Goal: Contribute content: Contribute content

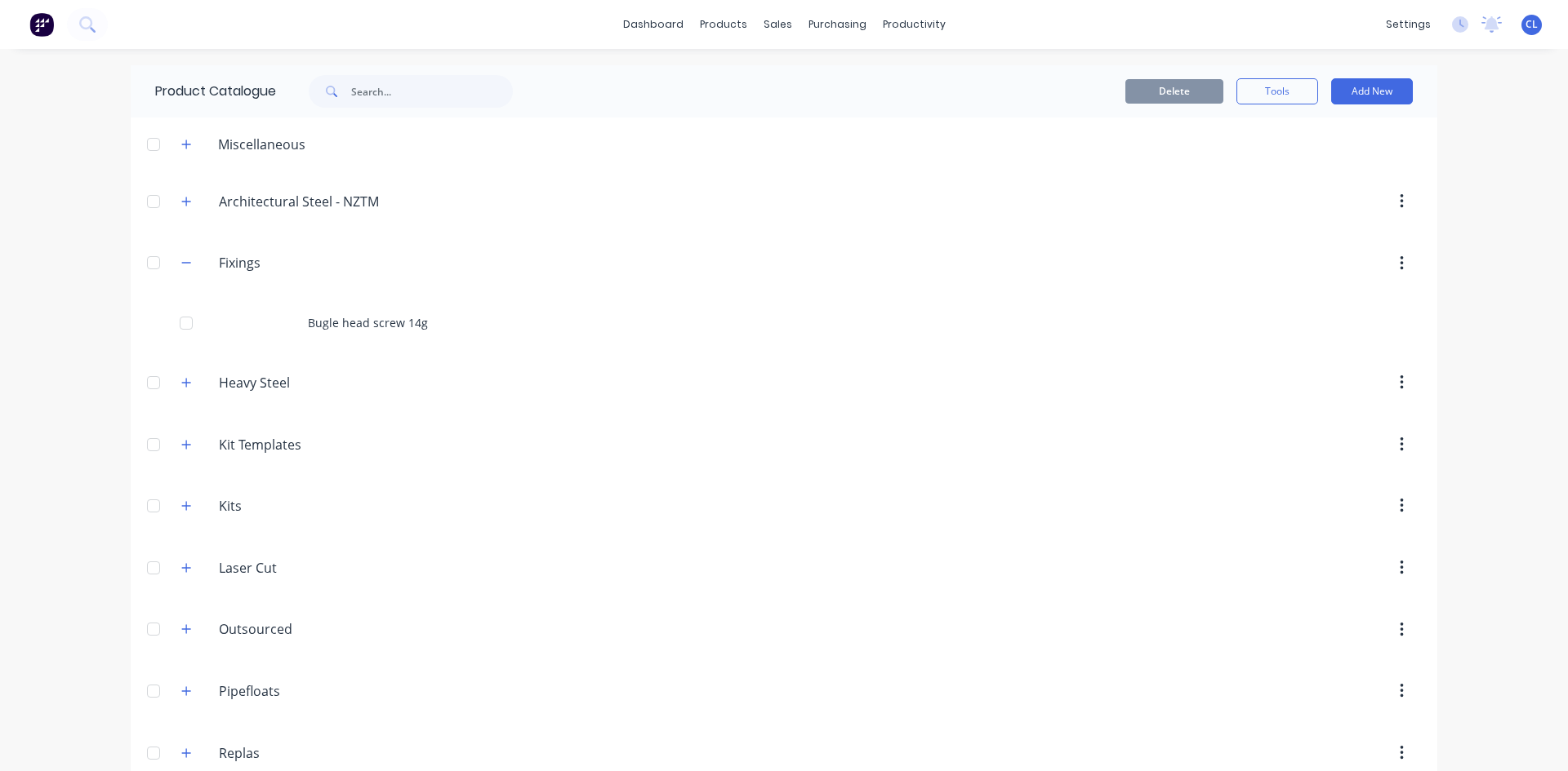
click at [928, 331] on div "Bugle head screw 14g" at bounding box center [784, 322] width 1307 height 58
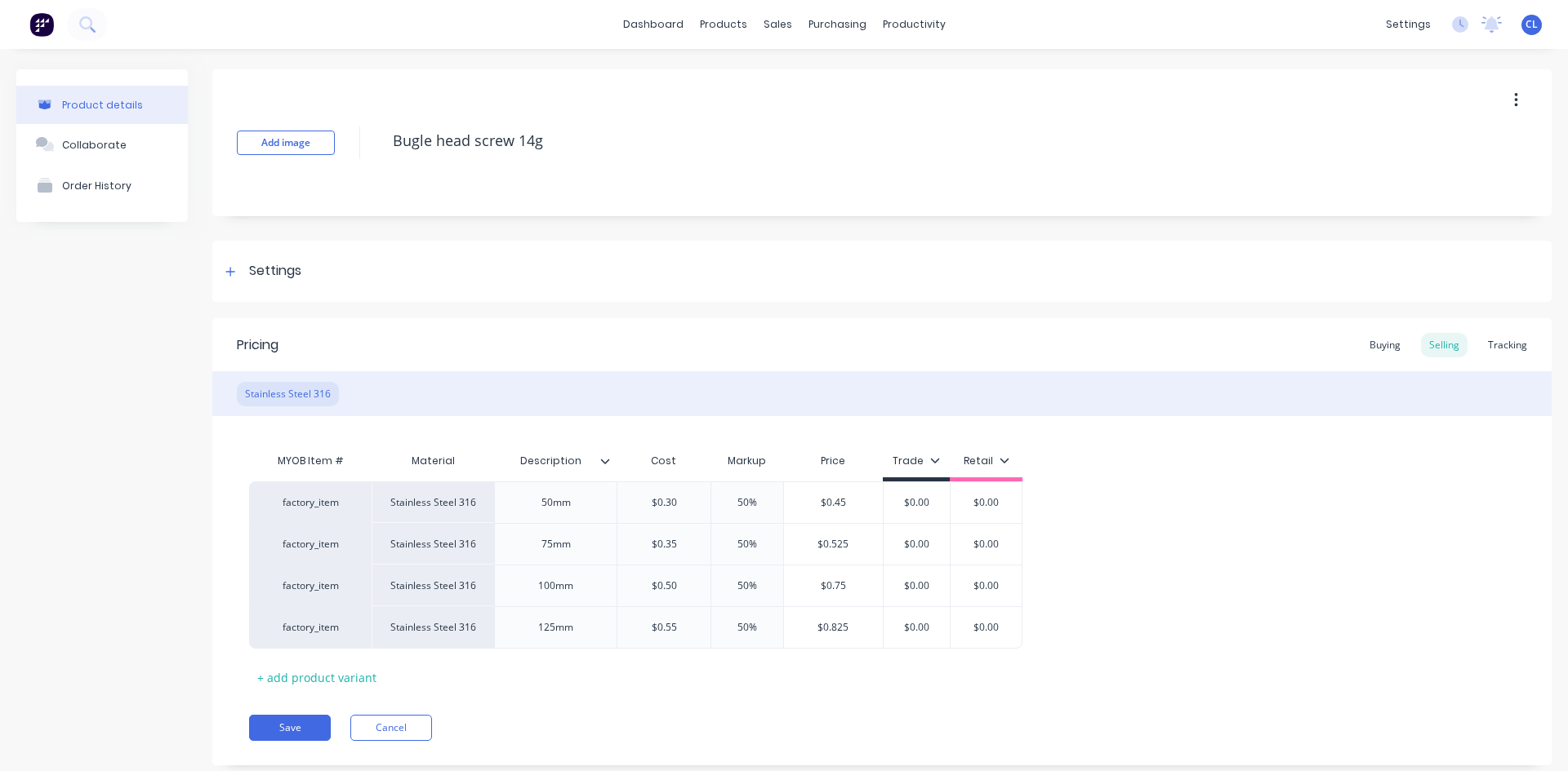
click at [146, 106] on button "Product details" at bounding box center [102, 105] width 171 height 38
click at [1175, 469] on div "MYOB Item # Material Description Cost Markup Price Trade Retail factory_item St…" at bounding box center [882, 568] width 1266 height 245
click at [114, 99] on div "Product details" at bounding box center [102, 105] width 80 height 12
click at [110, 108] on div "Product details" at bounding box center [102, 105] width 80 height 12
click at [728, 18] on div "products" at bounding box center [724, 24] width 64 height 24
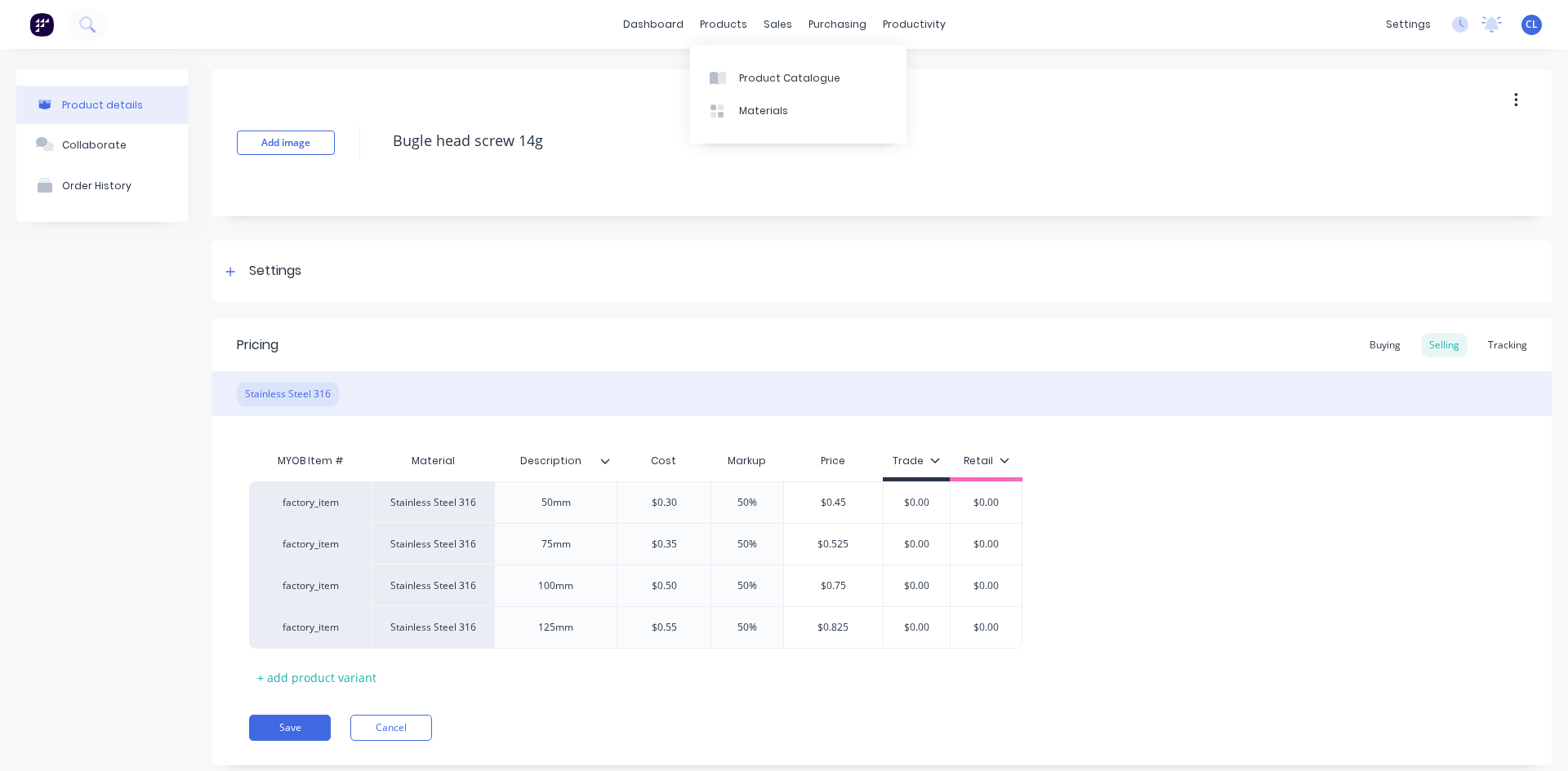
click at [761, 71] on link "Product Catalogue" at bounding box center [798, 78] width 216 height 33
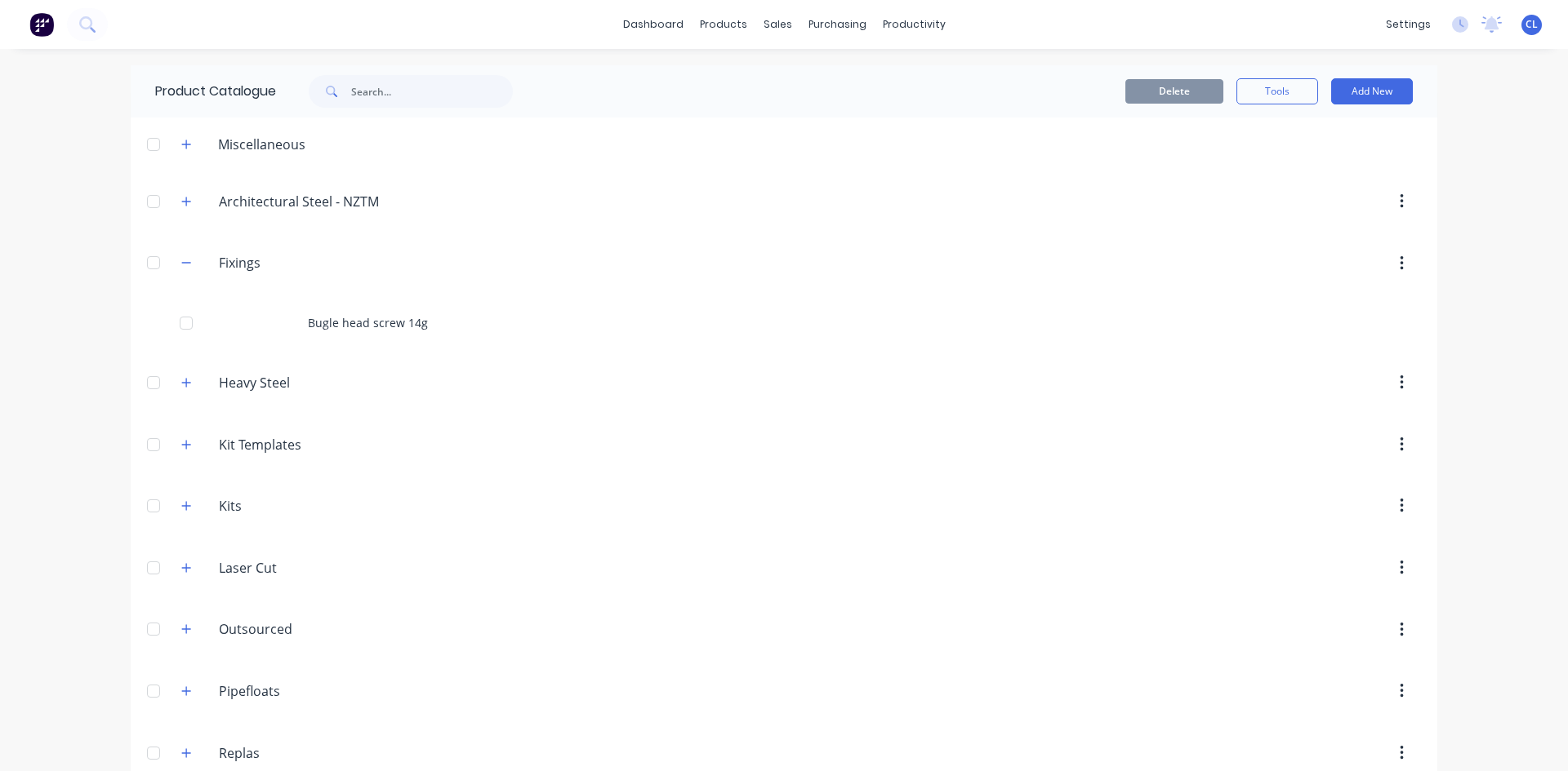
click at [315, 319] on div "Bugle head screw 14g" at bounding box center [784, 322] width 1307 height 58
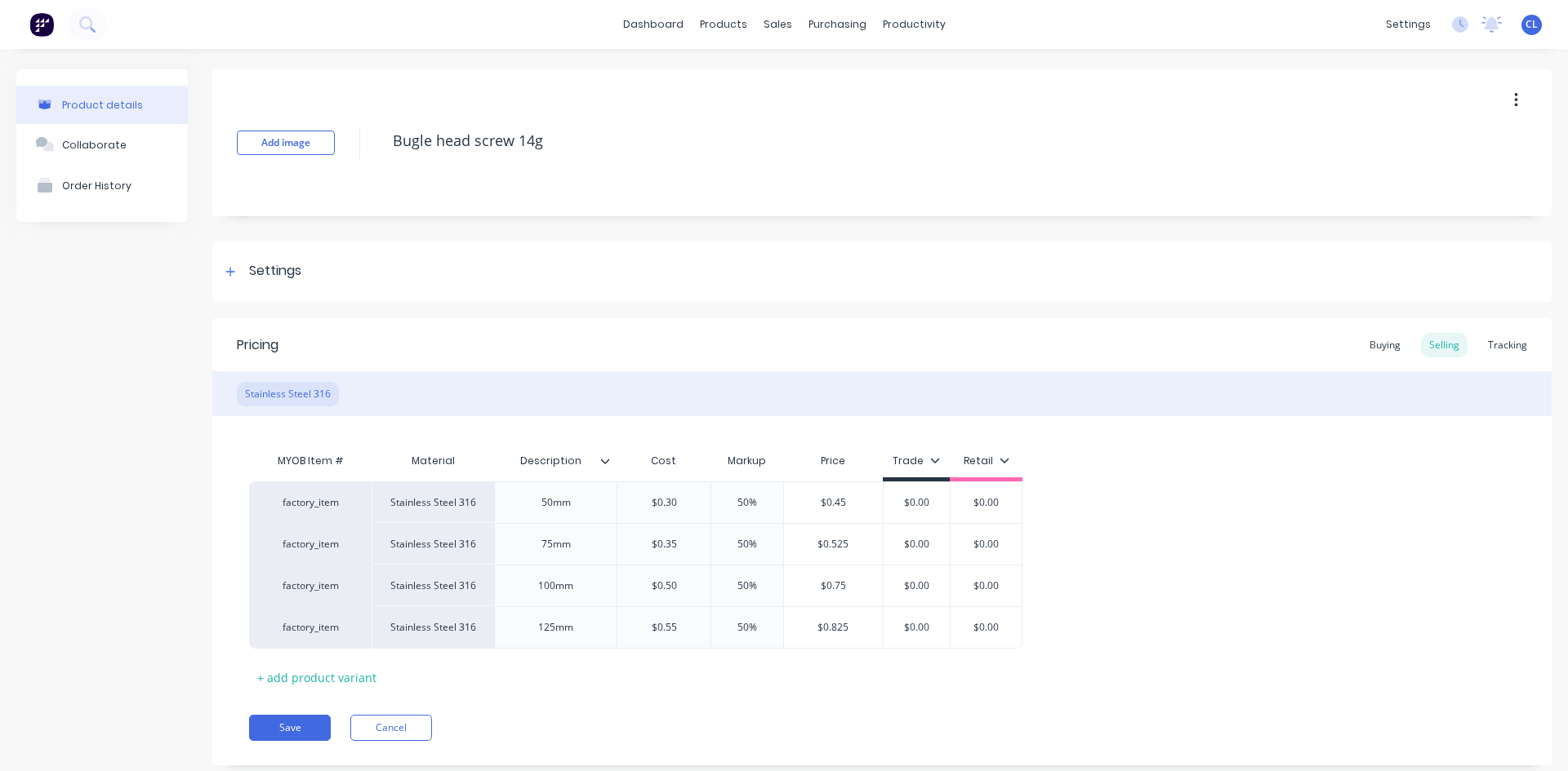
click at [1175, 351] on div "Buying" at bounding box center [1385, 345] width 48 height 24
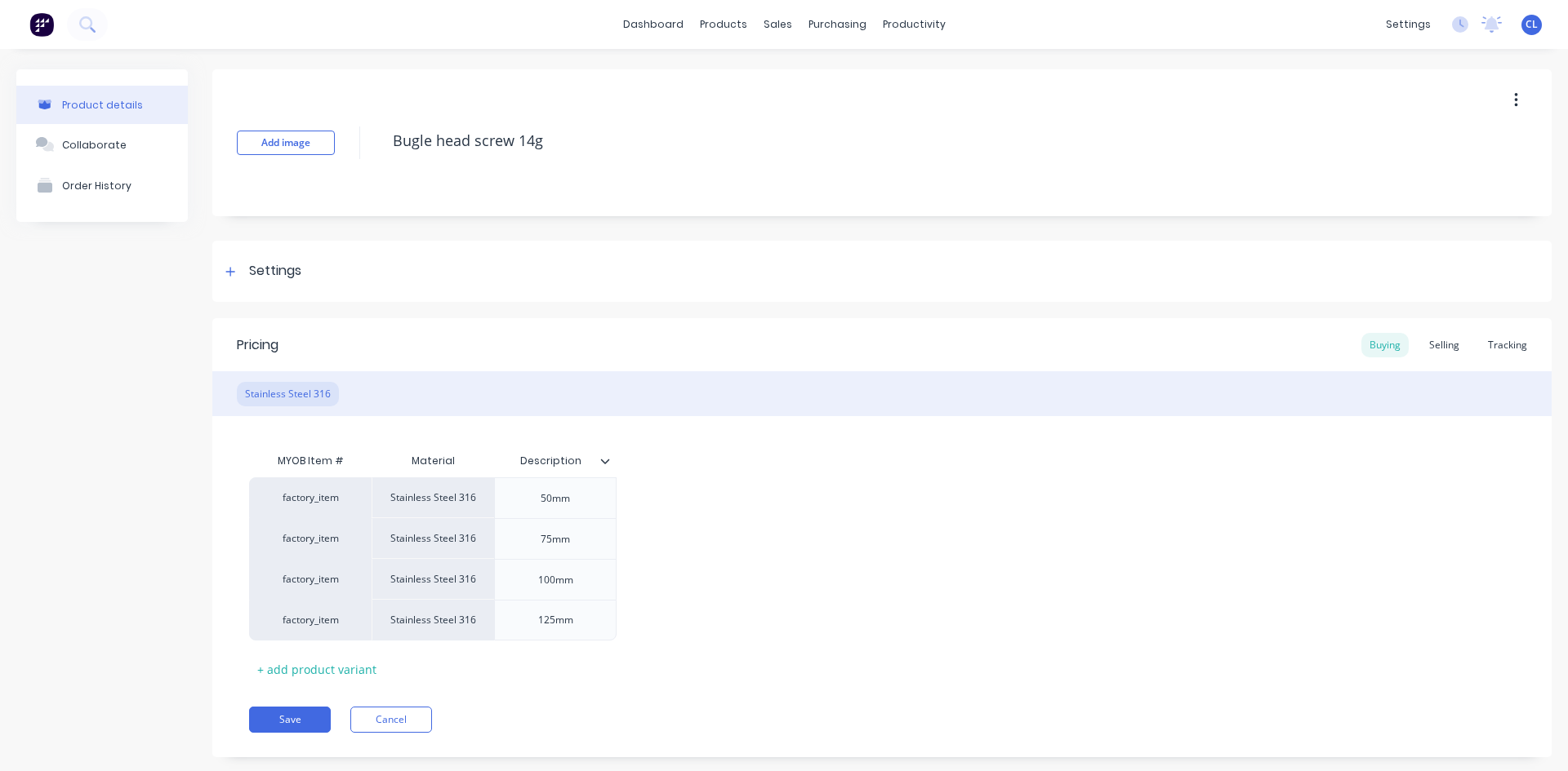
click at [1175, 346] on div "Selling" at bounding box center [1444, 345] width 47 height 24
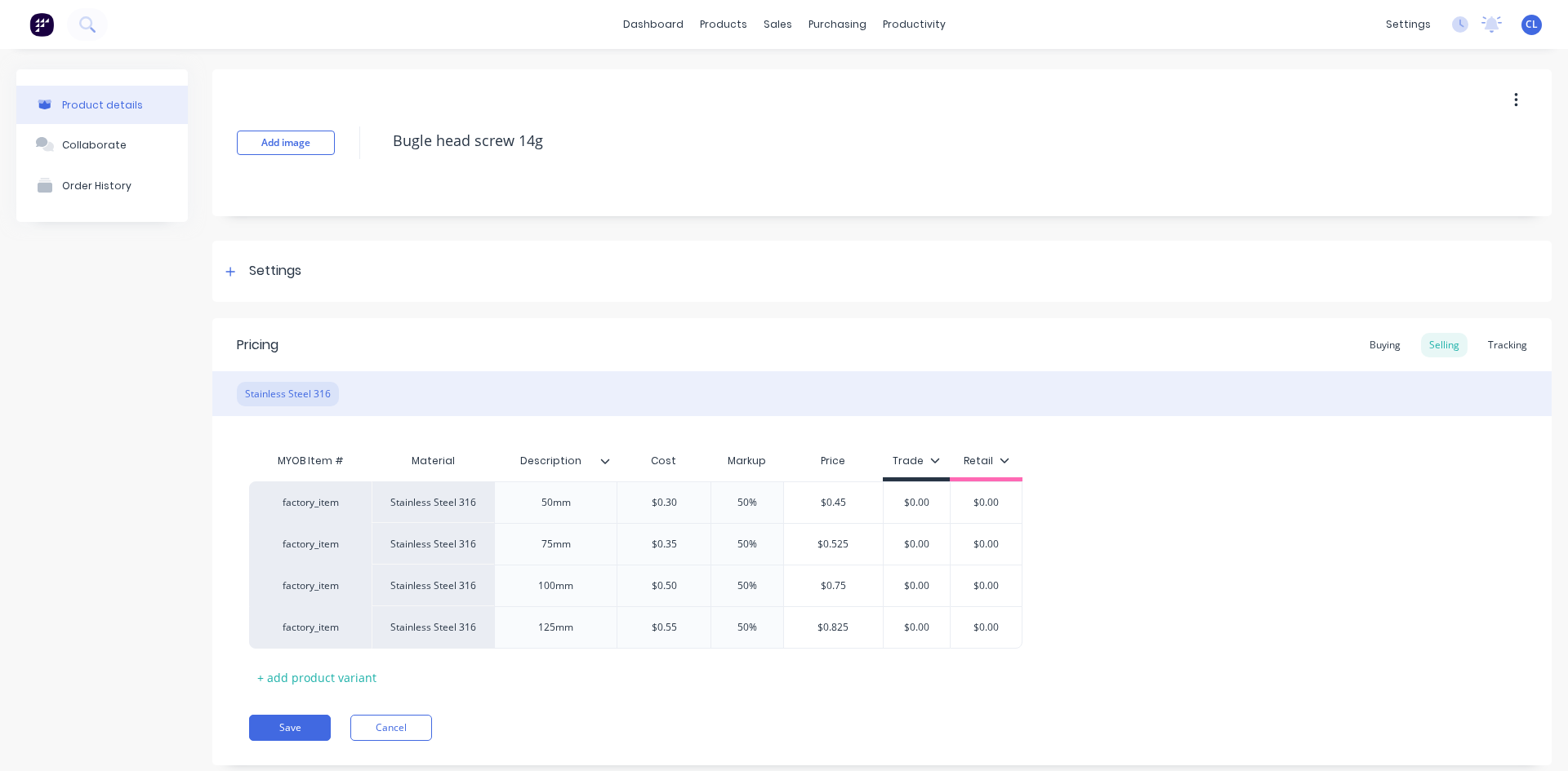
click at [1175, 532] on div "factory_item Stainless Steel 316 50mm $0.30 50% $0.45 $0.00 $0.00 factory_item …" at bounding box center [882, 565] width 1266 height 168
click at [331, 505] on div "factory_item" at bounding box center [310, 502] width 90 height 15
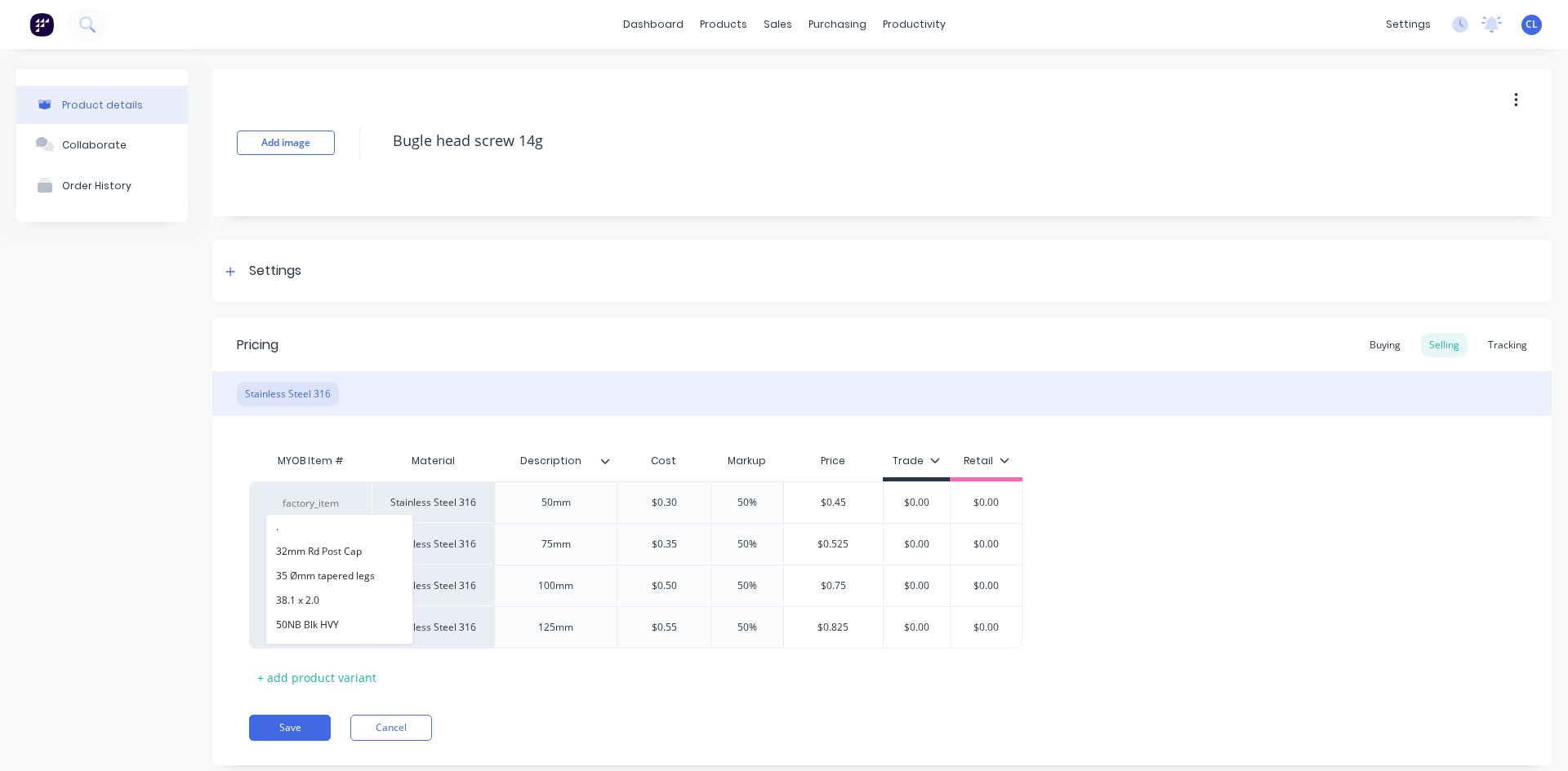
click at [584, 335] on div "Pricing Buying Selling Tracking" at bounding box center [882, 344] width 1340 height 53
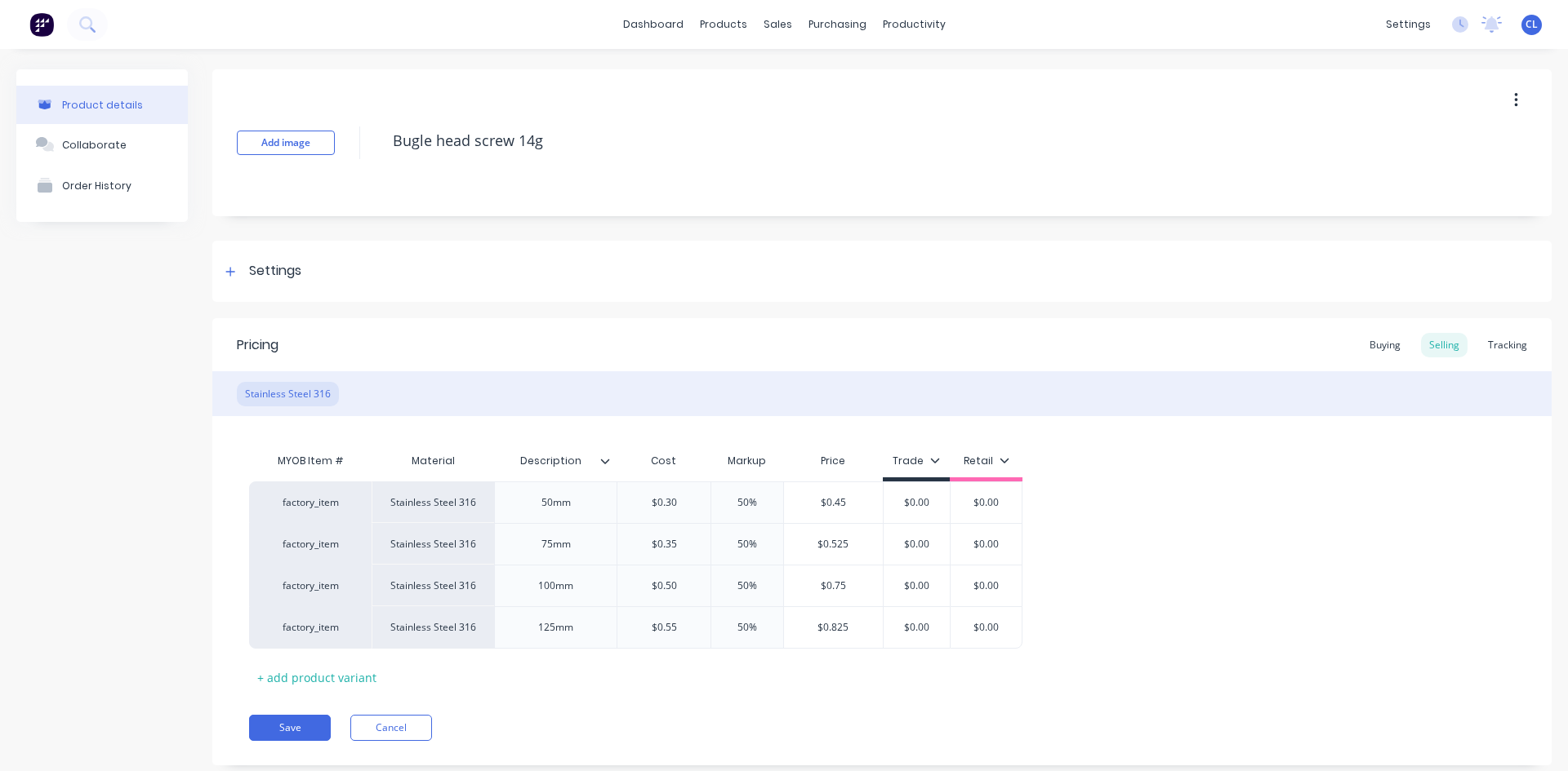
click at [276, 269] on div "Settings" at bounding box center [275, 271] width 52 height 21
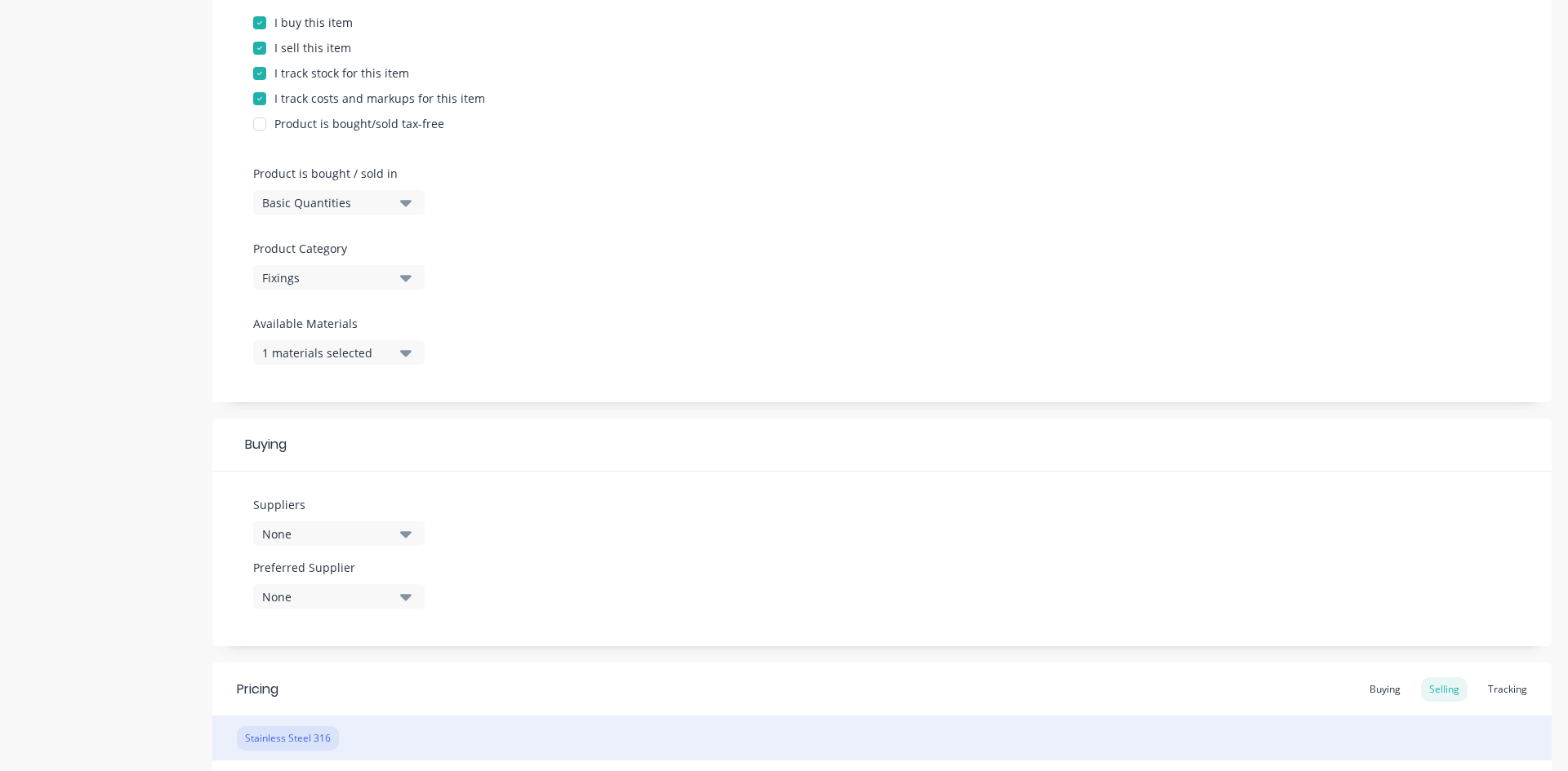
scroll to position [408, 0]
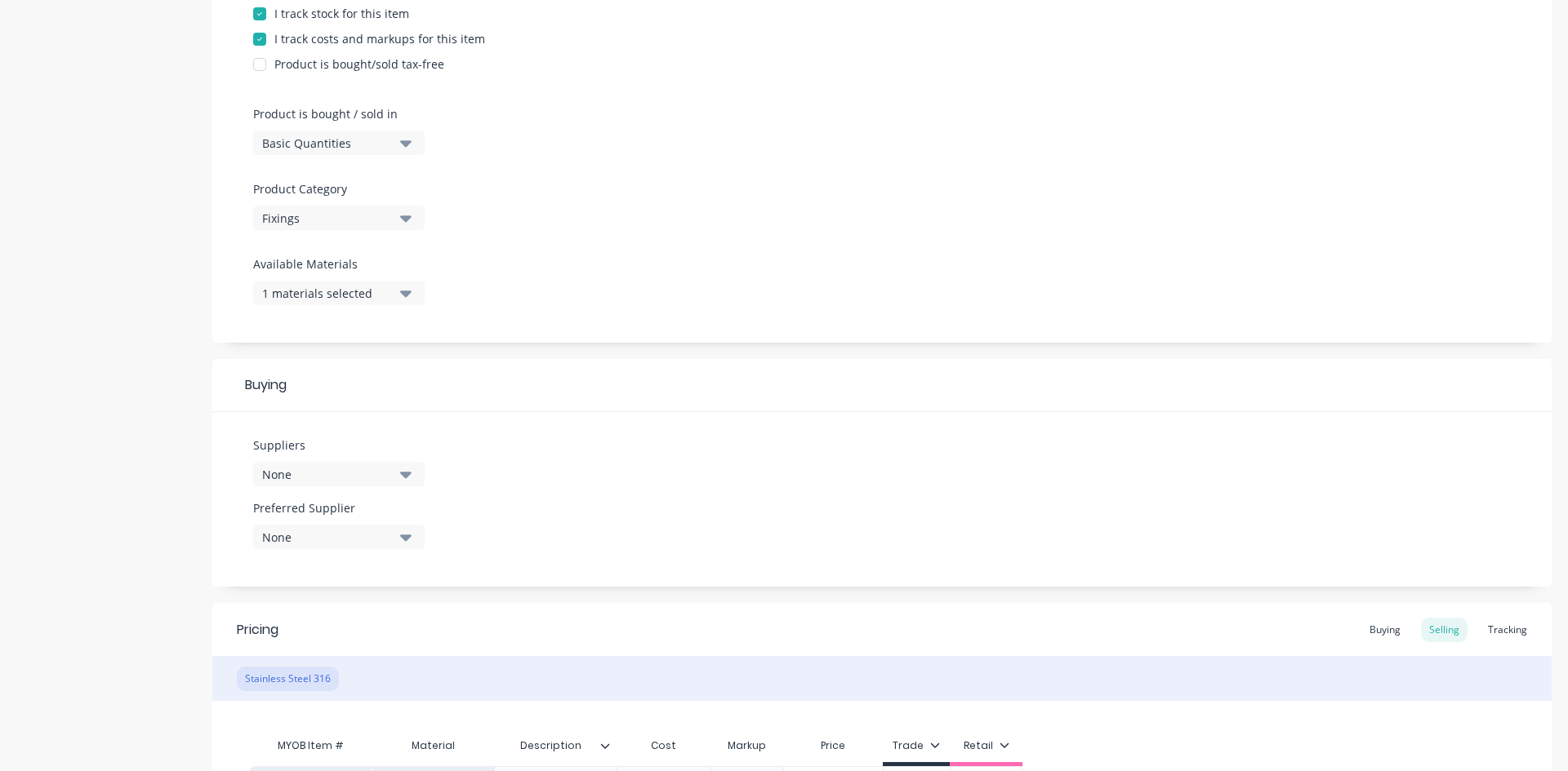
click at [404, 292] on icon "button" at bounding box center [406, 294] width 11 height 7
click at [279, 462] on div "button" at bounding box center [280, 466] width 33 height 33
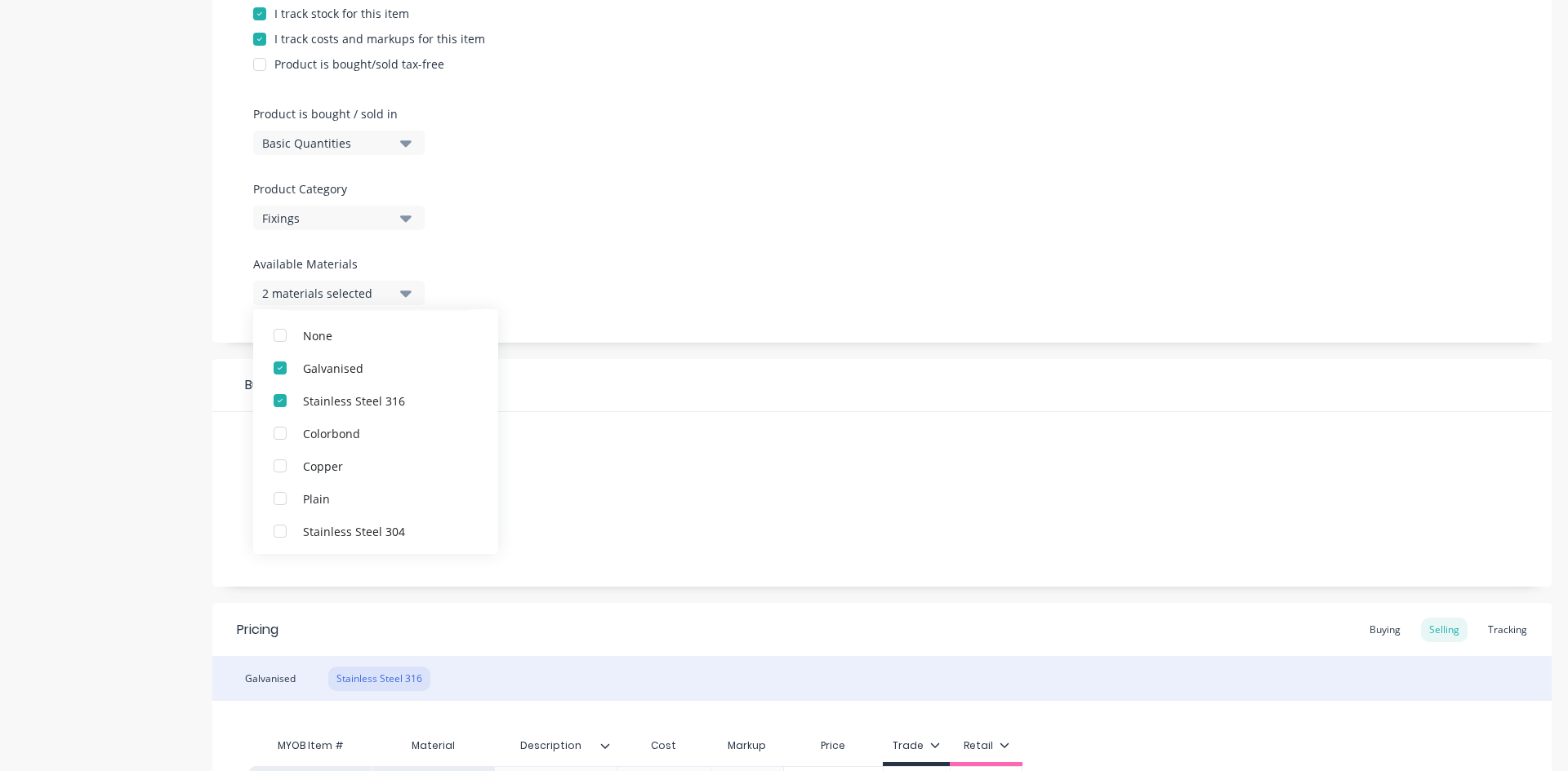
click at [703, 558] on div "Suppliers None Preferred Supplier None No options..." at bounding box center [882, 500] width 1340 height 175
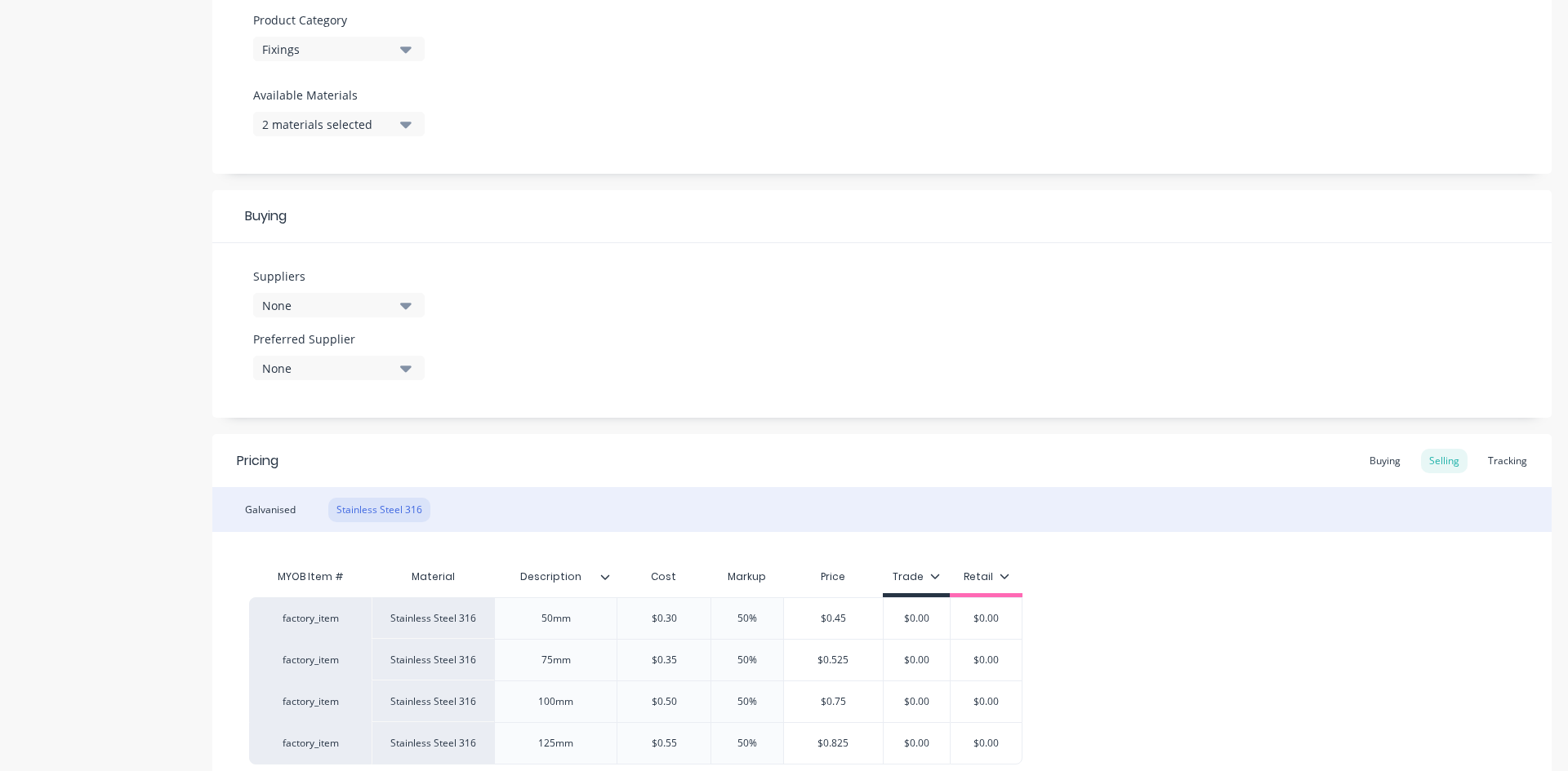
scroll to position [732, 0]
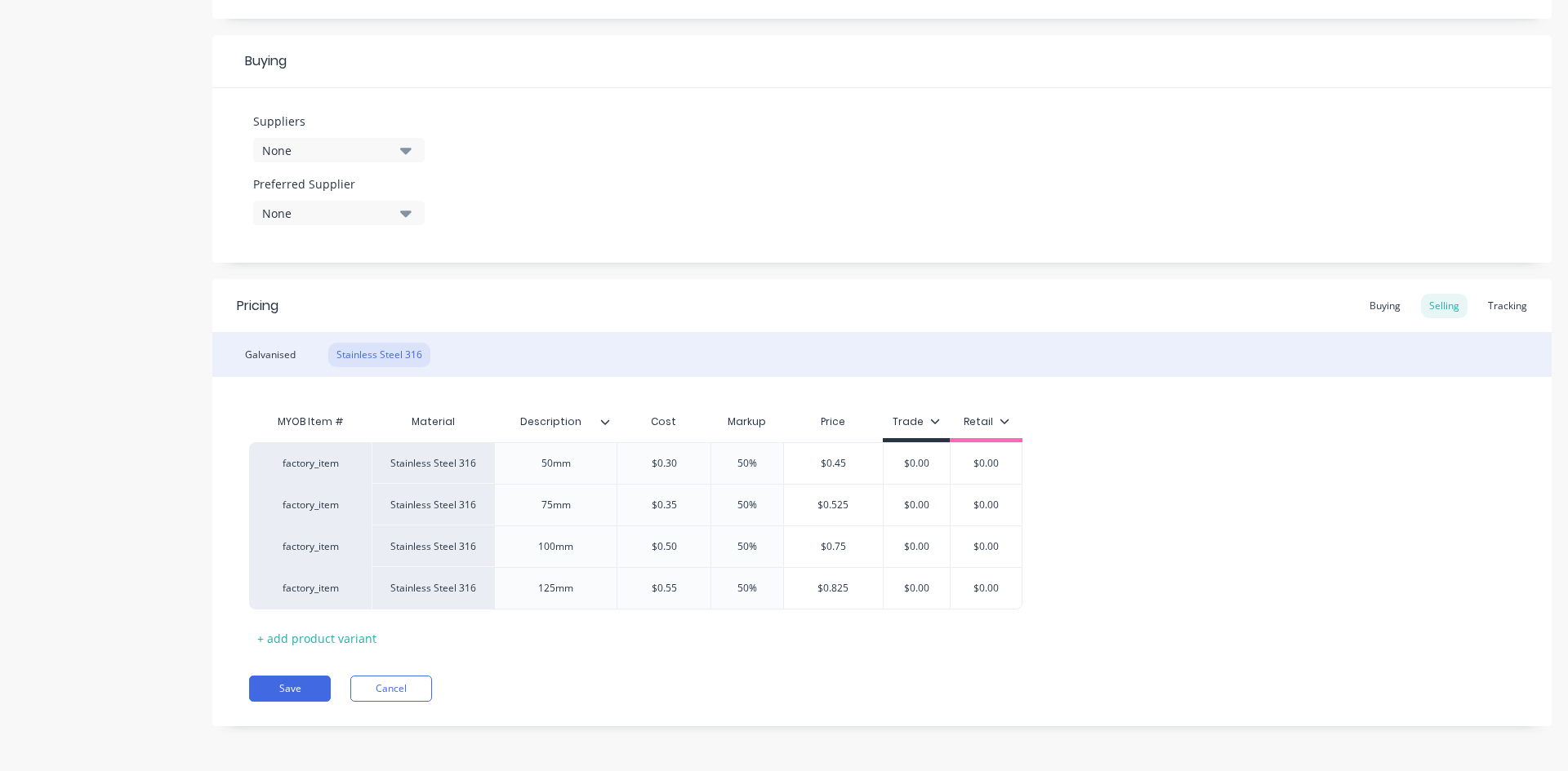
click at [438, 599] on div "Stainless Steel 316" at bounding box center [433, 588] width 123 height 42
click at [469, 593] on div "Stainless Steel 316" at bounding box center [433, 588] width 123 height 42
click at [447, 595] on div "Stainless Steel 316" at bounding box center [433, 588] width 123 height 42
click at [295, 638] on div "+ add product variant" at bounding box center [317, 638] width 136 height 25
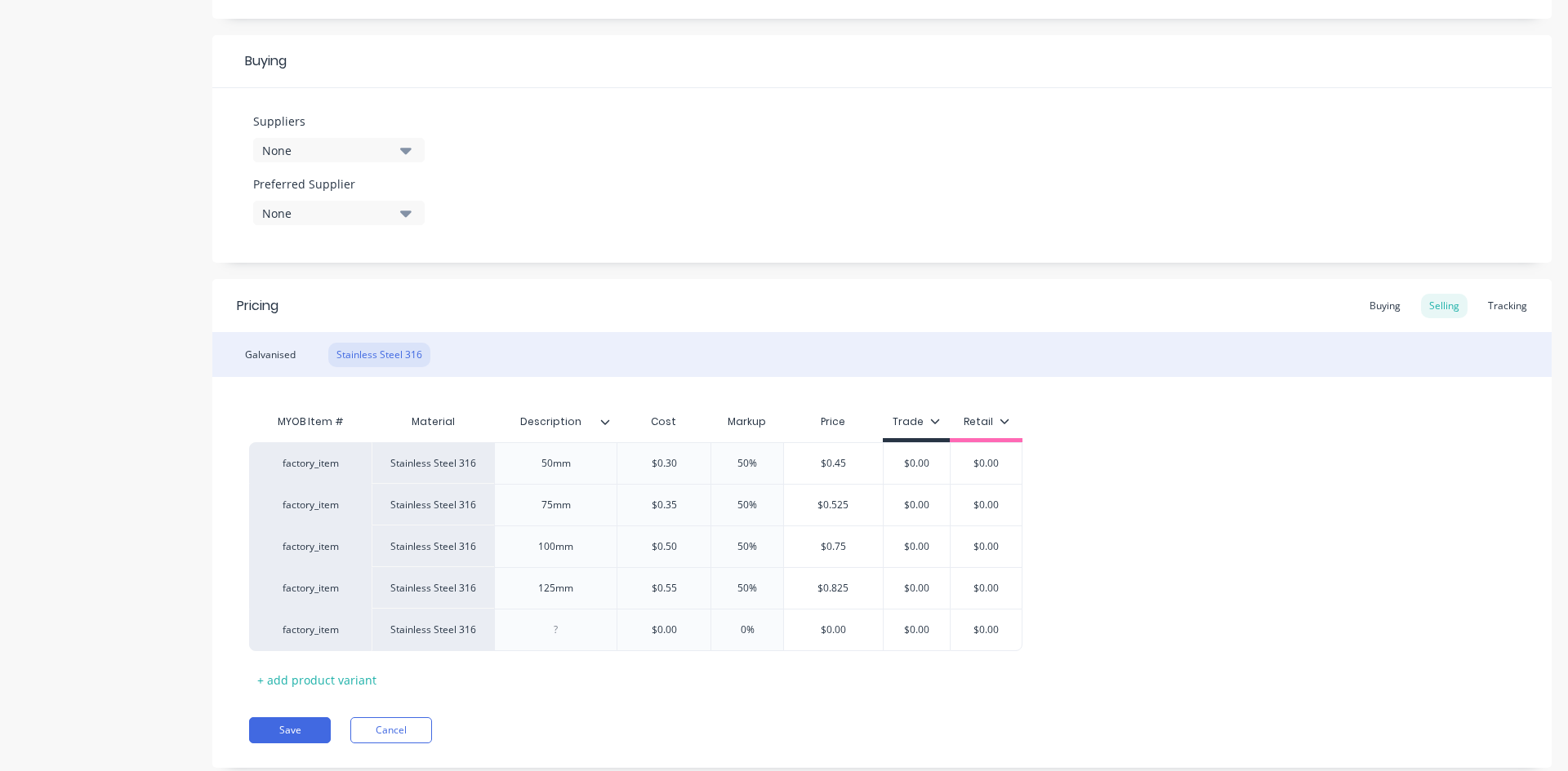
click at [444, 641] on div "Stainless Steel 316" at bounding box center [433, 629] width 123 height 42
click at [444, 634] on div "Stainless Steel 316" at bounding box center [433, 629] width 123 height 42
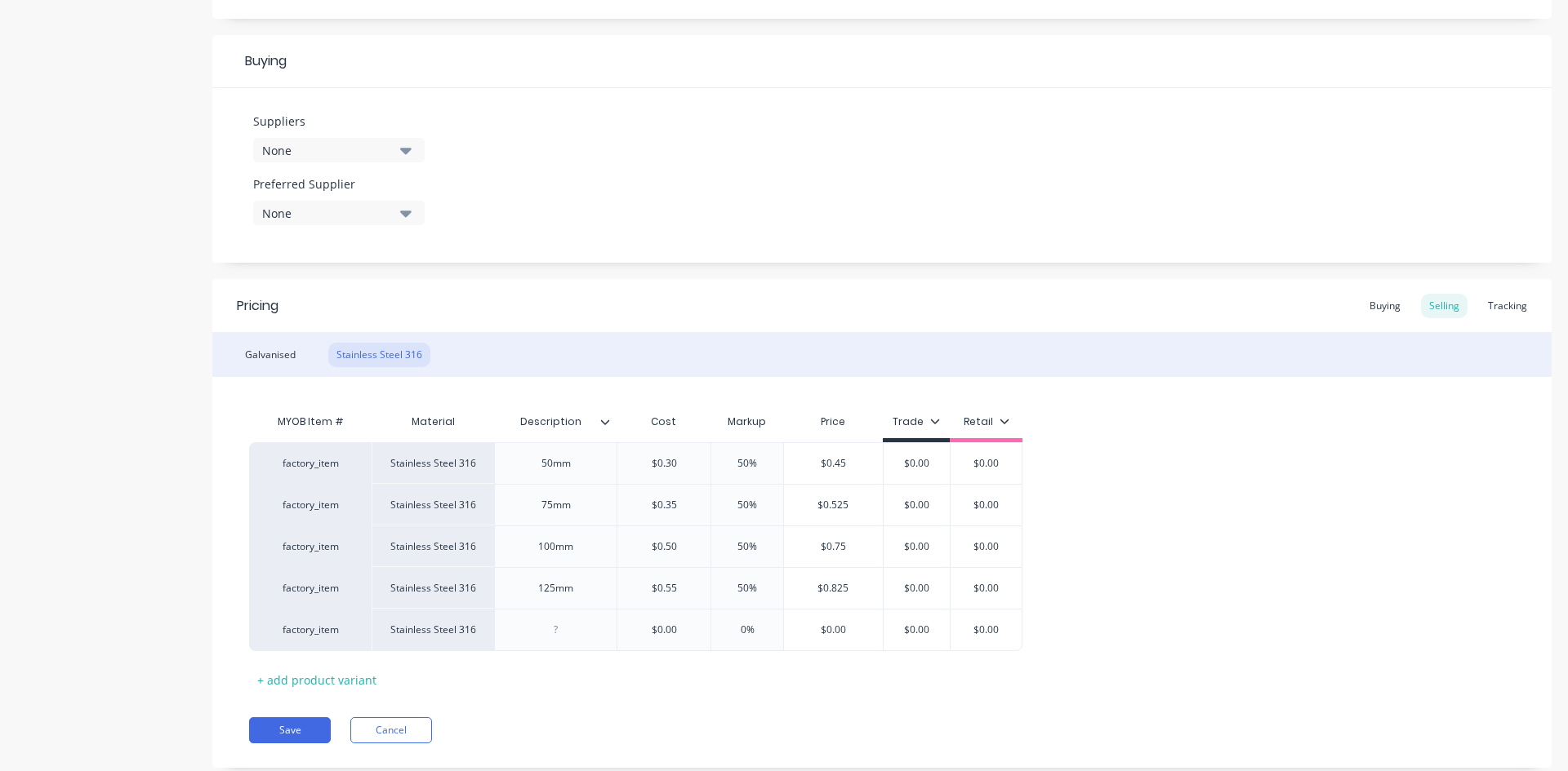
click at [444, 634] on div "Stainless Steel 316" at bounding box center [433, 629] width 123 height 42
click at [444, 634] on div "Stainless Steel 316" at bounding box center [433, 629] width 123 height 42
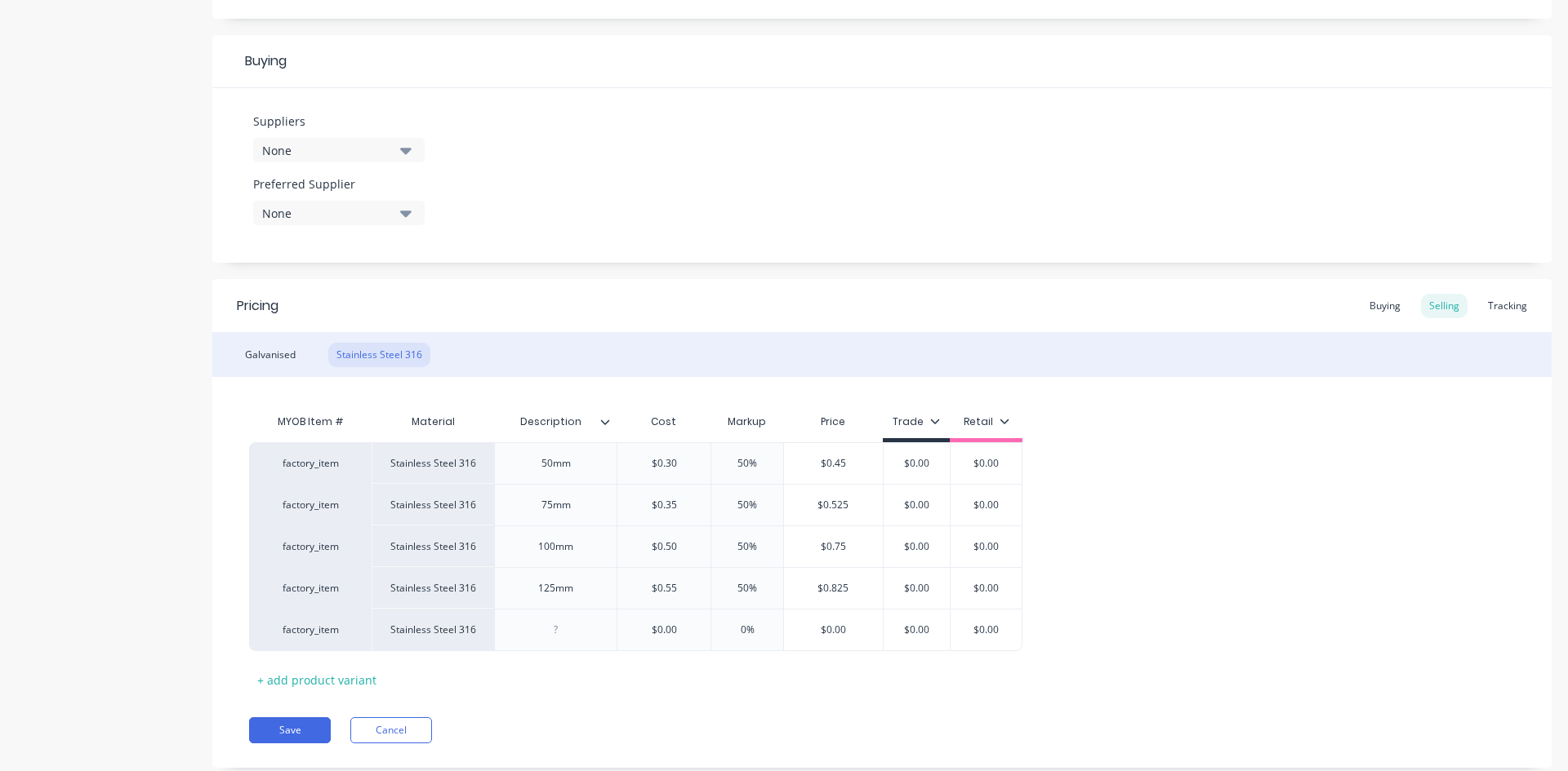
click at [444, 634] on div "Stainless Steel 316" at bounding box center [433, 629] width 123 height 42
click at [261, 354] on div "Galvanised" at bounding box center [270, 355] width 67 height 24
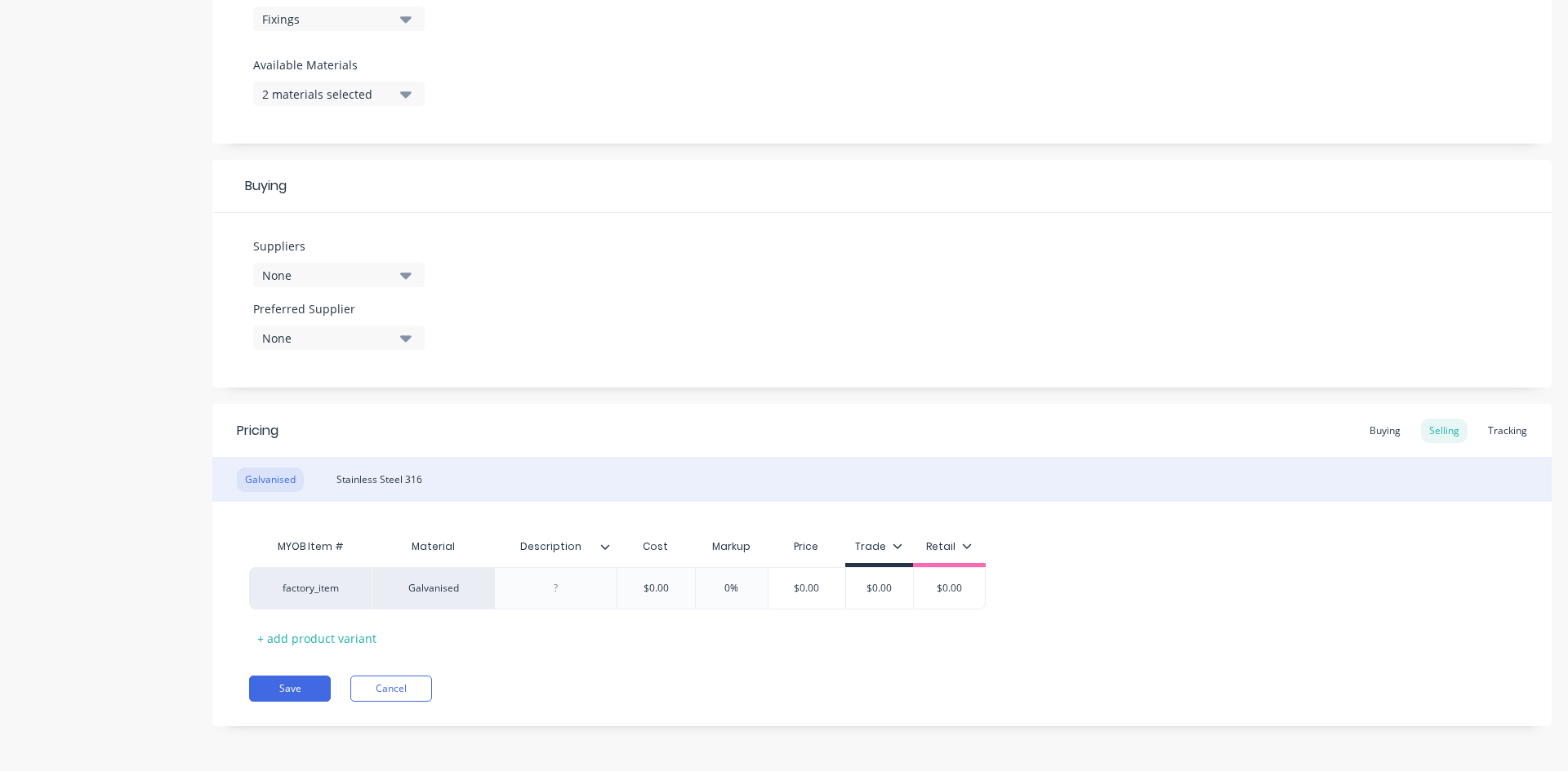
click at [230, 588] on icon at bounding box center [233, 588] width 12 height 16
click at [374, 486] on div "Stainless Steel 316" at bounding box center [380, 480] width 102 height 24
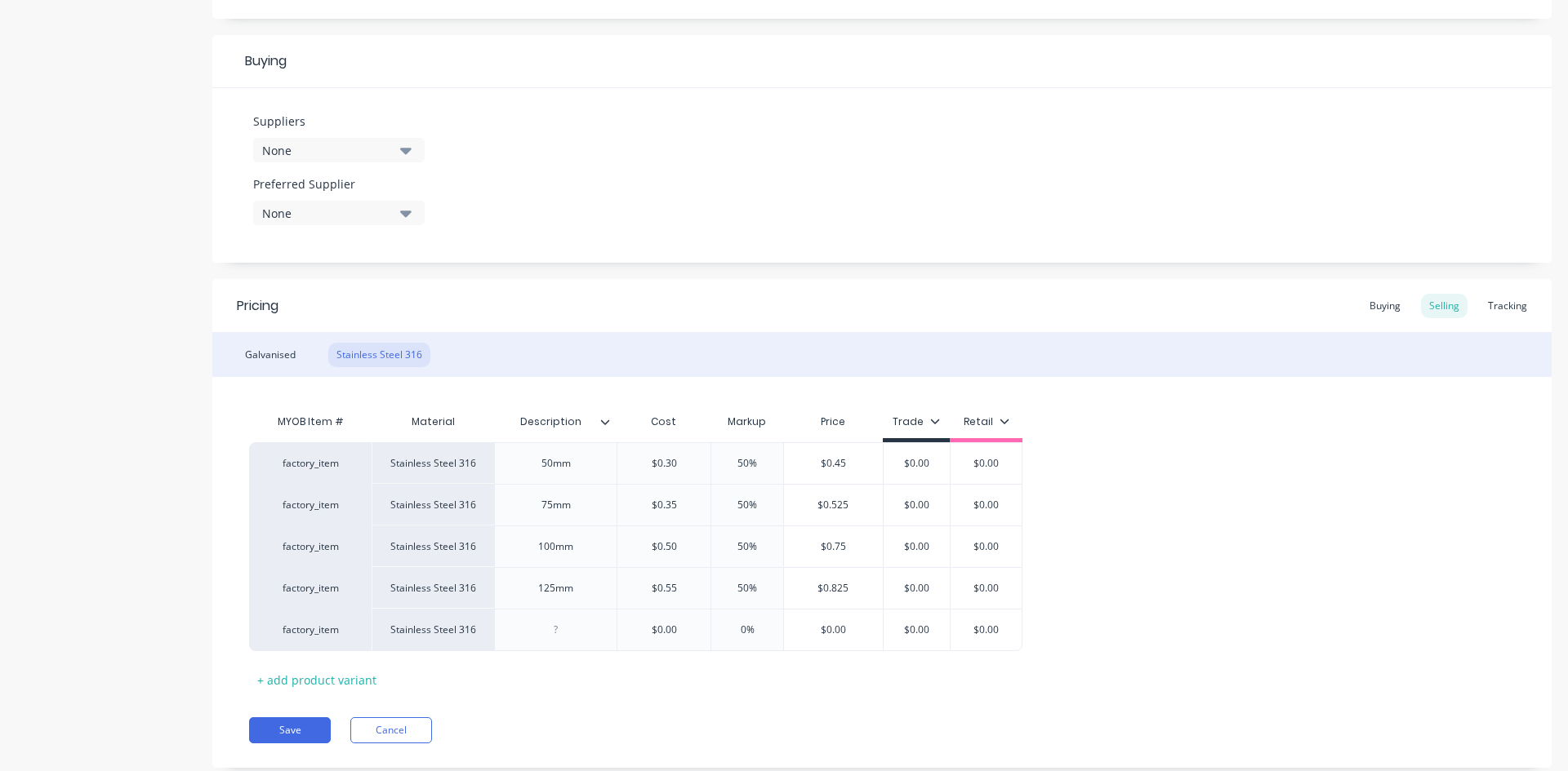
click at [234, 632] on icon at bounding box center [233, 630] width 10 height 10
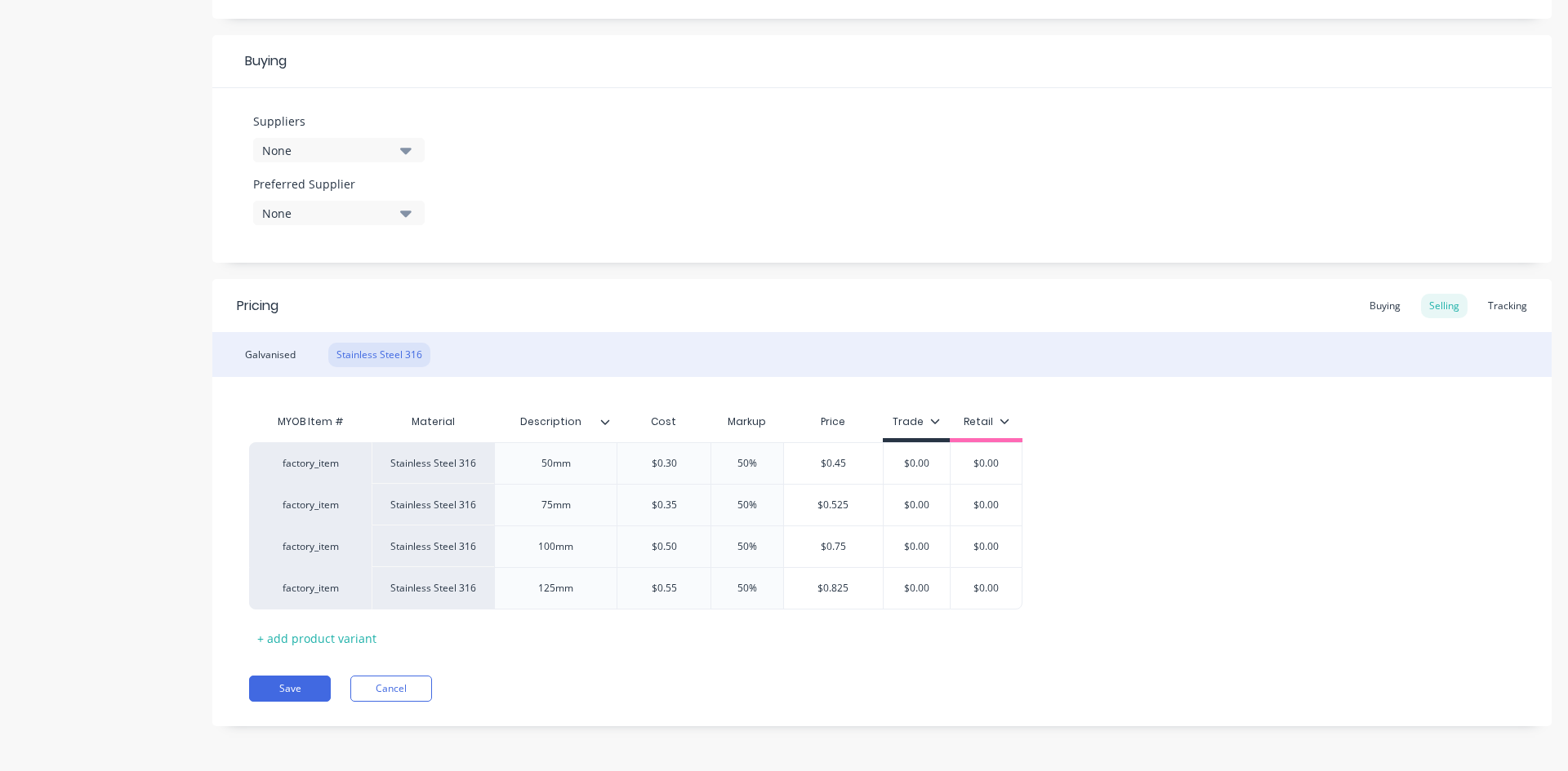
click at [273, 360] on div "Galvanised" at bounding box center [270, 355] width 67 height 24
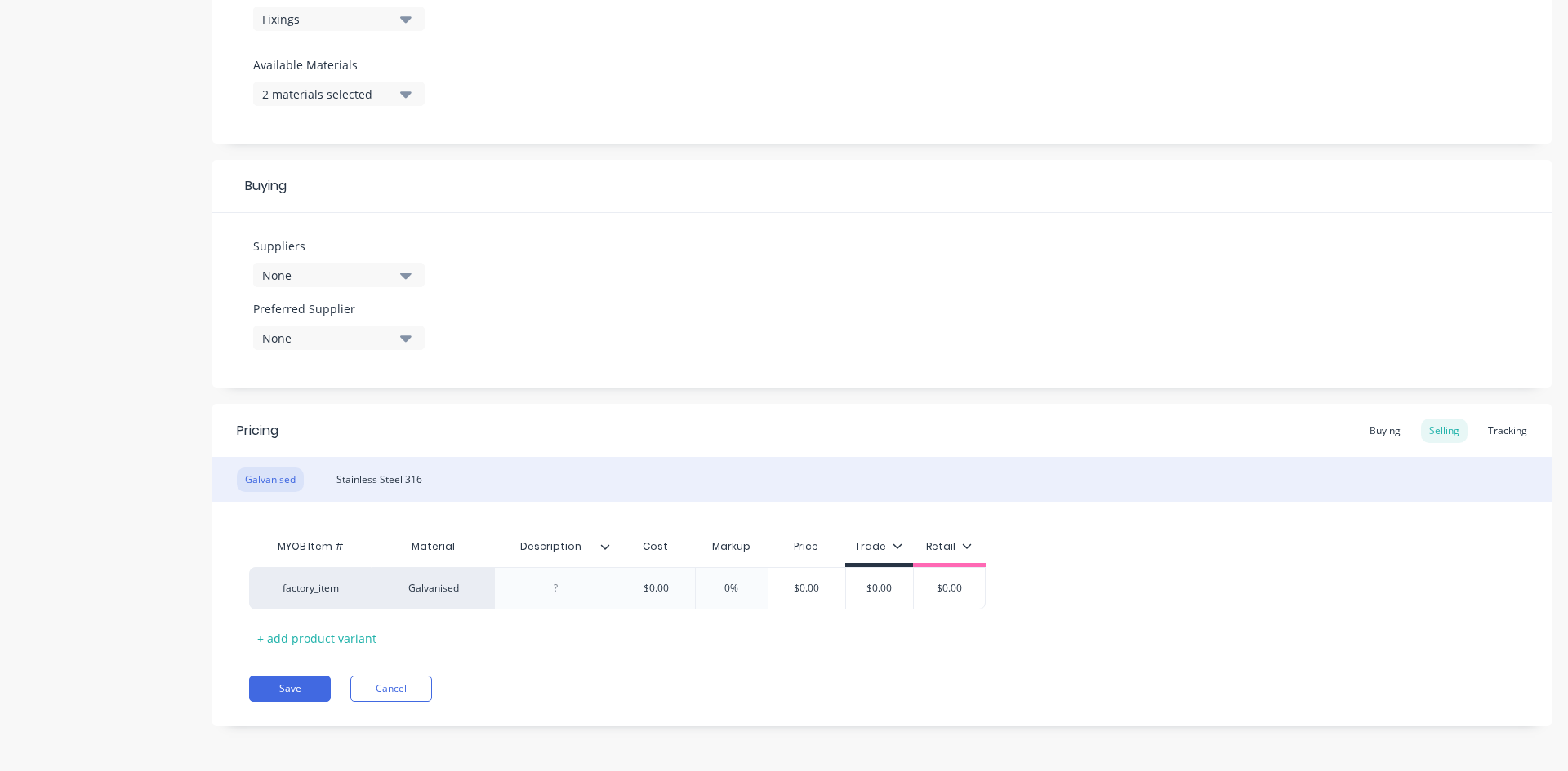
scroll to position [608, 0]
click at [234, 589] on icon at bounding box center [233, 589] width 10 height 10
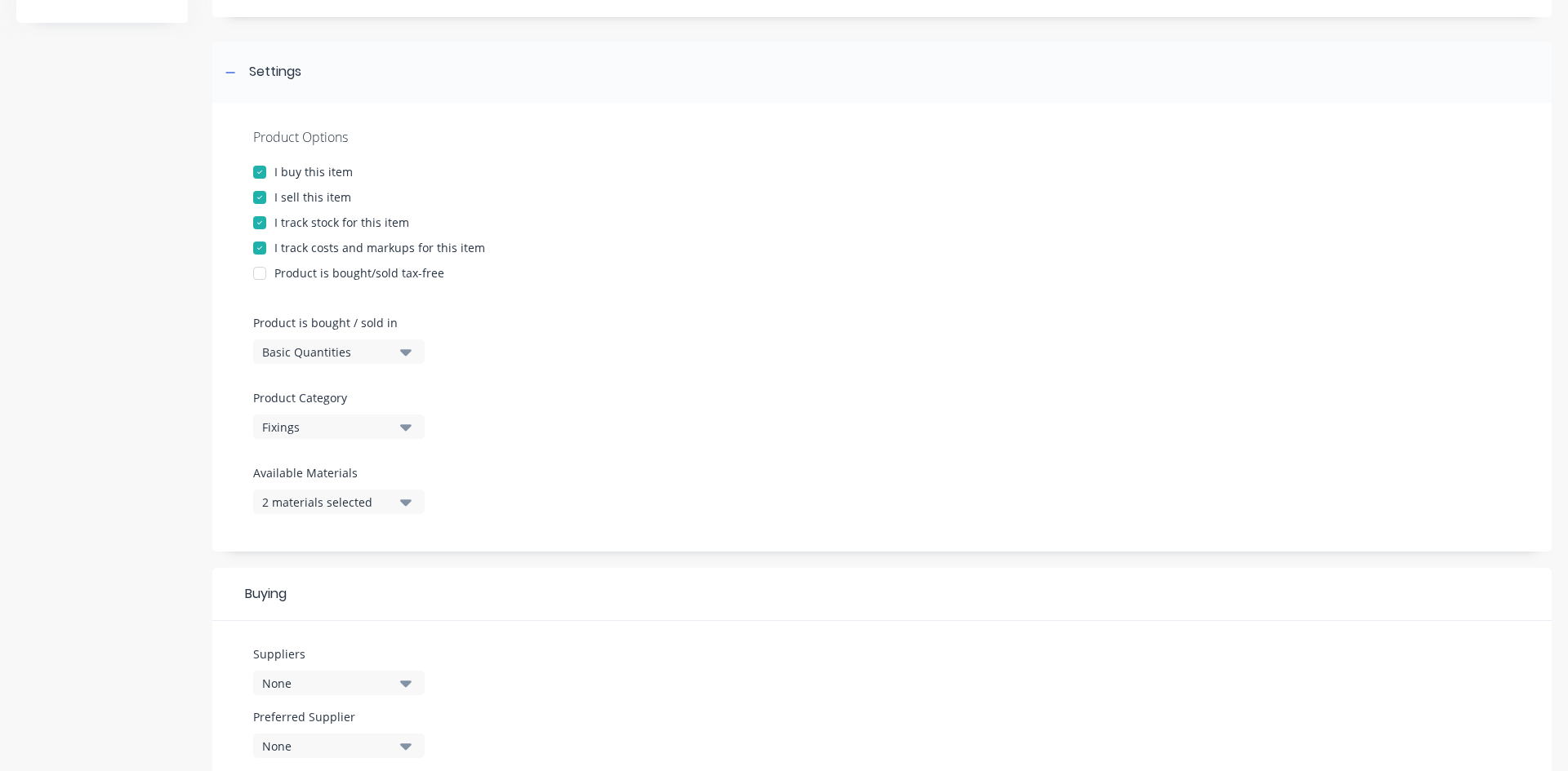
click at [404, 505] on icon "button" at bounding box center [406, 501] width 11 height 18
click at [278, 624] on div "button" at bounding box center [280, 624] width 33 height 33
click at [752, 435] on div "Product Options I buy this item I sell this item I track stock for this item I …" at bounding box center [882, 327] width 1340 height 449
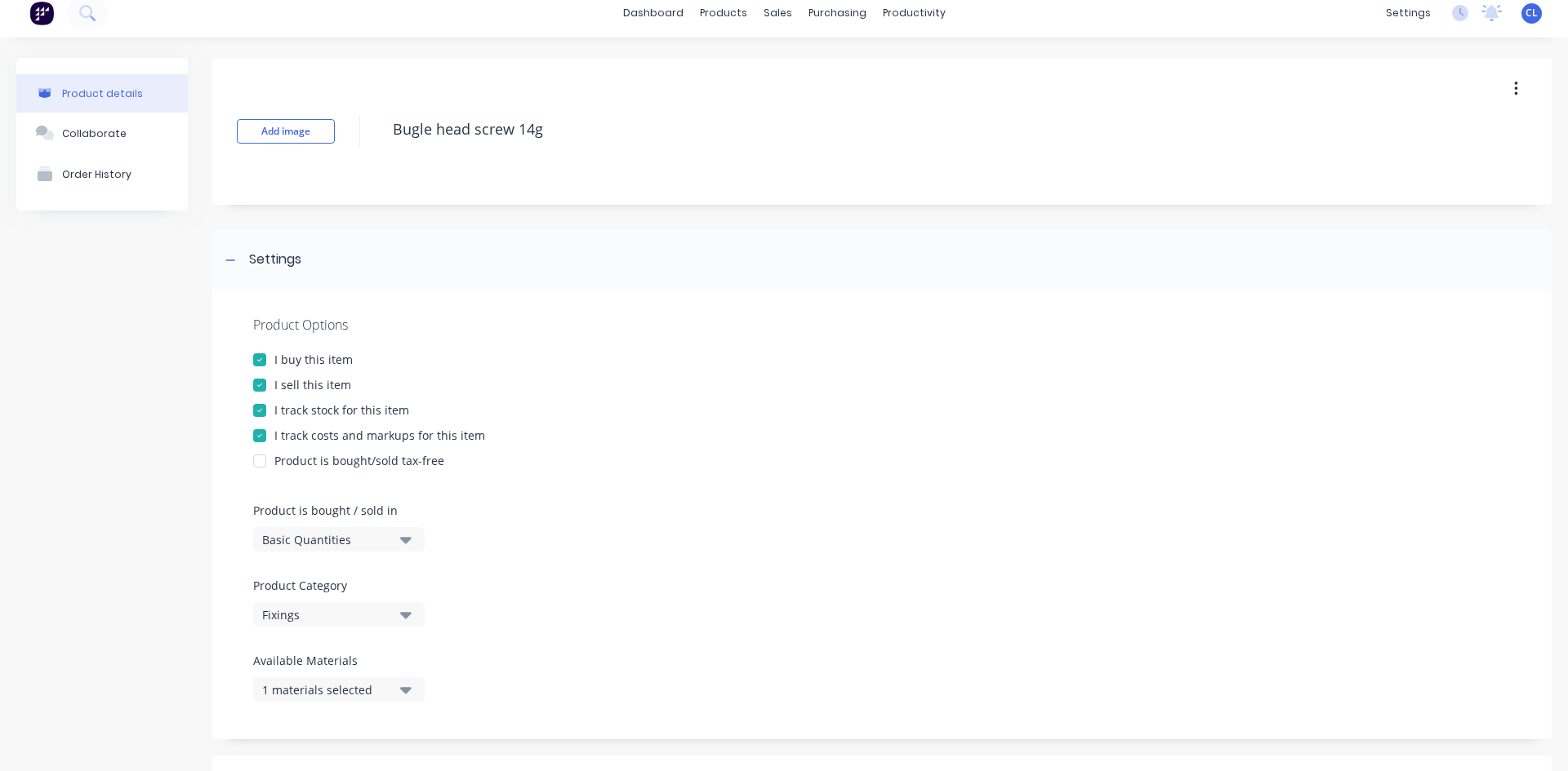
scroll to position [0, 0]
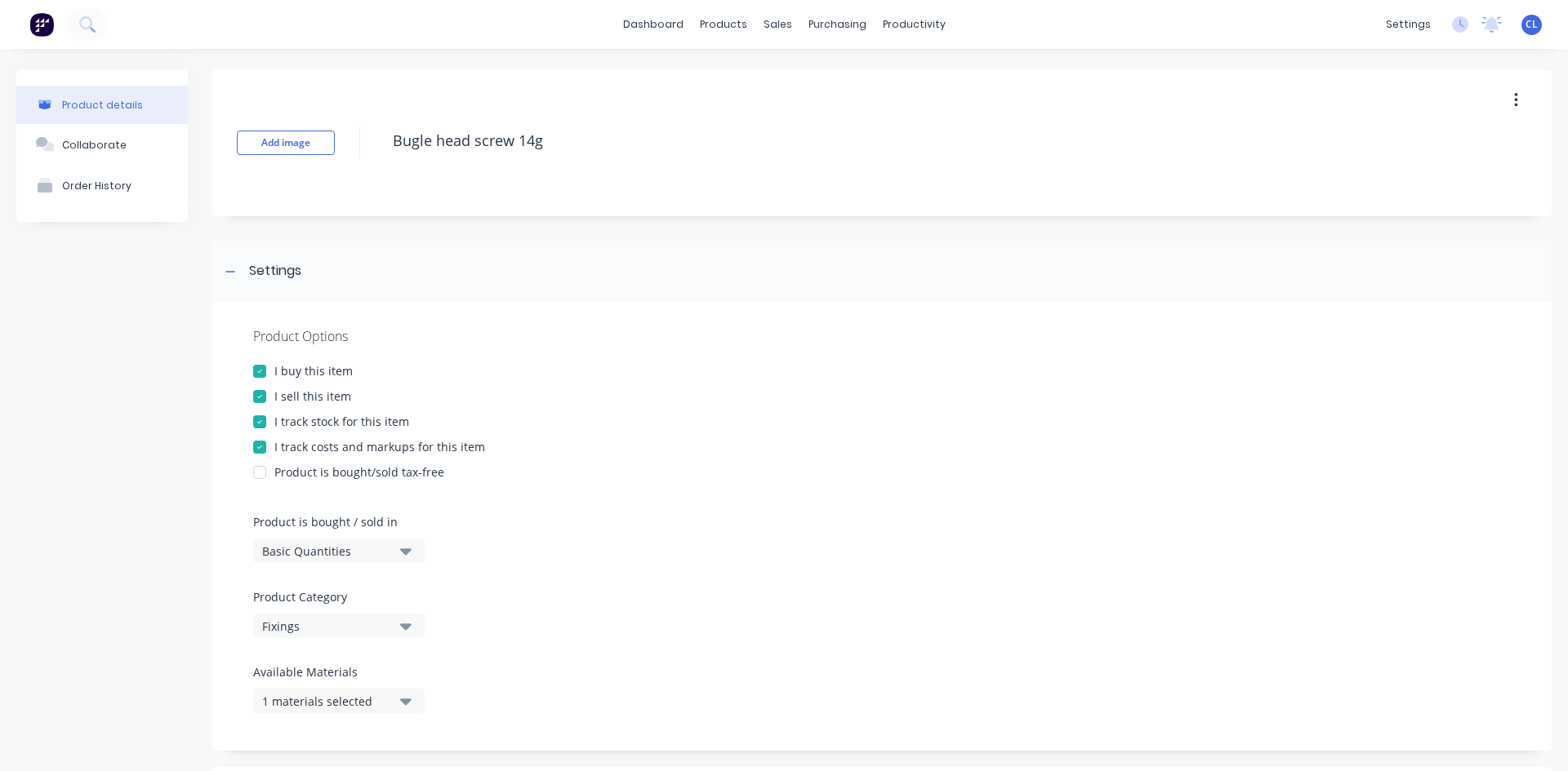
drag, startPoint x: 554, startPoint y: 131, endPoint x: 384, endPoint y: 125, distance: 170.1
click at [384, 125] on div "Add image Bugle head screw 14g" at bounding box center [882, 143] width 1340 height 147
drag, startPoint x: 569, startPoint y: 144, endPoint x: 385, endPoint y: 137, distance: 184.1
click at [385, 137] on textarea "Bugle head screw 14g" at bounding box center [901, 141] width 1033 height 38
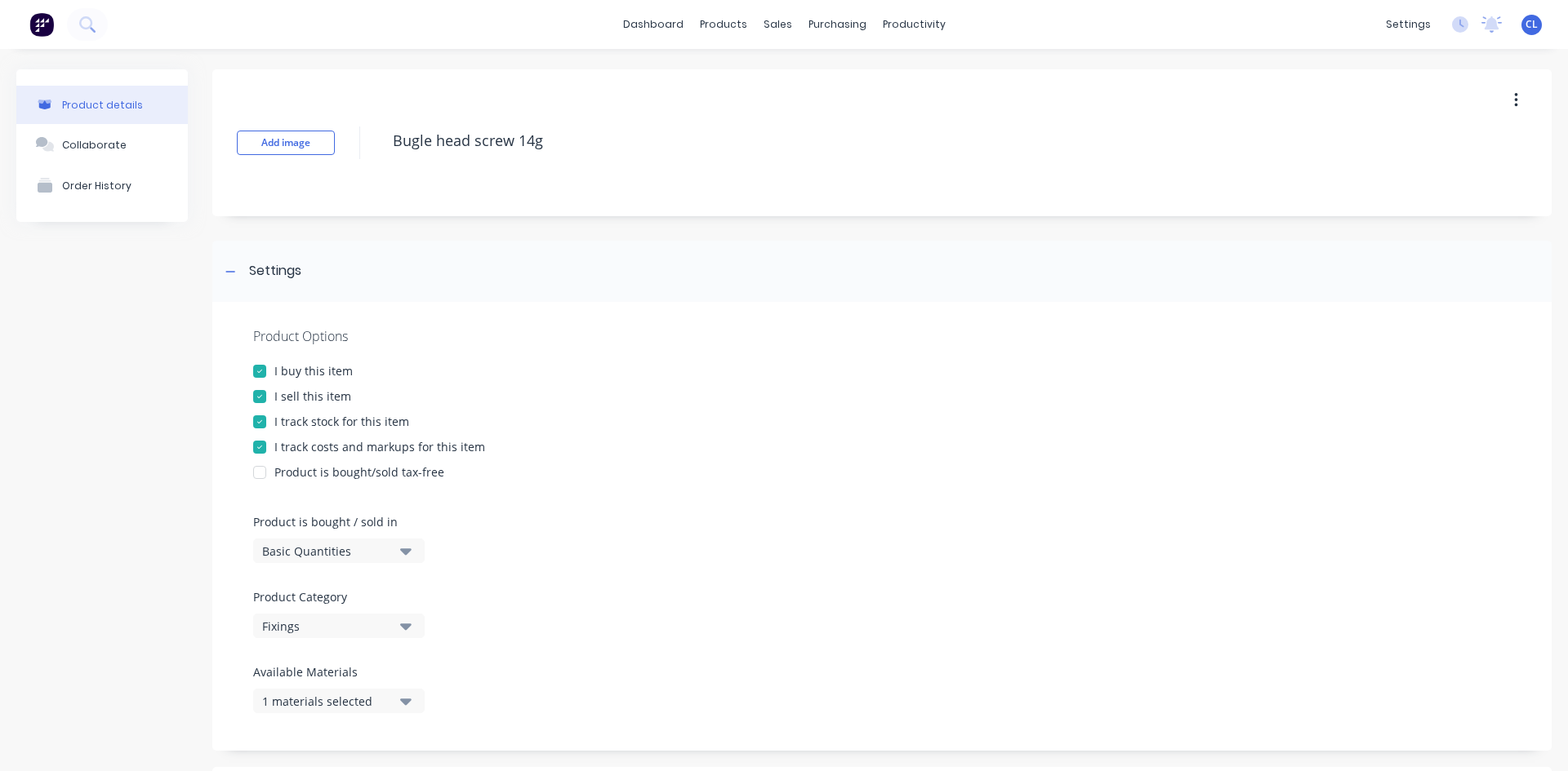
paste textarea
type textarea "x"
click at [482, 150] on textarea at bounding box center [901, 141] width 1033 height 38
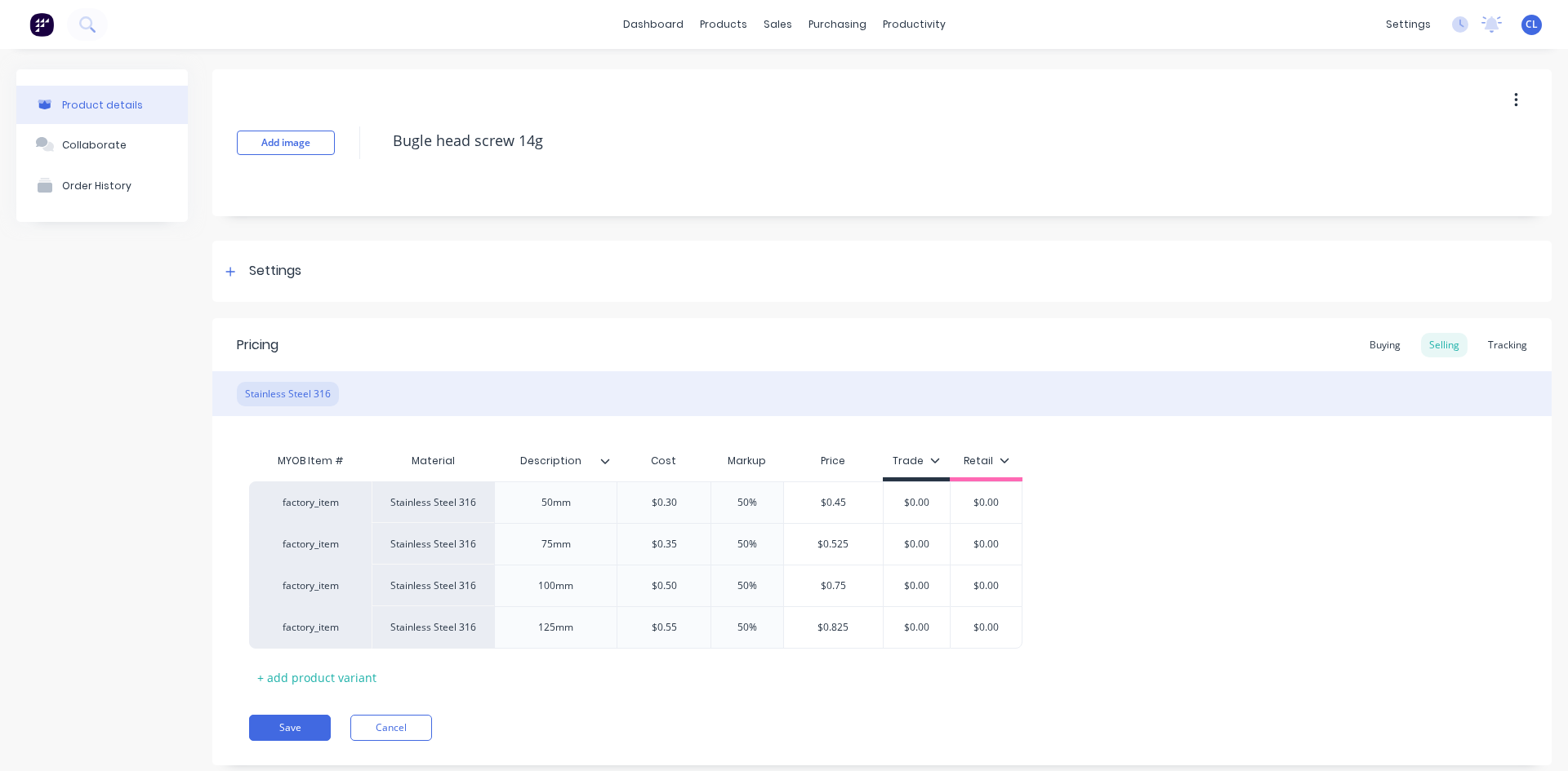
drag, startPoint x: 394, startPoint y: 139, endPoint x: 554, endPoint y: 143, distance: 160.0
click at [554, 143] on textarea "Bugle head screw 14g" at bounding box center [901, 141] width 1033 height 38
click at [394, 136] on textarea "Bugle head screw 14g" at bounding box center [901, 141] width 1033 height 38
type textarea "x"
type textarea "SBugle head screw 14g"
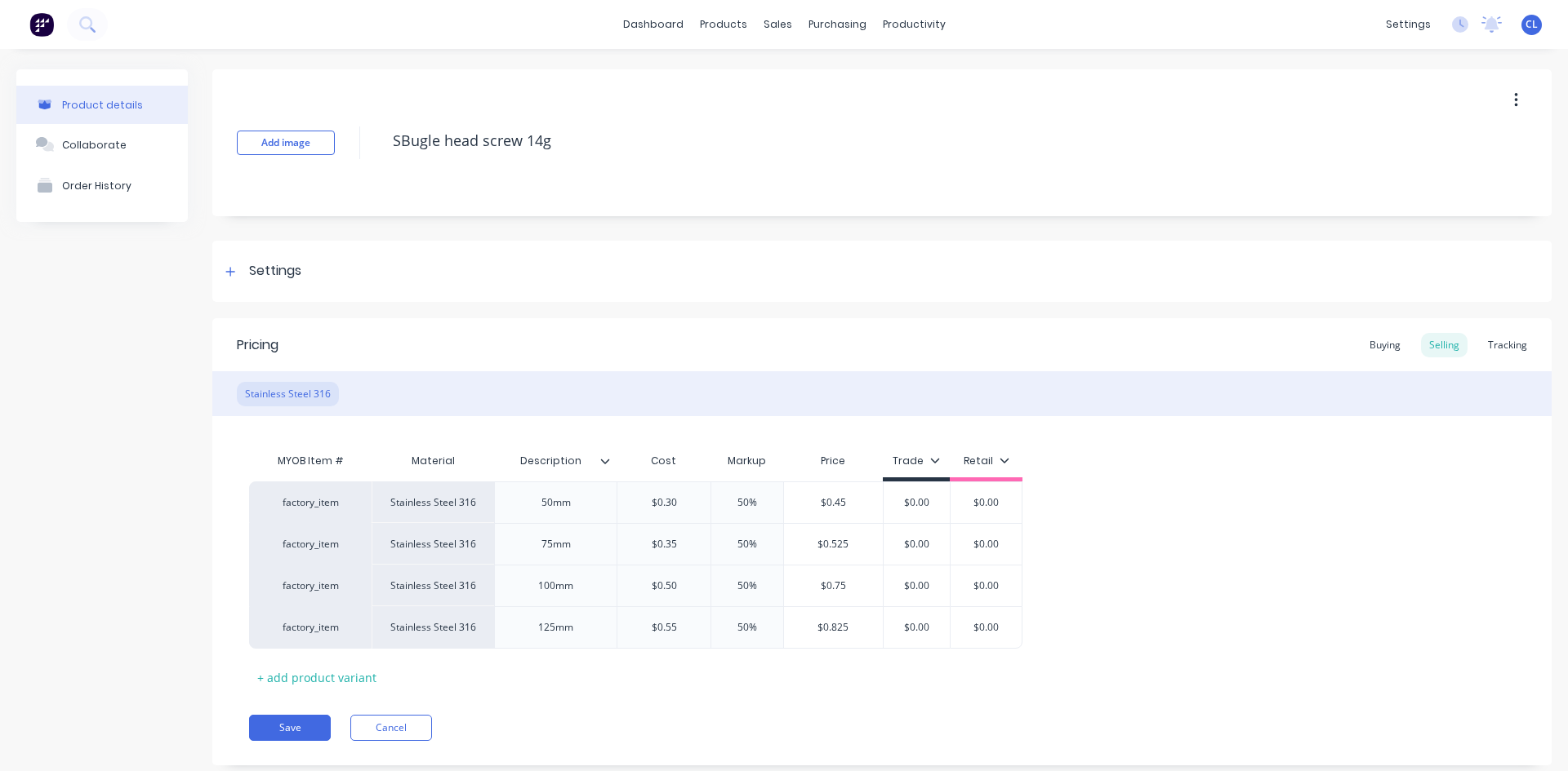
type textarea "x"
type textarea "ScBugle head screw 14g"
type textarea "x"
type textarea "ScrBugle head screw 14g"
type textarea "x"
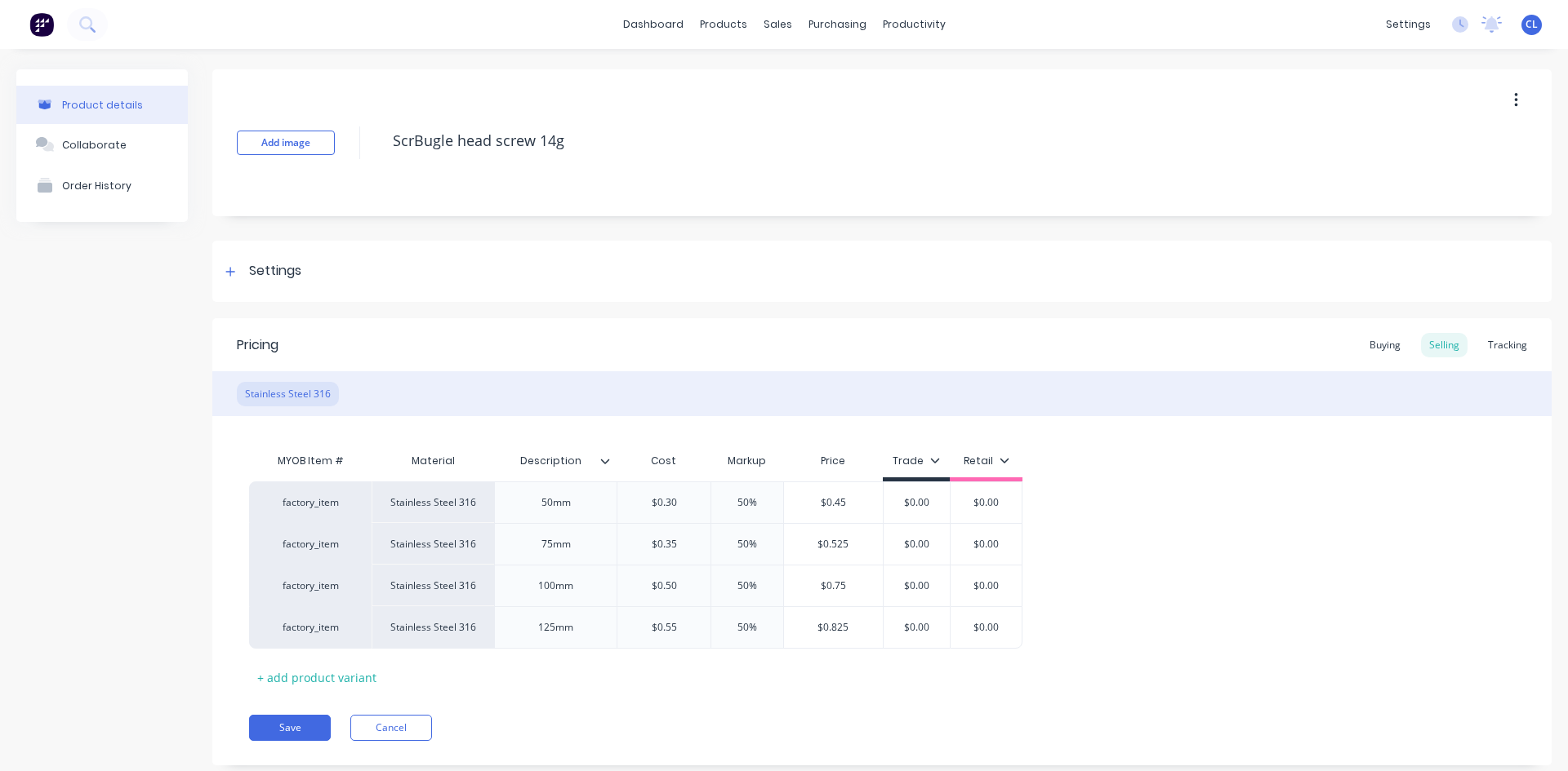
type textarea "ScreBugle head screw 14g"
type textarea "x"
type textarea "ScrewBugle head screw 14g"
type textarea "x"
type textarea "Screw Bugle head screw 14g"
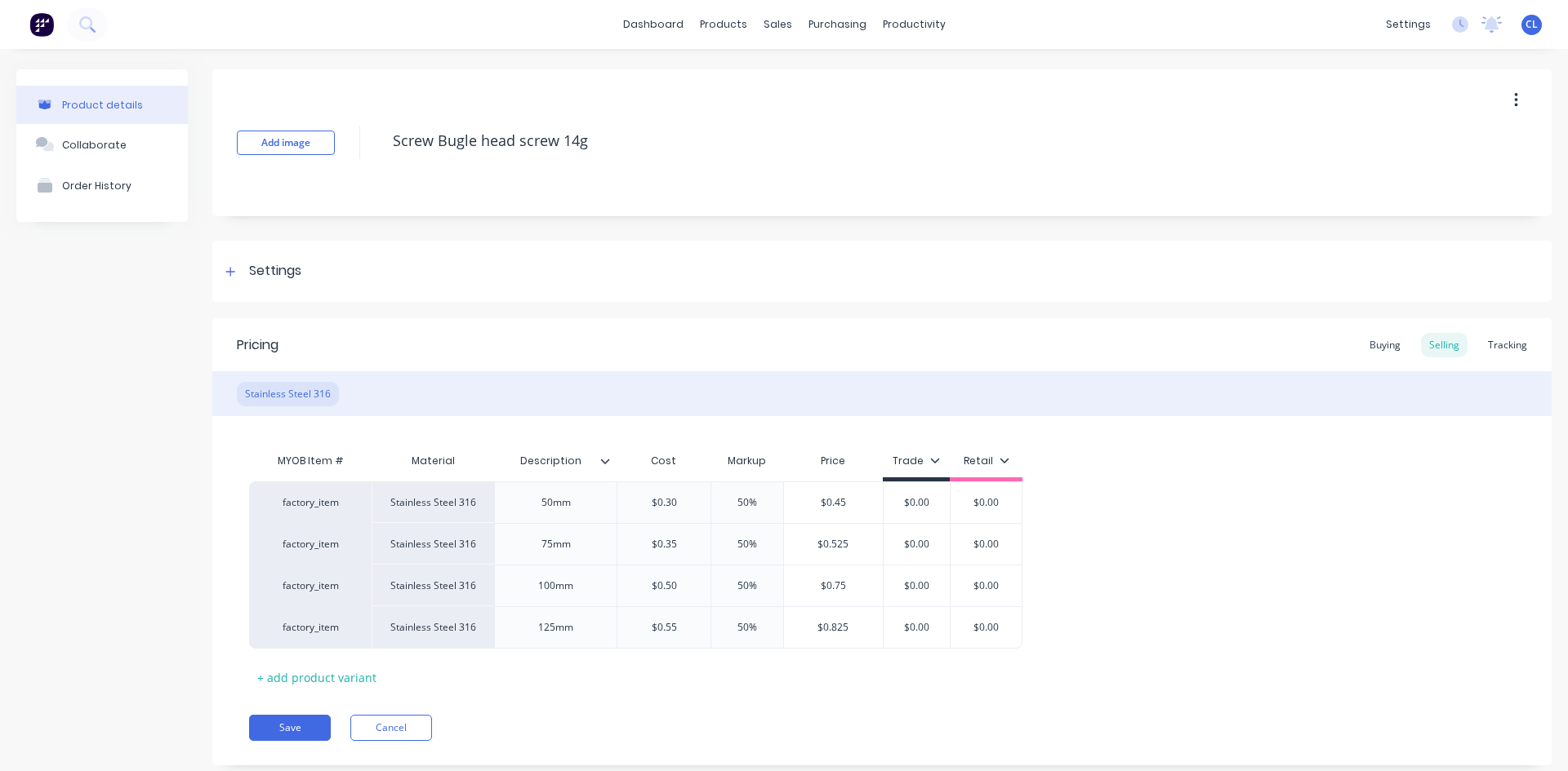
type textarea "x"
type textarea "Screw -Bugle head screw 14g"
type textarea "x"
type textarea "Screw - Bugle head screw 14g"
click at [525, 132] on textarea "Screw - Bugle head screw 14g" at bounding box center [901, 141] width 1033 height 38
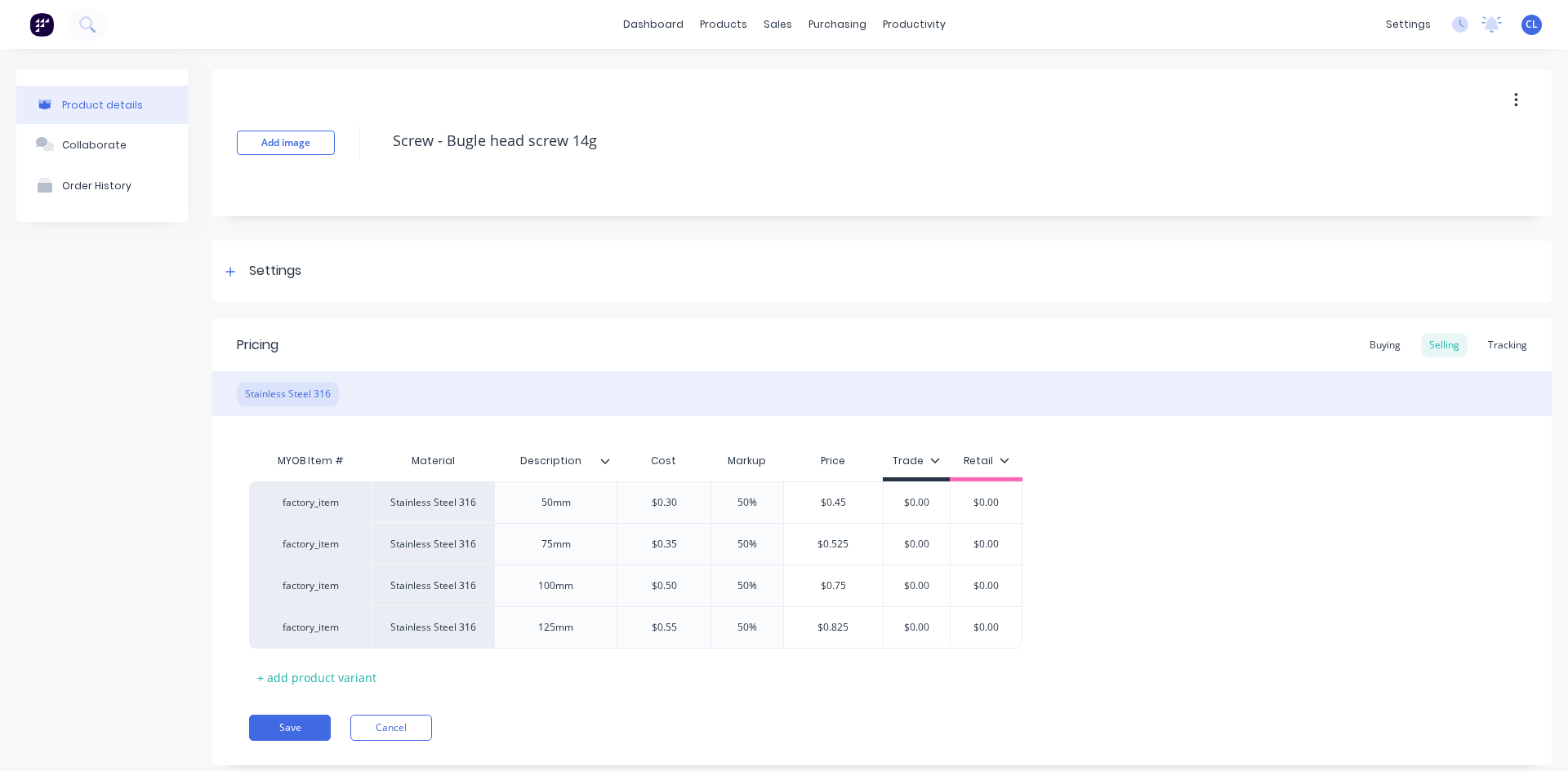
type textarea "x"
type textarea "Screw - Bugle head crew 14g"
type textarea "x"
type textarea "Screw - Bugle head rew 14g"
type textarea "x"
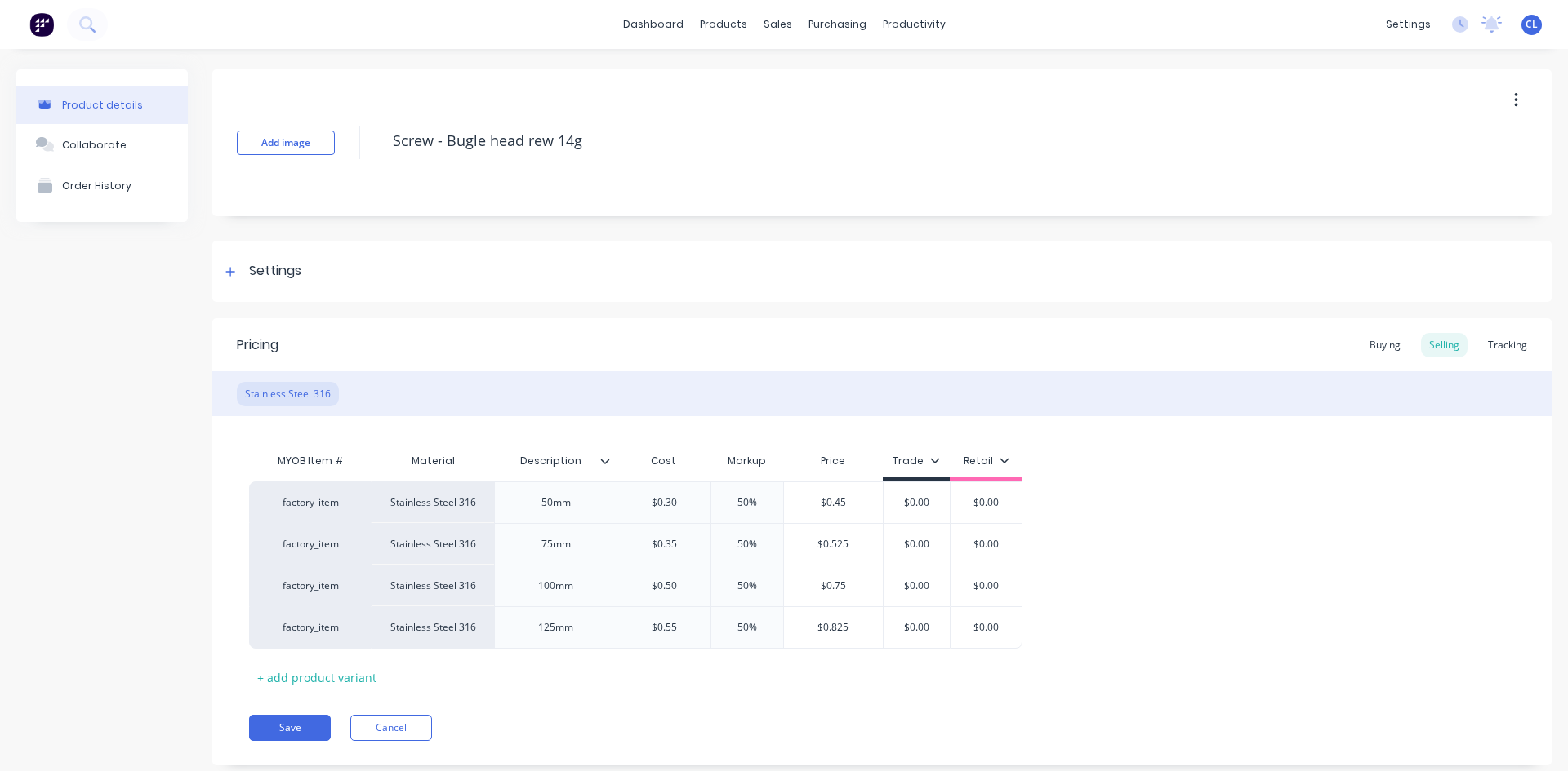
type textarea "Screw - Bugle head ew 14g"
type textarea "x"
type textarea "Screw - Bugle head w 14g"
type textarea "x"
type textarea "Screw - Bugle head 14g"
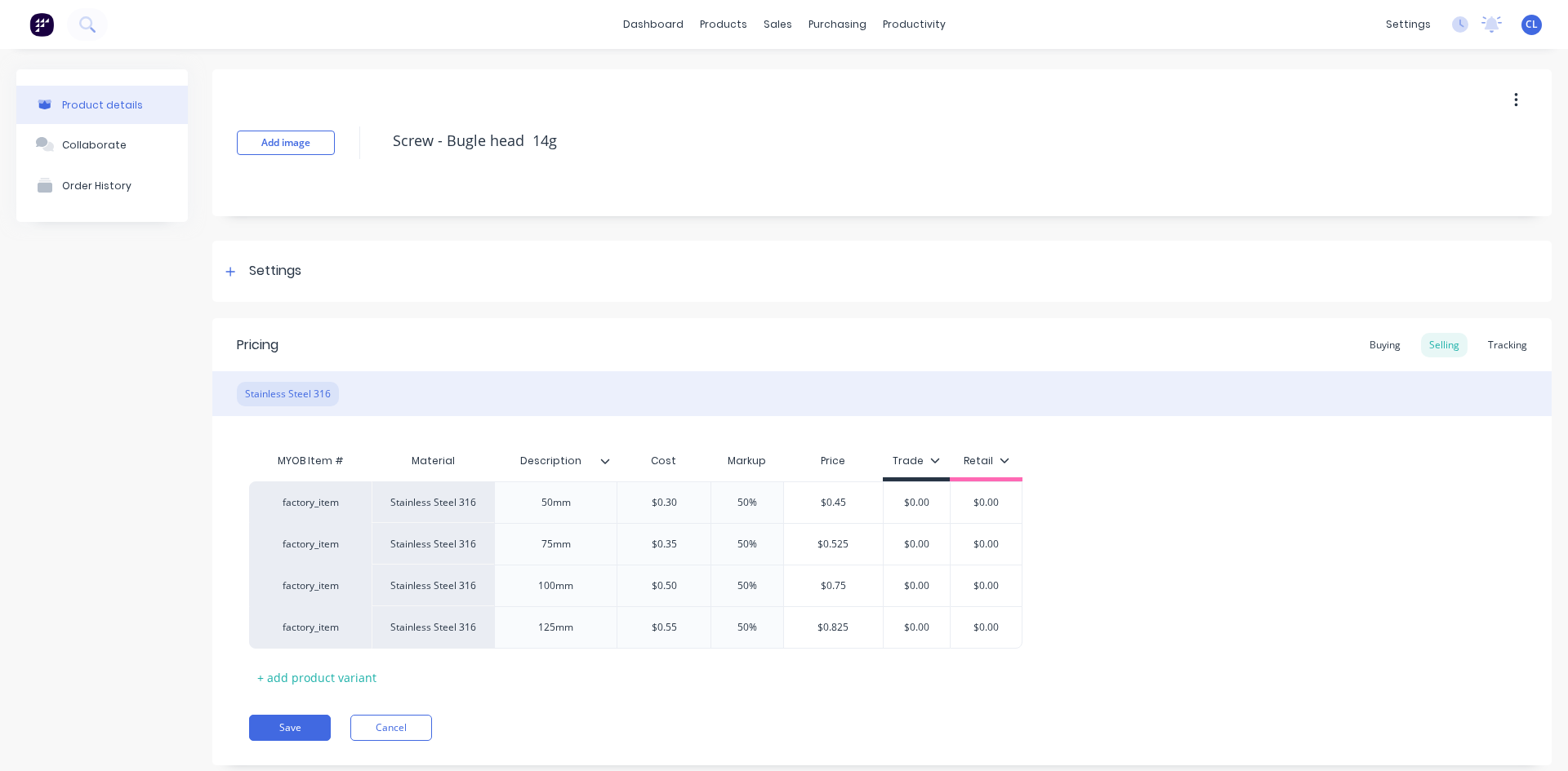
type textarea "x"
type textarea "Screw - Bugle head 14g"
type textarea "x"
type textarea "Screw - Bugle head 14g"
type textarea "x"
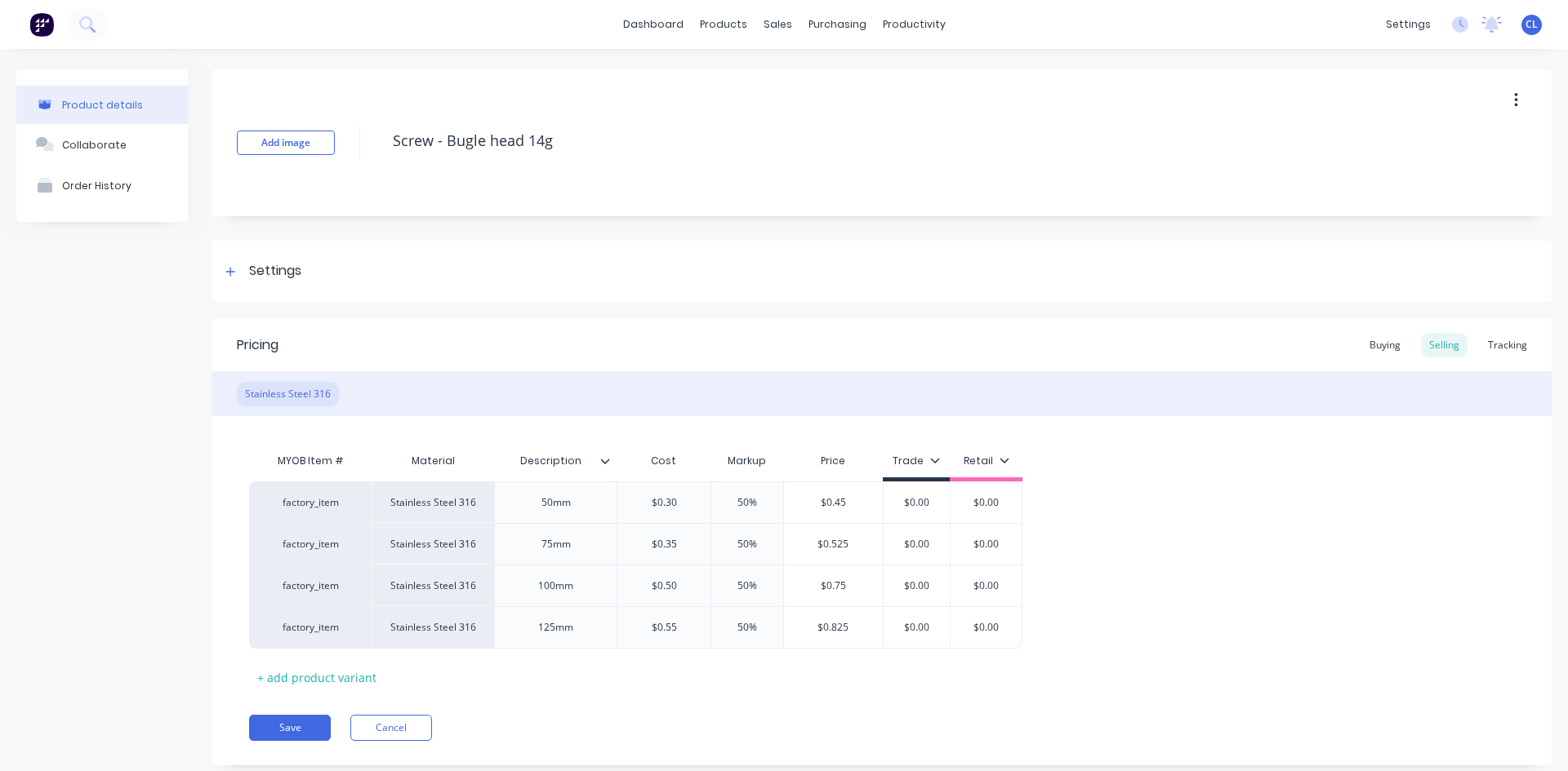
click at [666, 154] on textarea "Screw - Bugle head 14g" at bounding box center [901, 141] width 1033 height 38
drag, startPoint x: 585, startPoint y: 145, endPoint x: 390, endPoint y: 131, distance: 195.5
click at [390, 131] on textarea "Screw - Bugle head 14g" at bounding box center [901, 141] width 1033 height 38
click at [660, 124] on textarea "Screw - Bugle head 14g" at bounding box center [901, 141] width 1033 height 38
click at [443, 136] on textarea "Screw - Bugle head 14g" at bounding box center [901, 141] width 1033 height 38
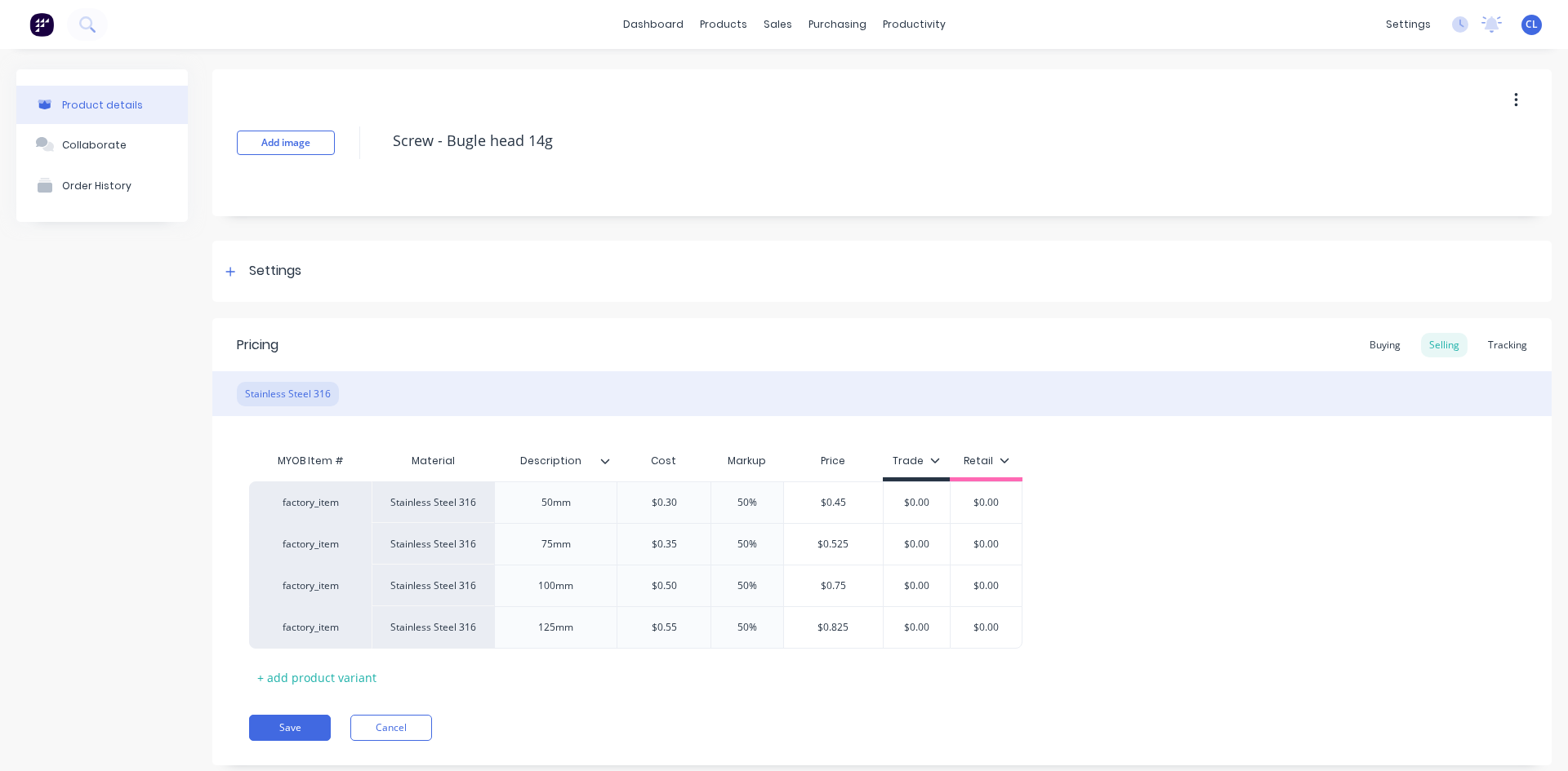
type textarea "Screw - Bugle head 14g"
type textarea "x"
type textarea "Screw - Bugle head 14g"
click at [480, 92] on div "Add image Screw - Bugle head 14g" at bounding box center [882, 143] width 1340 height 147
click at [447, 134] on textarea "Screw - Bugle head 14g" at bounding box center [901, 141] width 1033 height 38
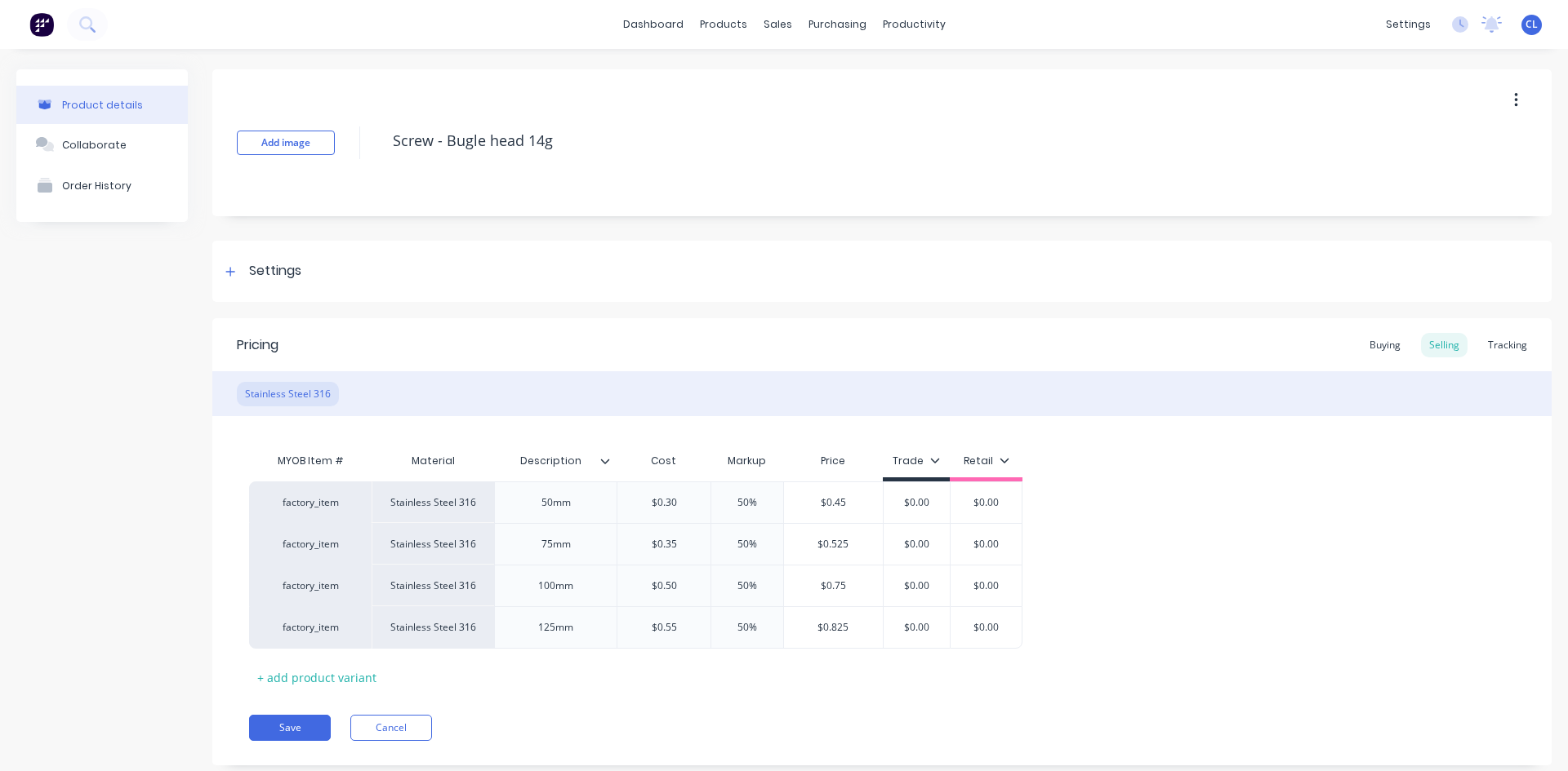
type textarea "x"
type textarea "Screw - Bugle head 14g"
type textarea "x"
type textarea "Screw - Bugle head 14g"
click at [840, 85] on div "Add image Screw - Bugle head 14g" at bounding box center [882, 143] width 1340 height 147
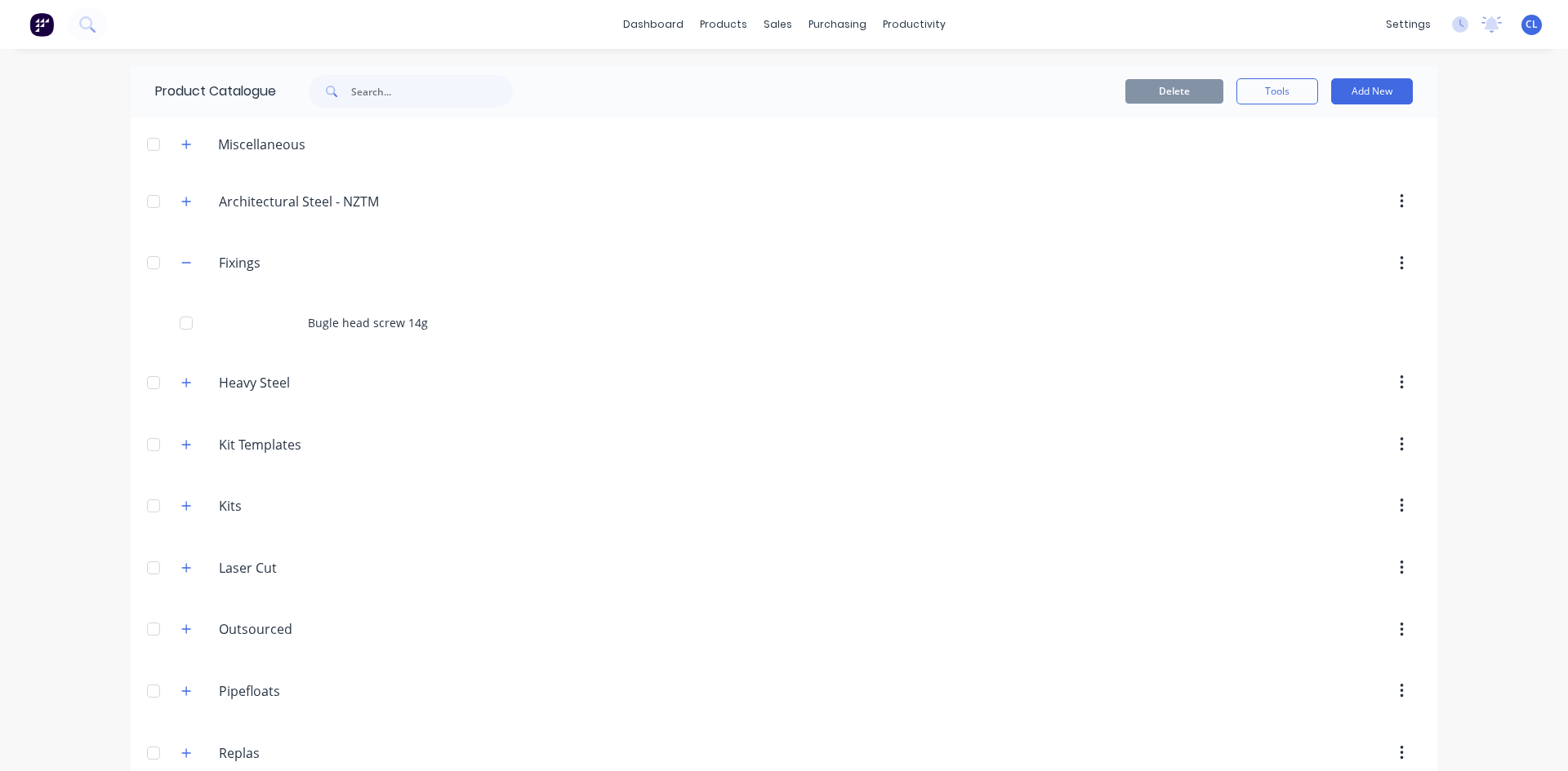
click at [182, 202] on icon "button" at bounding box center [186, 201] width 10 height 11
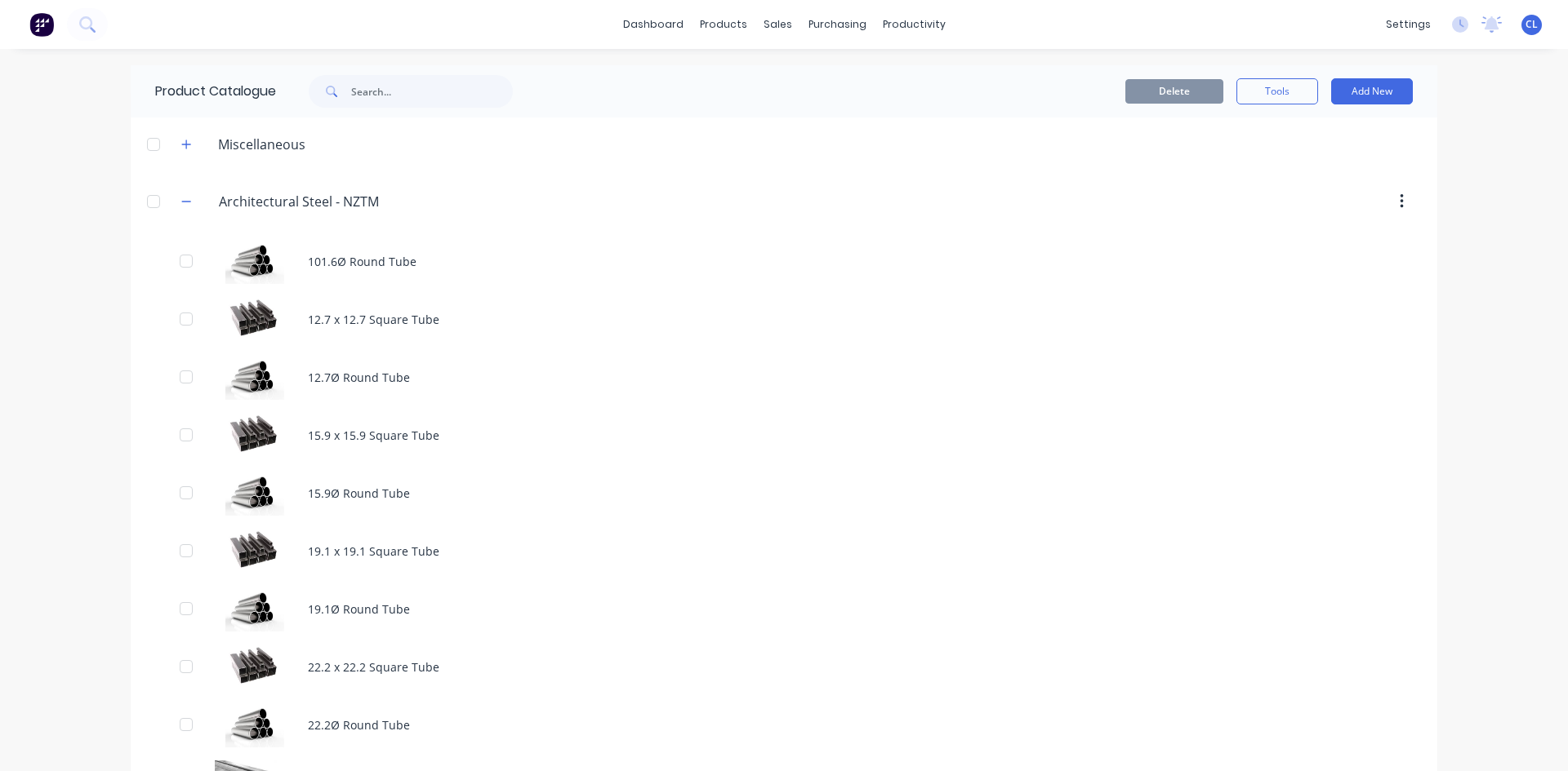
click at [182, 201] on icon "button" at bounding box center [186, 201] width 10 height 11
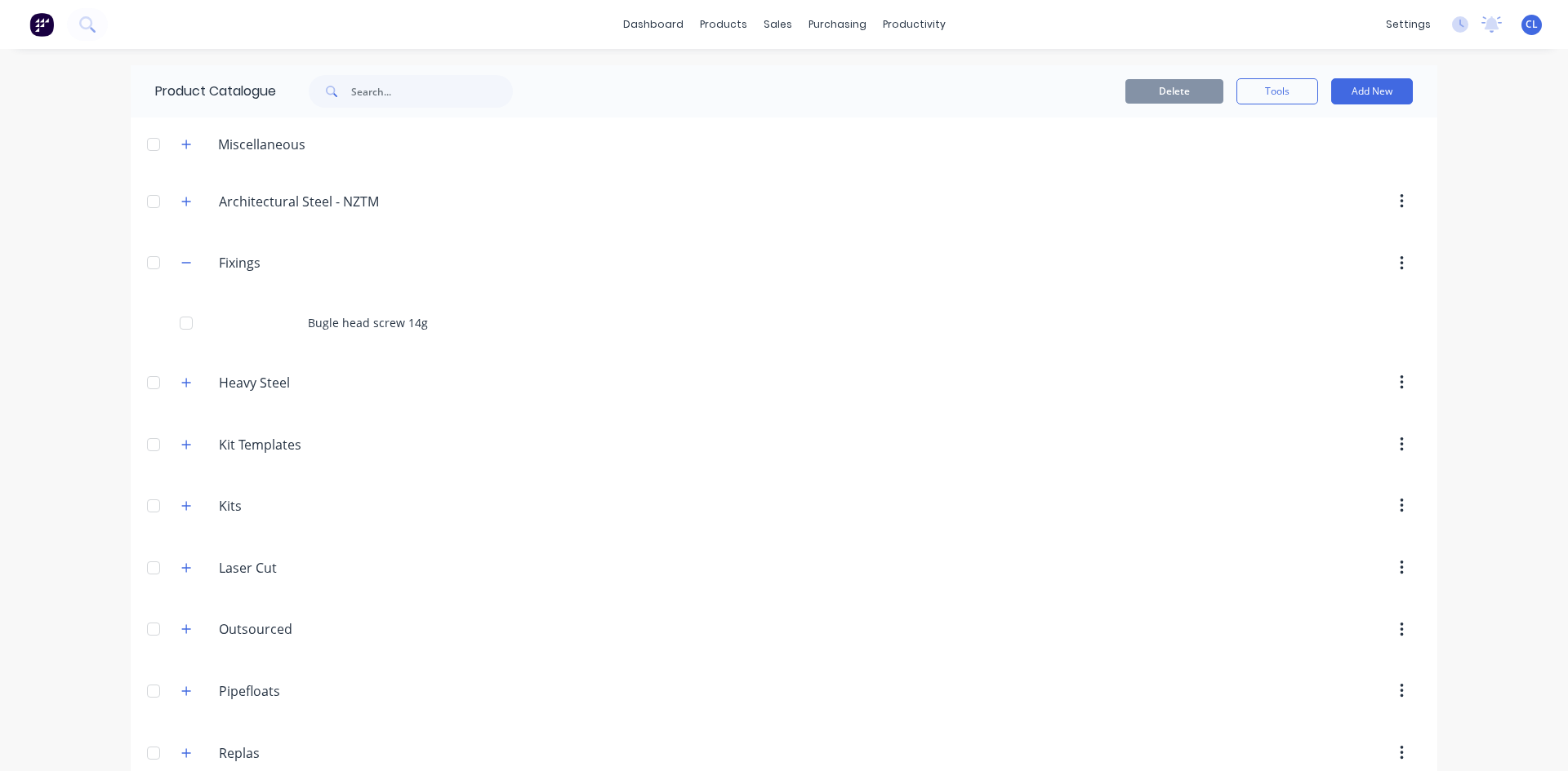
click at [182, 257] on icon "button" at bounding box center [186, 262] width 10 height 11
click at [247, 198] on input "Architectural Steel - NZTM" at bounding box center [316, 201] width 194 height 20
click at [182, 201] on icon "button" at bounding box center [187, 201] width 9 height 9
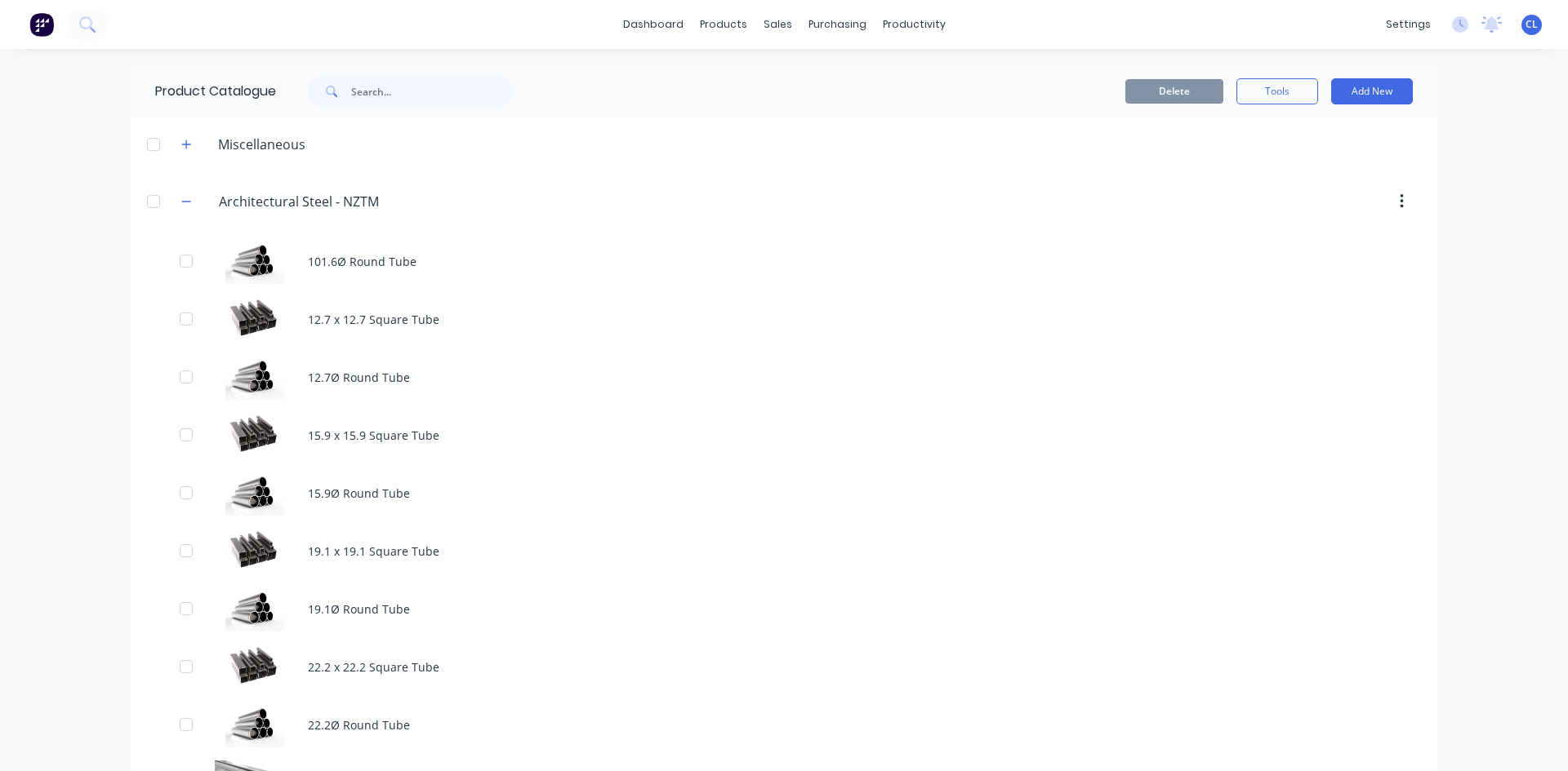
click at [350, 257] on div "101.6Ø Round Tube" at bounding box center [784, 261] width 1307 height 58
click at [176, 202] on button "button" at bounding box center [187, 201] width 21 height 21
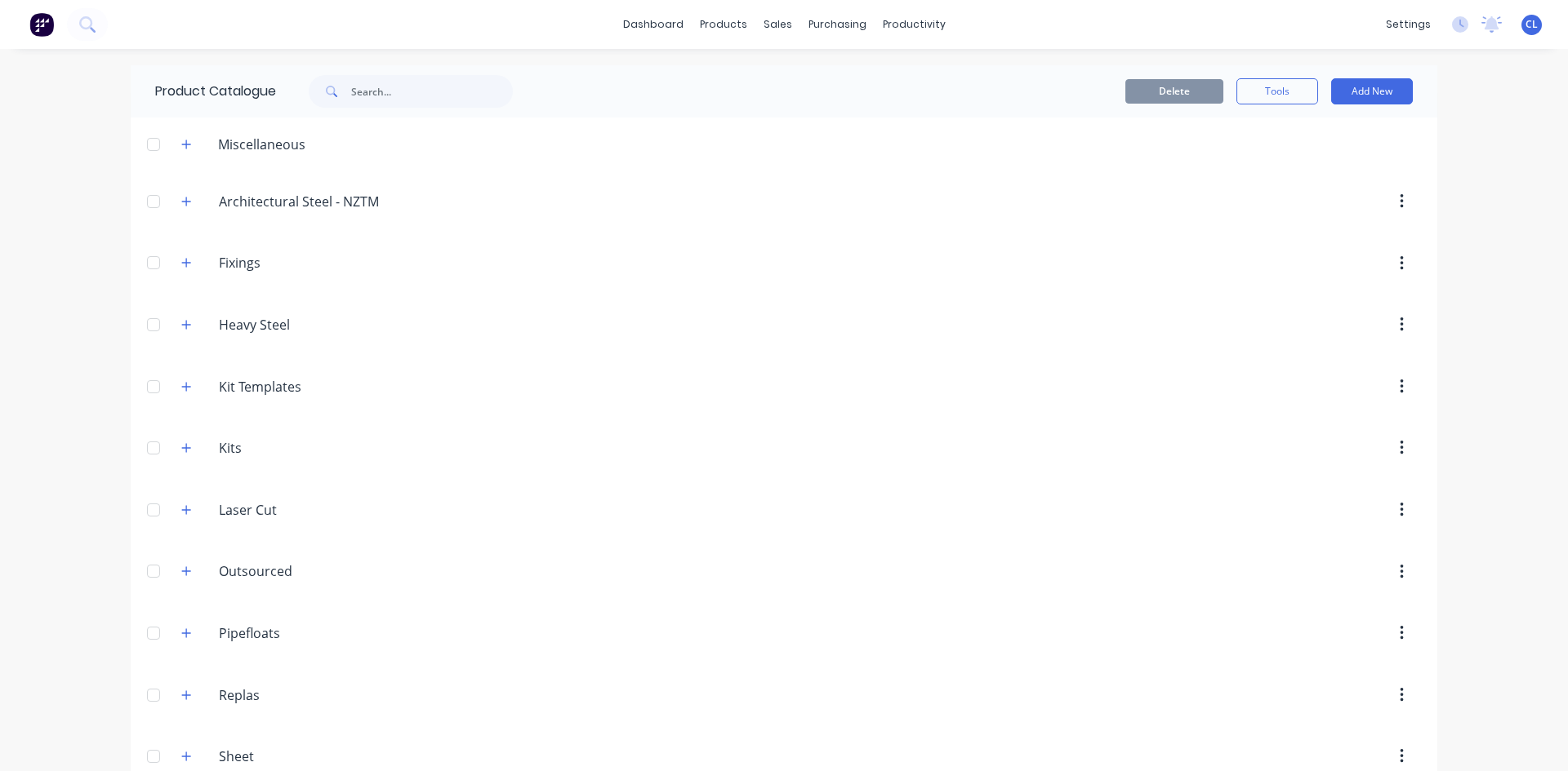
click at [182, 260] on icon "button" at bounding box center [186, 262] width 10 height 11
click at [330, 322] on div "Bugle head screw 14g" at bounding box center [784, 322] width 1307 height 58
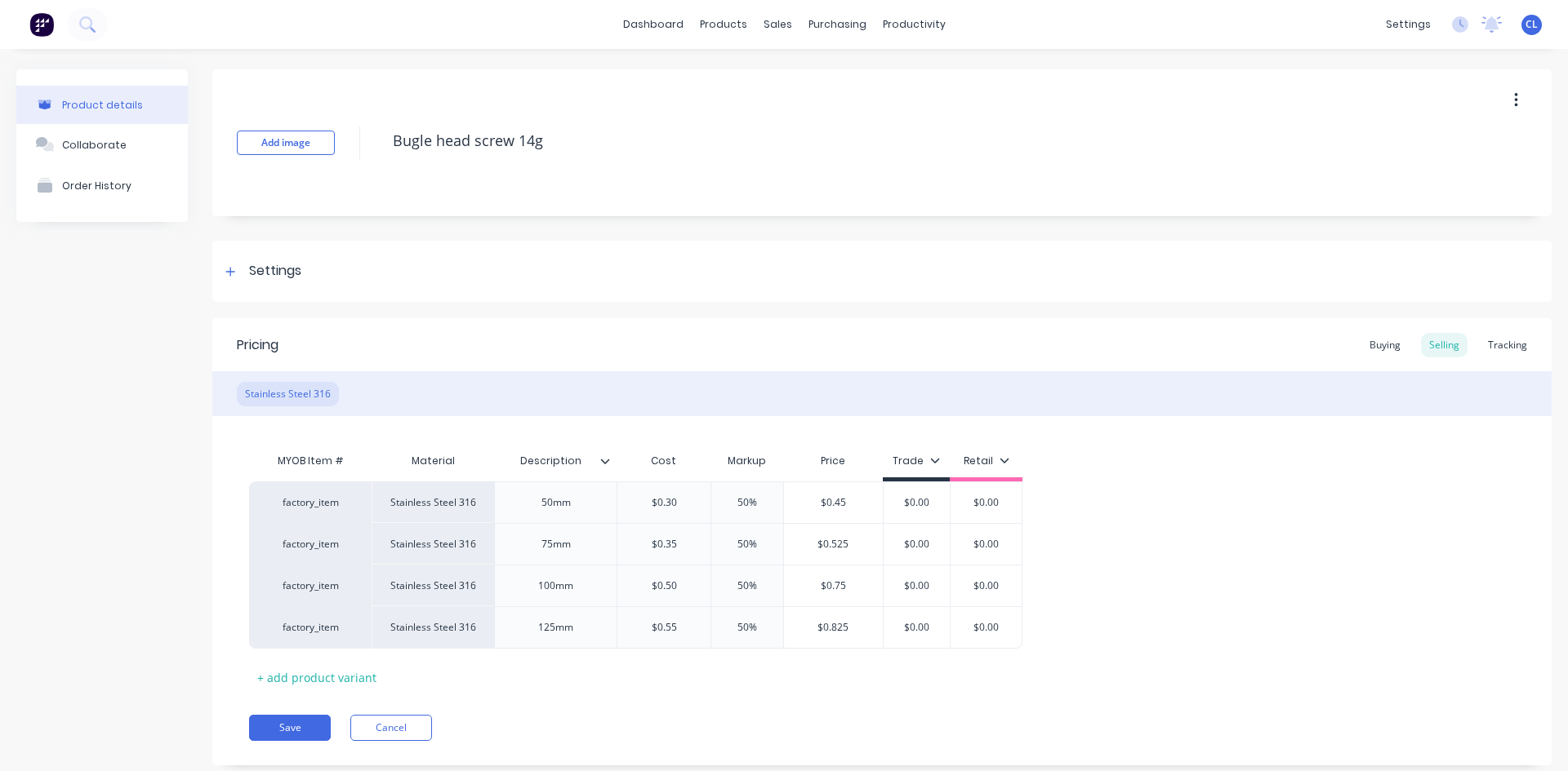
click at [391, 138] on textarea "Bugle head screw 14g" at bounding box center [901, 141] width 1033 height 38
type textarea "x"
type textarea "SBugle head screw 14g"
type textarea "x"
type textarea "ScBugle head screw 14g"
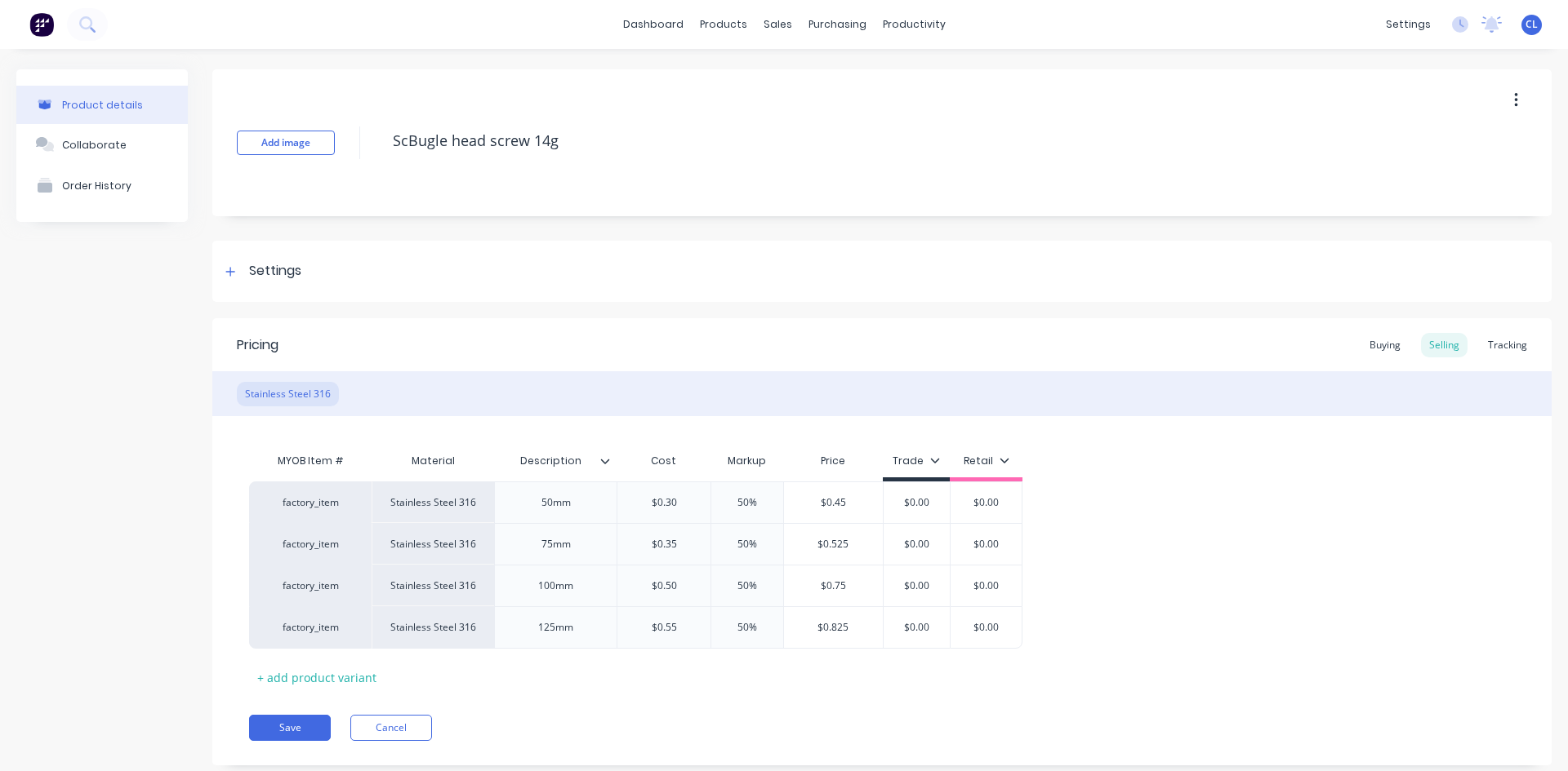
type textarea "x"
type textarea "ScrBugle head screw 14g"
type textarea "x"
type textarea "ScreBugle head screw 14g"
type textarea "x"
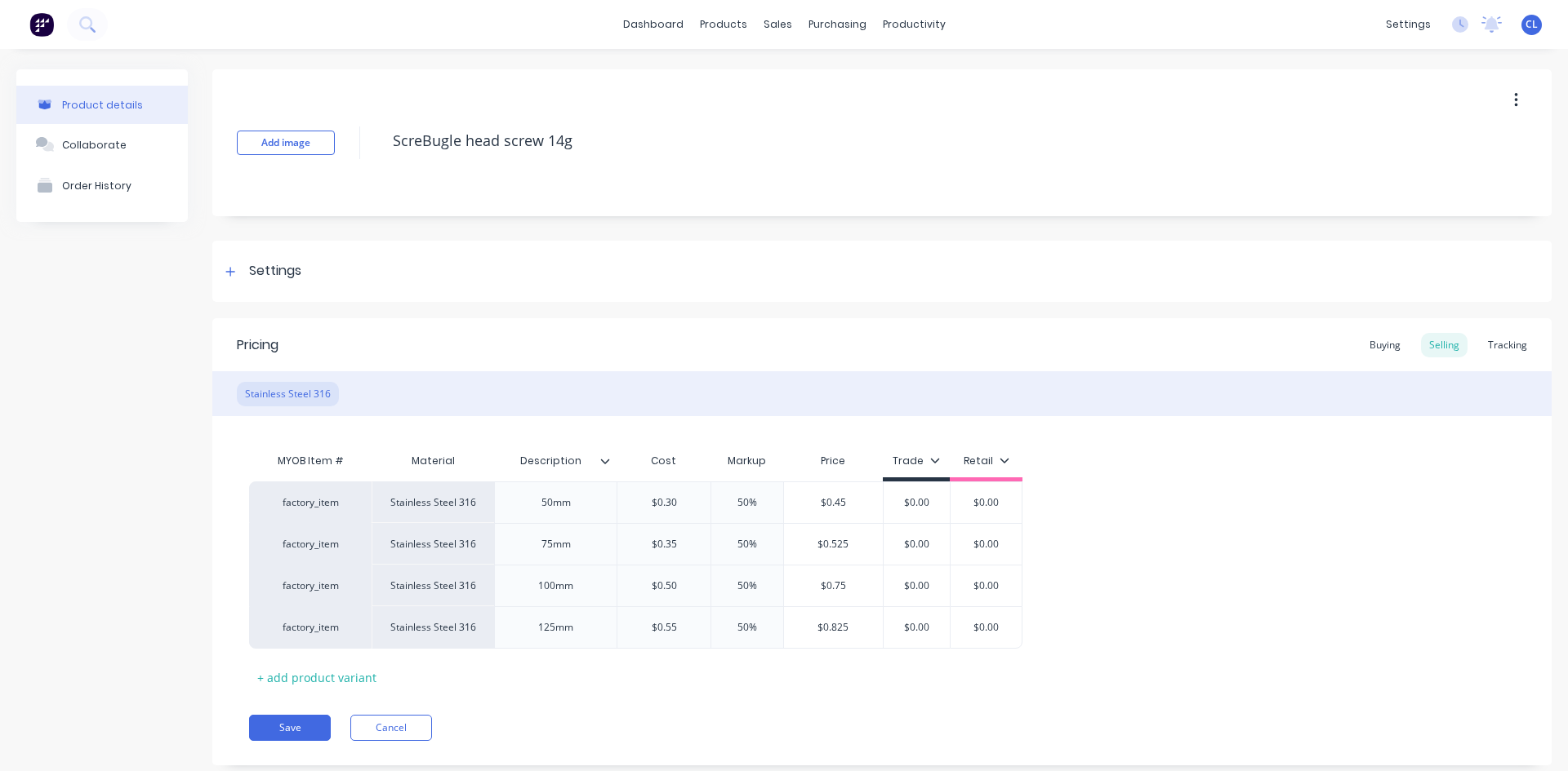
type textarea "ScrewBugle head screw 14g"
type textarea "x"
type textarea "Screw Bugle head screw 14g"
type textarea "x"
type textarea "Screw -Bugle head screw 14g"
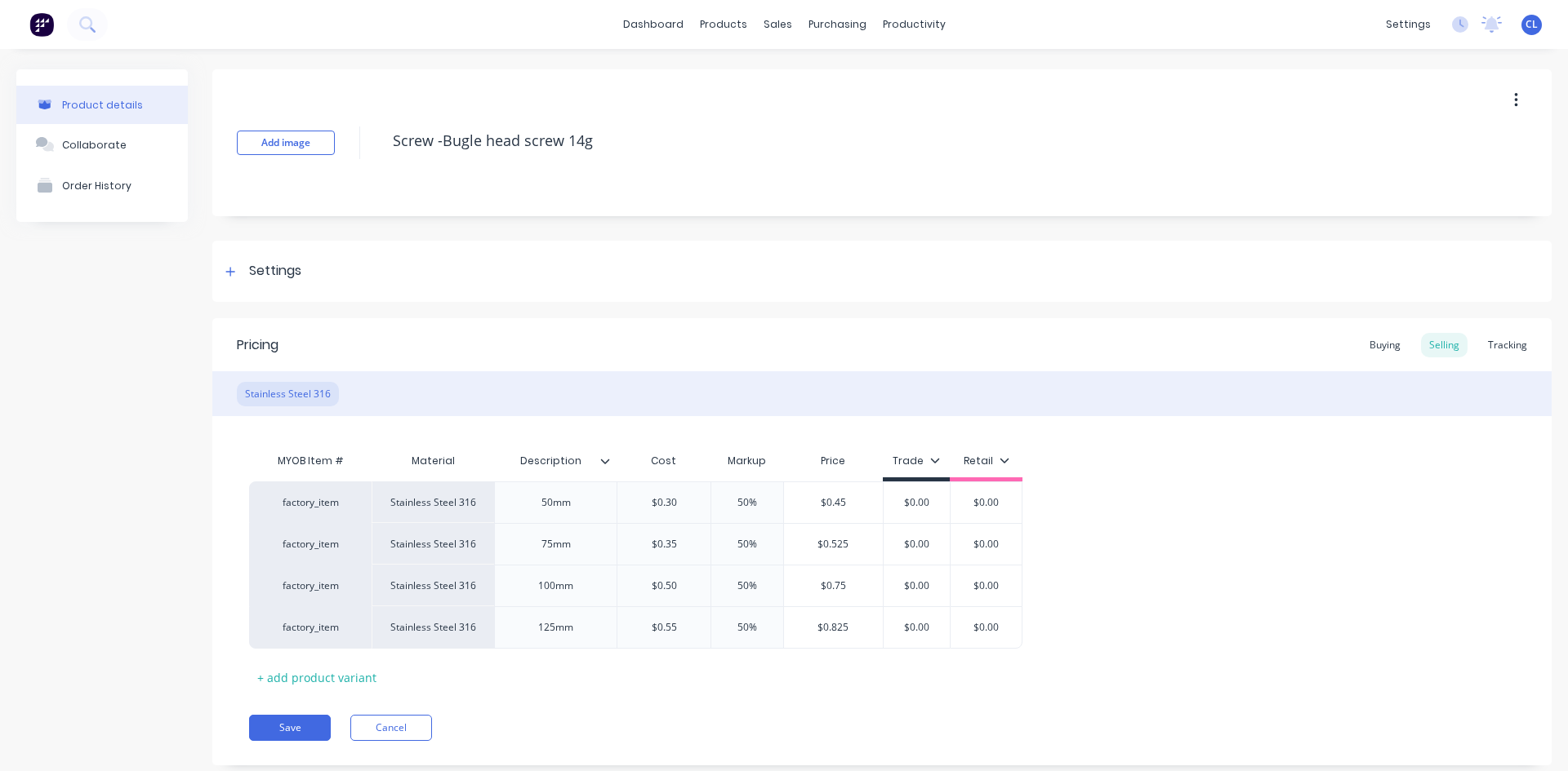
type textarea "x"
type textarea "Screw - Bugle head screw 14g"
type textarea "x"
type textarea "Screw - Bugle head screw 14g"
type textarea "x"
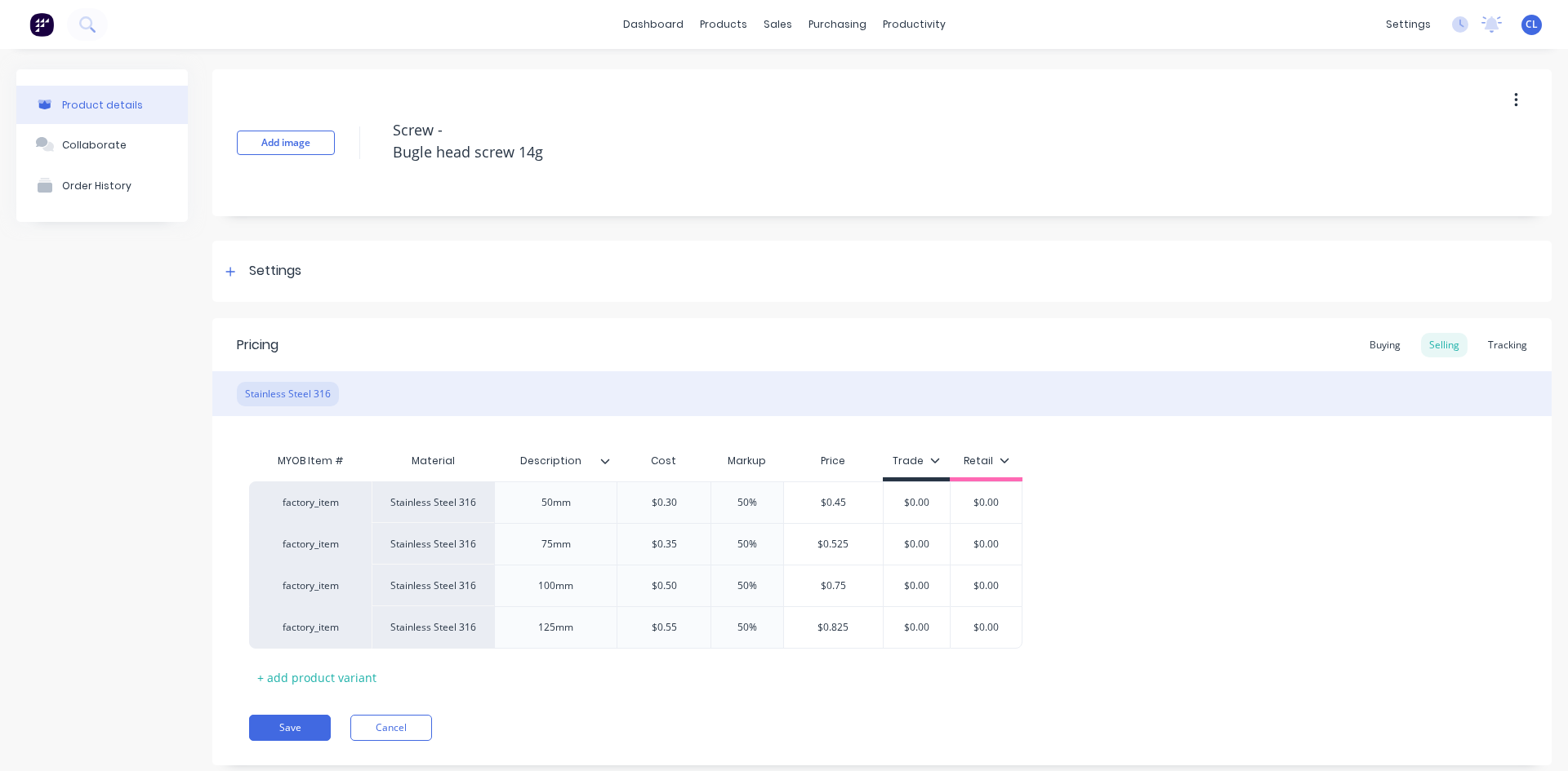
type textarea "Screw - Bugle head screw 14g"
click at [549, 203] on div "Add image Screw - Bugle head screw 14g" at bounding box center [882, 143] width 1340 height 147
click at [477, 153] on textarea "Screw - Bugle head screw 14g" at bounding box center [901, 141] width 1033 height 61
type textarea "x"
type textarea "Screw - Bugle head crew 14g"
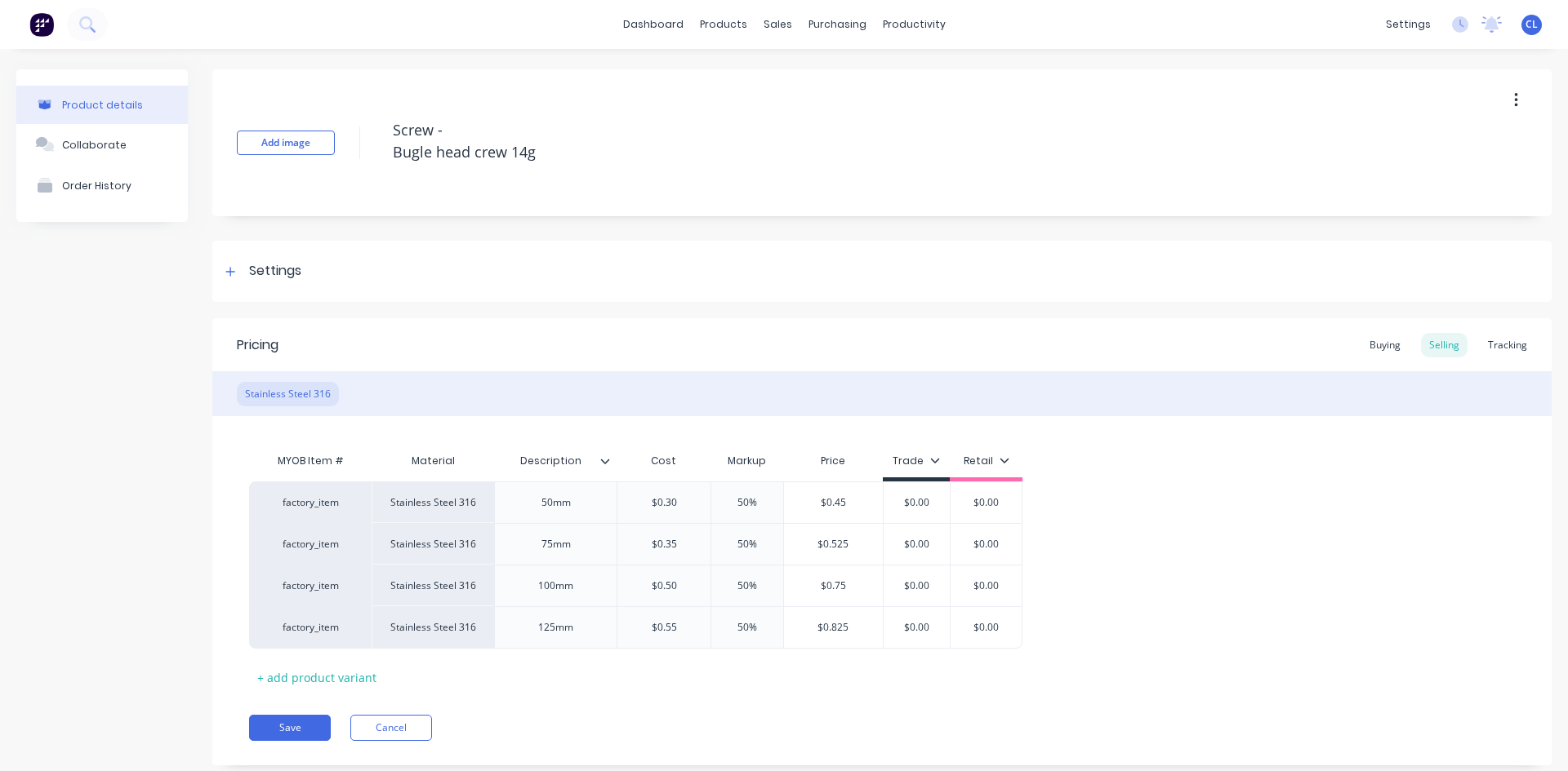
type textarea "x"
type textarea "Screw - Bugle head rew 14g"
type textarea "x"
type textarea "Screw - Bugle head ew 14g"
type textarea "x"
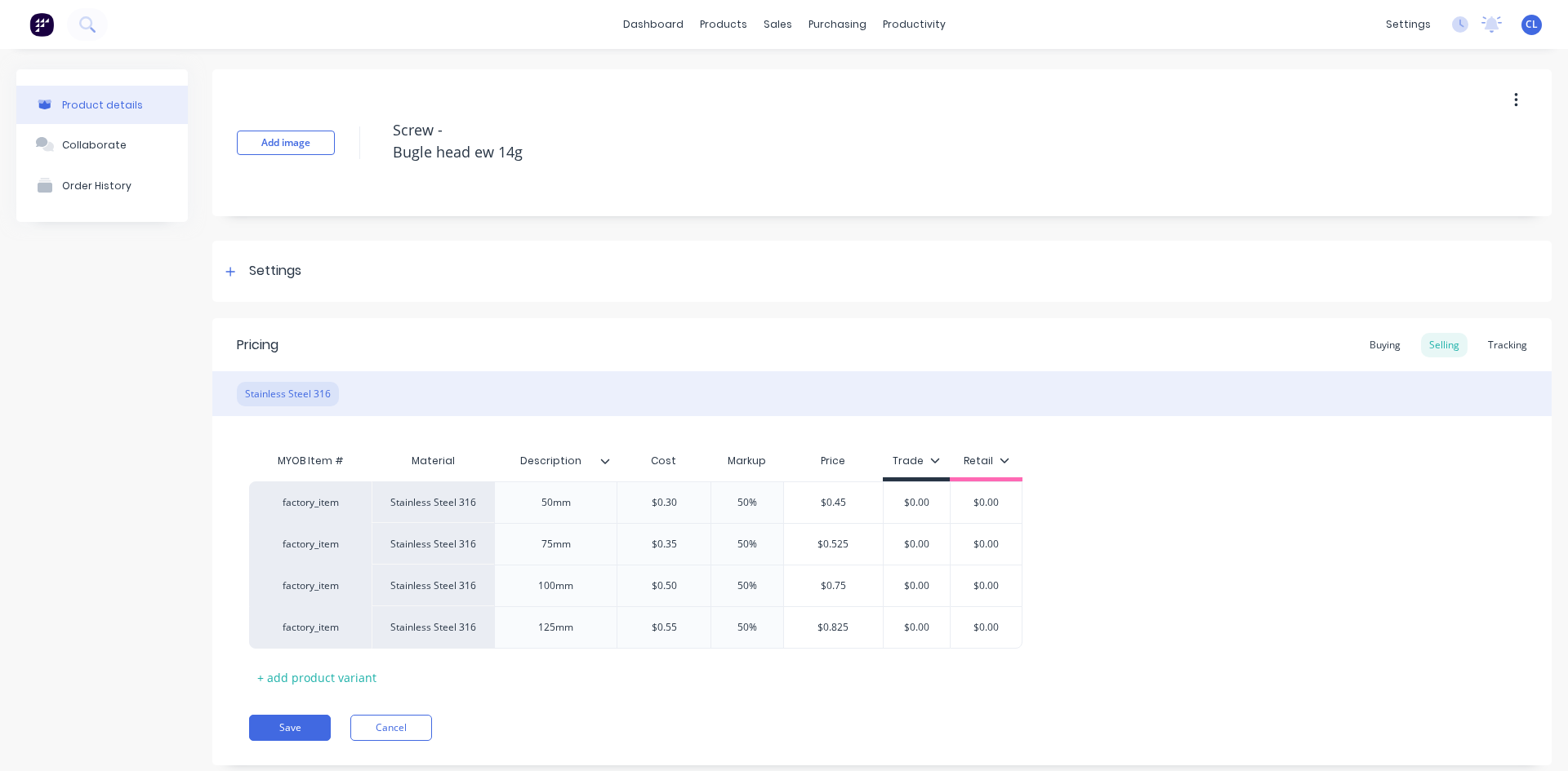
type textarea "Screw - Bugle head w 14g"
type textarea "x"
type textarea "Screw - Bugle head 14g"
type textarea "x"
type textarea "Screw - Bugle head 14g"
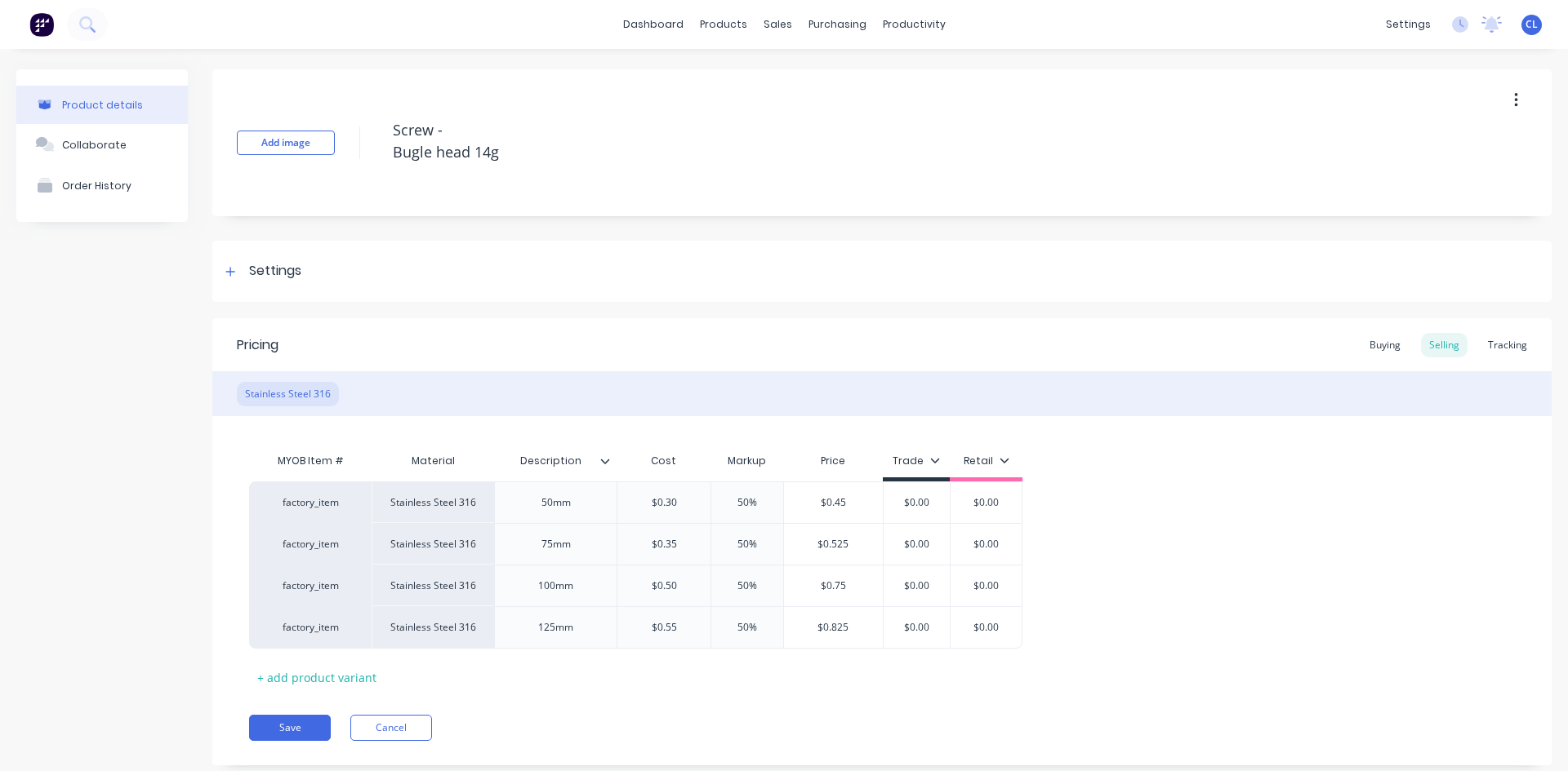
type textarea "x"
type textarea "Screw - Bugle head 14g"
click at [682, 178] on div "Add image Screw - Bugle head 14g" at bounding box center [882, 143] width 1340 height 147
click at [440, 128] on textarea "Screw - Bugle head 14g" at bounding box center [901, 141] width 1033 height 61
type textarea "x"
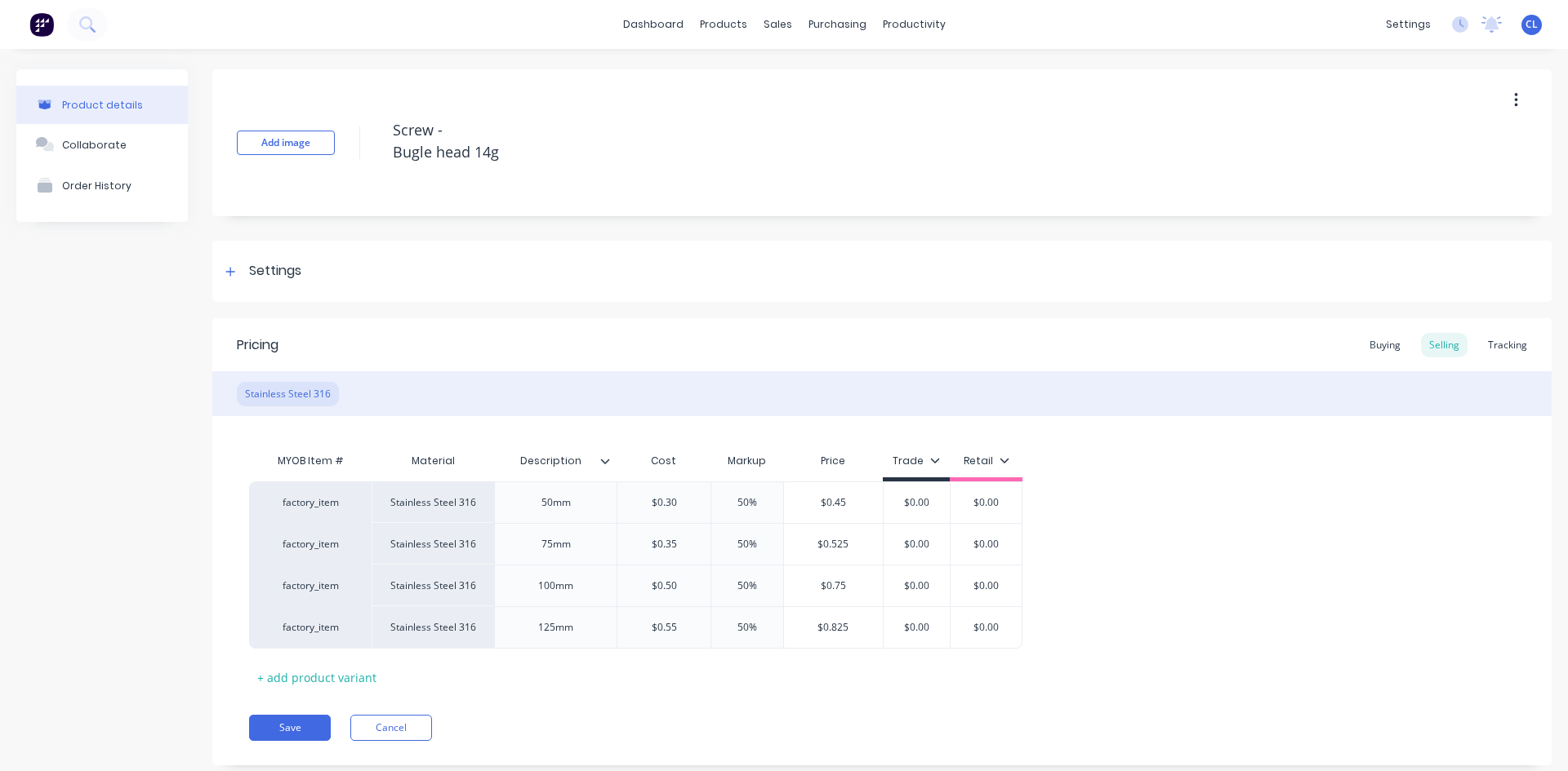
type textarea "Screw Bugle head 14g"
type textarea "x"
type textarea "Screw Bugle head 14g"
type textarea "x"
type textarea "Screw Bugle head 14g"
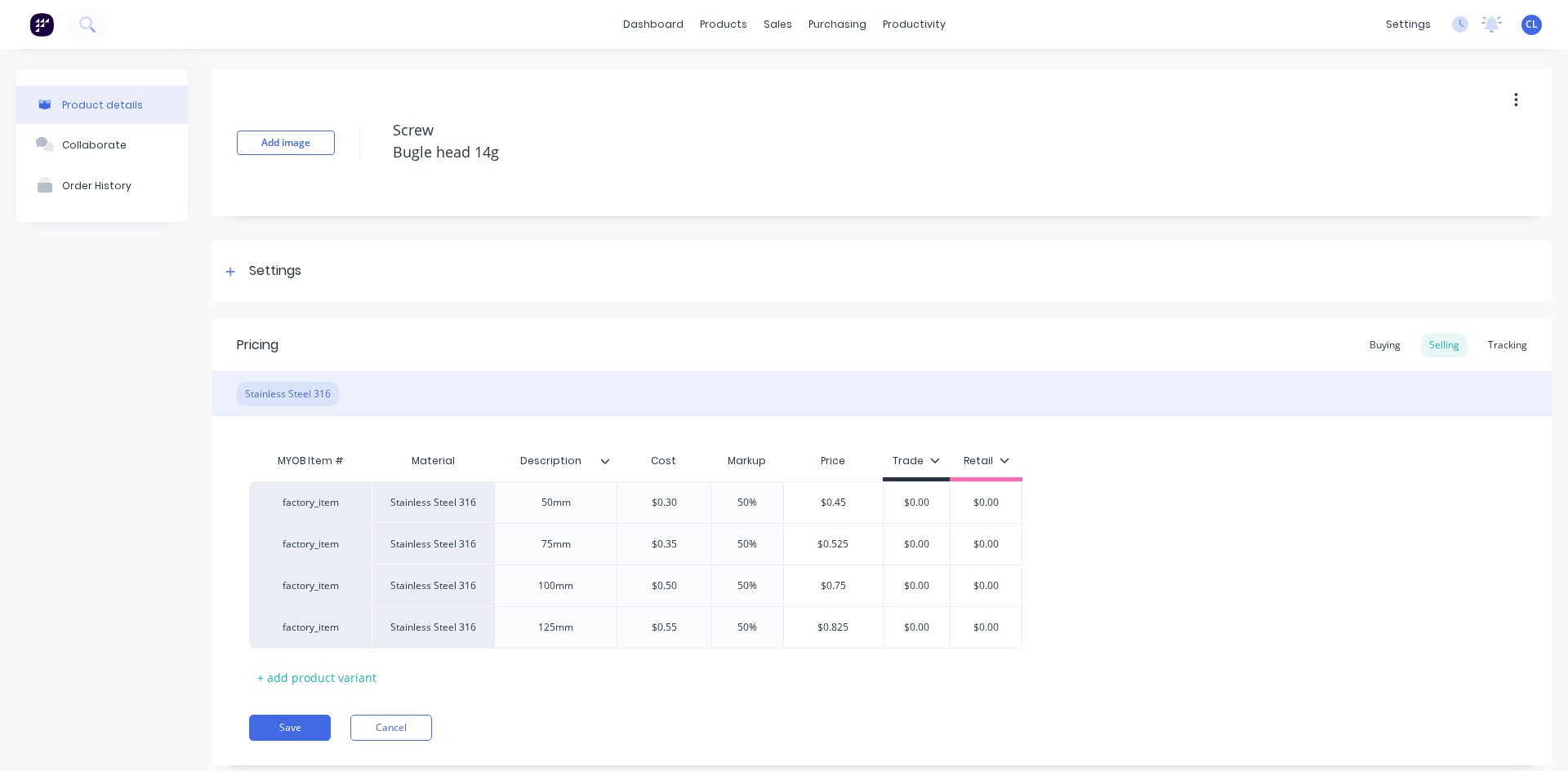
click at [683, 209] on div "Add image Screw Bugle head 14g" at bounding box center [882, 143] width 1340 height 147
click at [289, 672] on button "Save" at bounding box center [290, 728] width 81 height 26
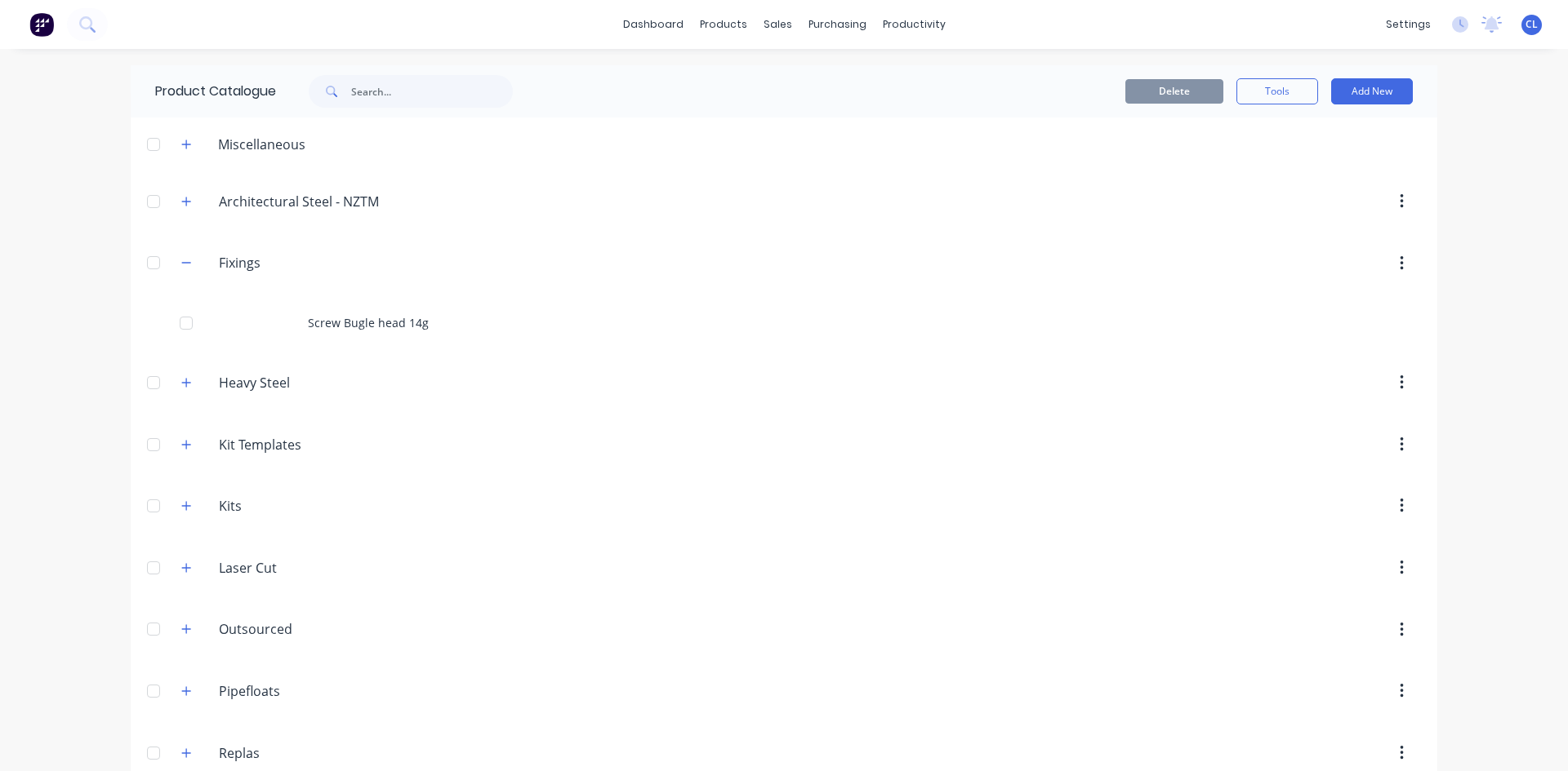
click at [183, 256] on button "button" at bounding box center [187, 264] width 21 height 21
click at [387, 337] on div "Screw Bugle head 14g" at bounding box center [784, 322] width 1307 height 58
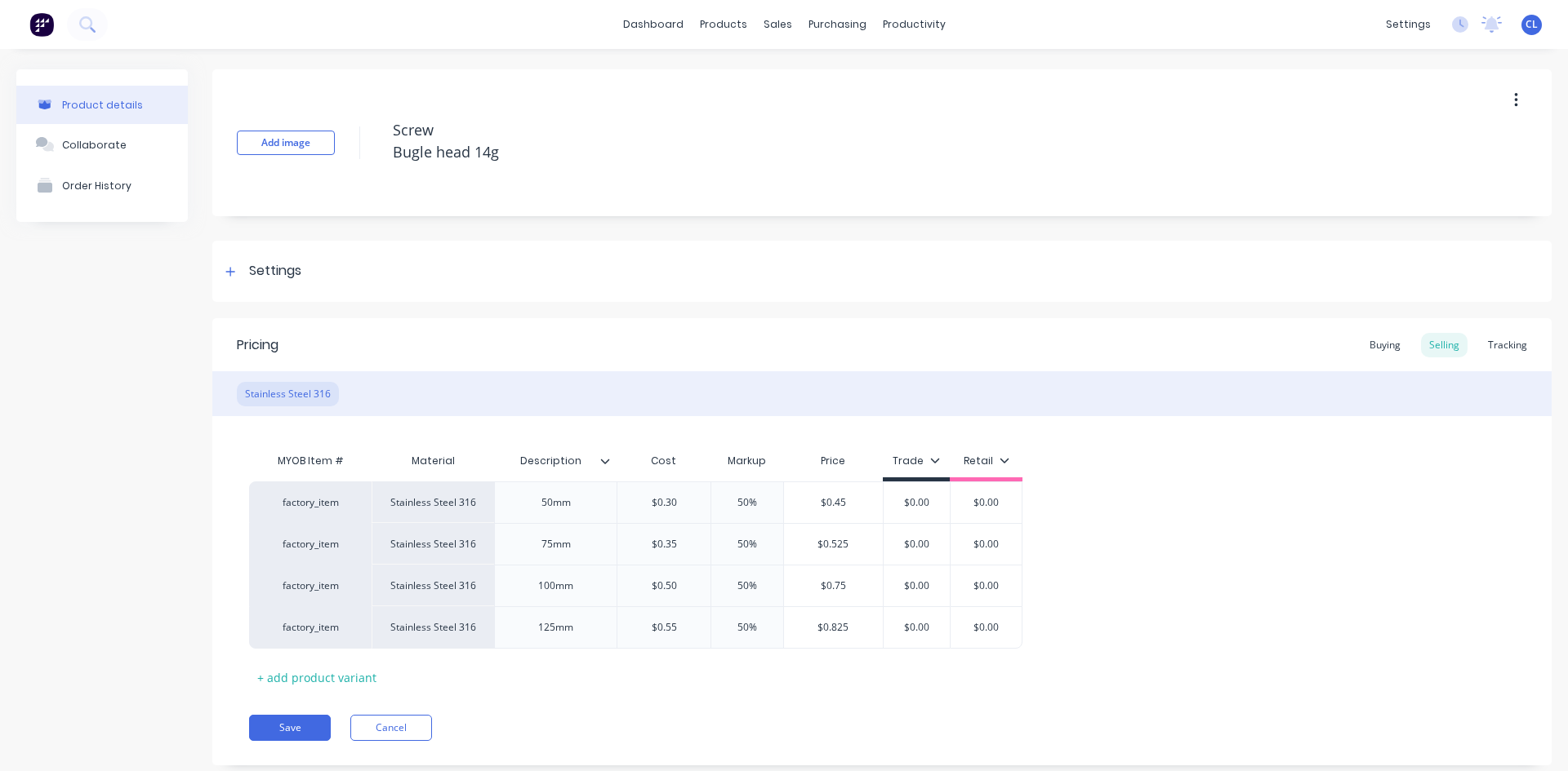
click at [393, 150] on textarea "Screw Bugle head 14g" at bounding box center [901, 141] width 1033 height 61
type textarea "x"
type textarea "Screw Bugle head 14g"
type textarea "x"
type textarea "Screw -Bugle head 14g"
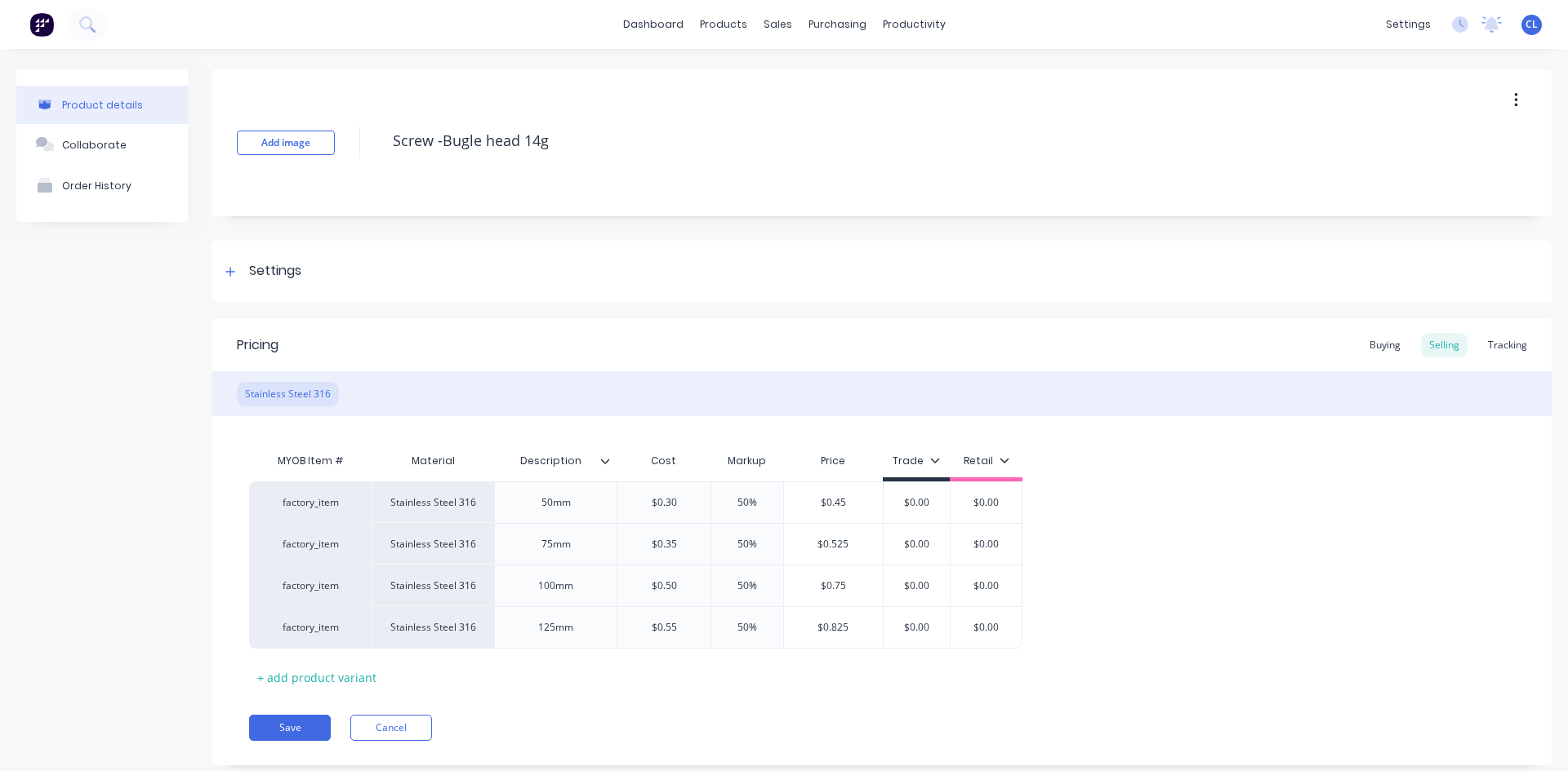
type textarea "x"
type textarea "Screw - Bugle head 14g"
type textarea "x"
type textarea "Screw - Bugle head 14g"
click at [306, 672] on button "Save" at bounding box center [290, 728] width 81 height 26
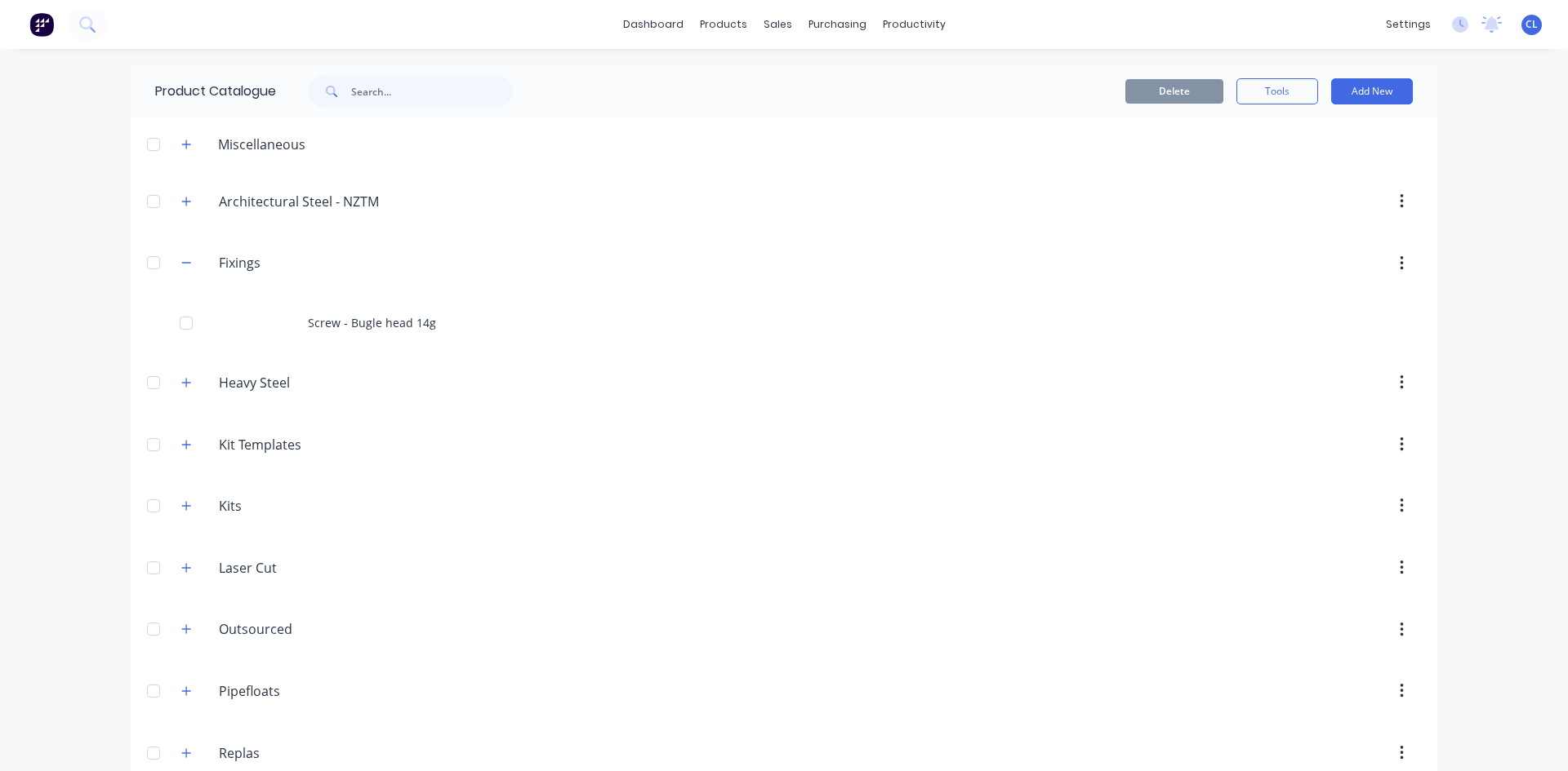
drag, startPoint x: 596, startPoint y: 244, endPoint x: 508, endPoint y: 230, distance: 89.1
click at [596, 244] on header "Fixings Fixings" at bounding box center [784, 264] width 1307 height 62
click at [330, 326] on div "Screw - Bugle head 14g" at bounding box center [784, 322] width 1307 height 58
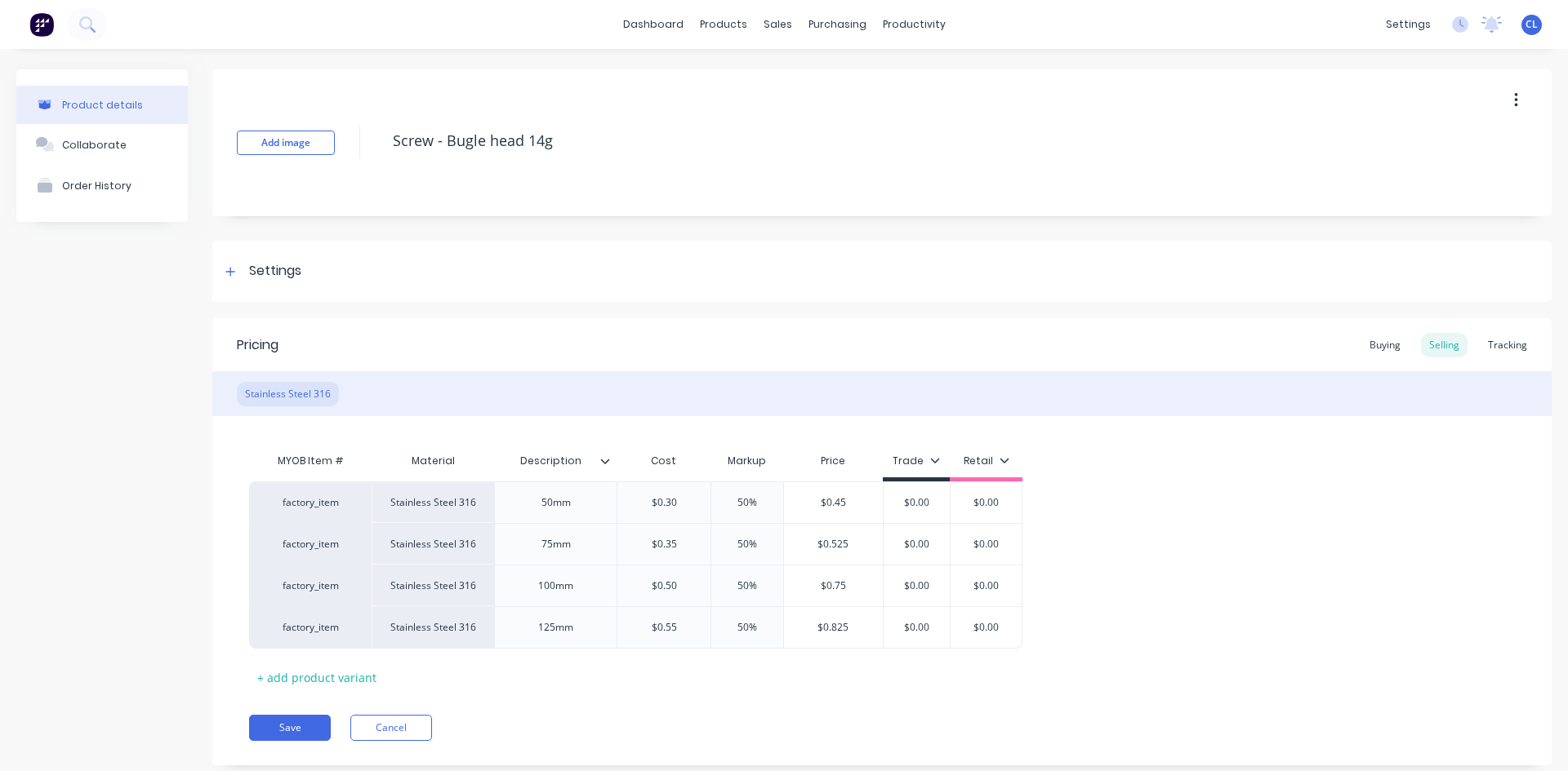
type textarea "x"
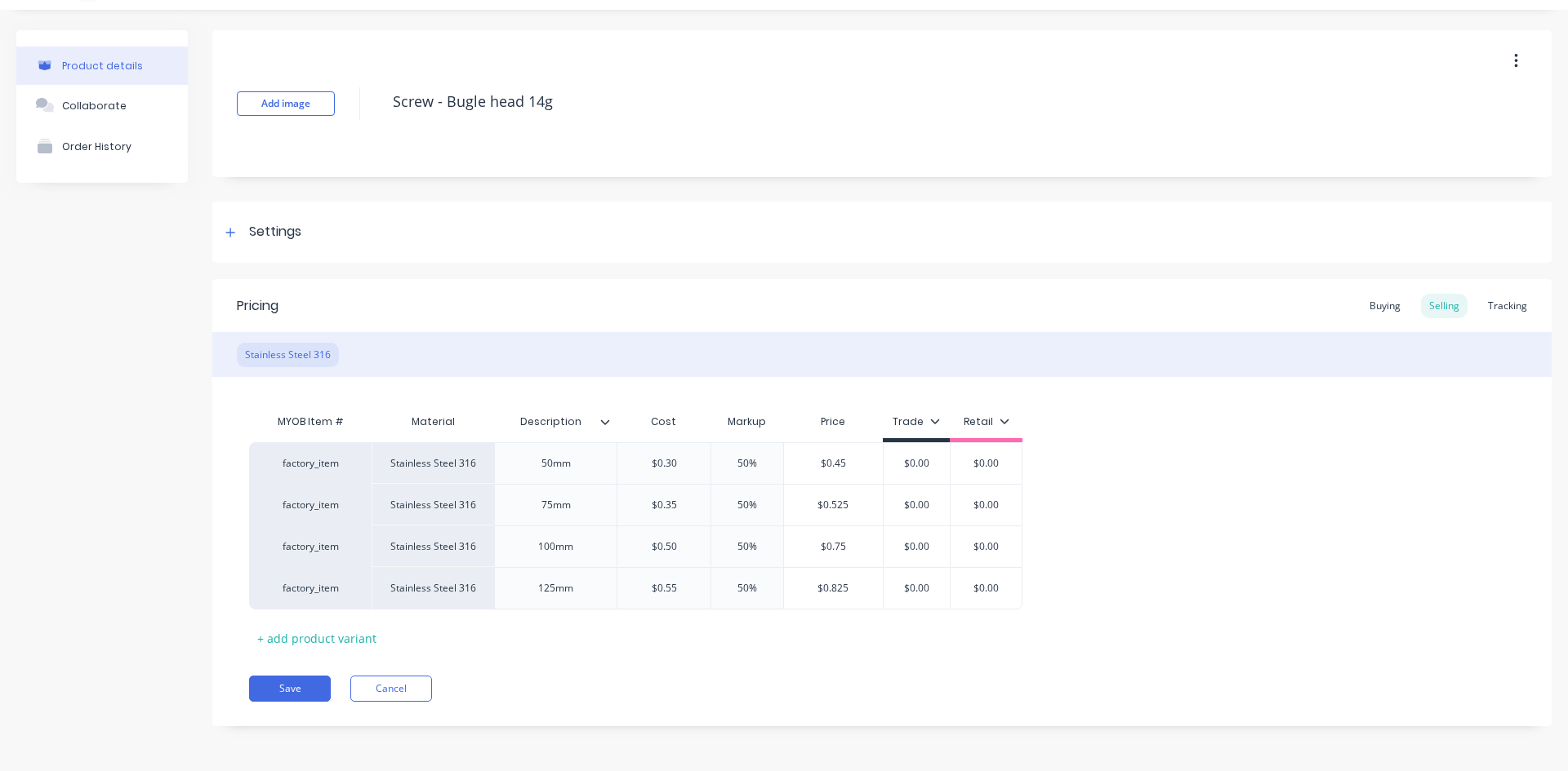
scroll to position [38, 0]
drag, startPoint x: 343, startPoint y: 466, endPoint x: 331, endPoint y: 471, distance: 13.0
click at [331, 471] on div "factory_item Stainless Steel 316 50mm $0.30 50% $0.45 $0.00 $0.00 factory_item …" at bounding box center [882, 526] width 1266 height 167
click at [278, 457] on div "factory_item Stainless Steel 316 50mm $0.30 50% $0.45 $0.00 $0.00 factory_item …" at bounding box center [882, 526] width 1266 height 167
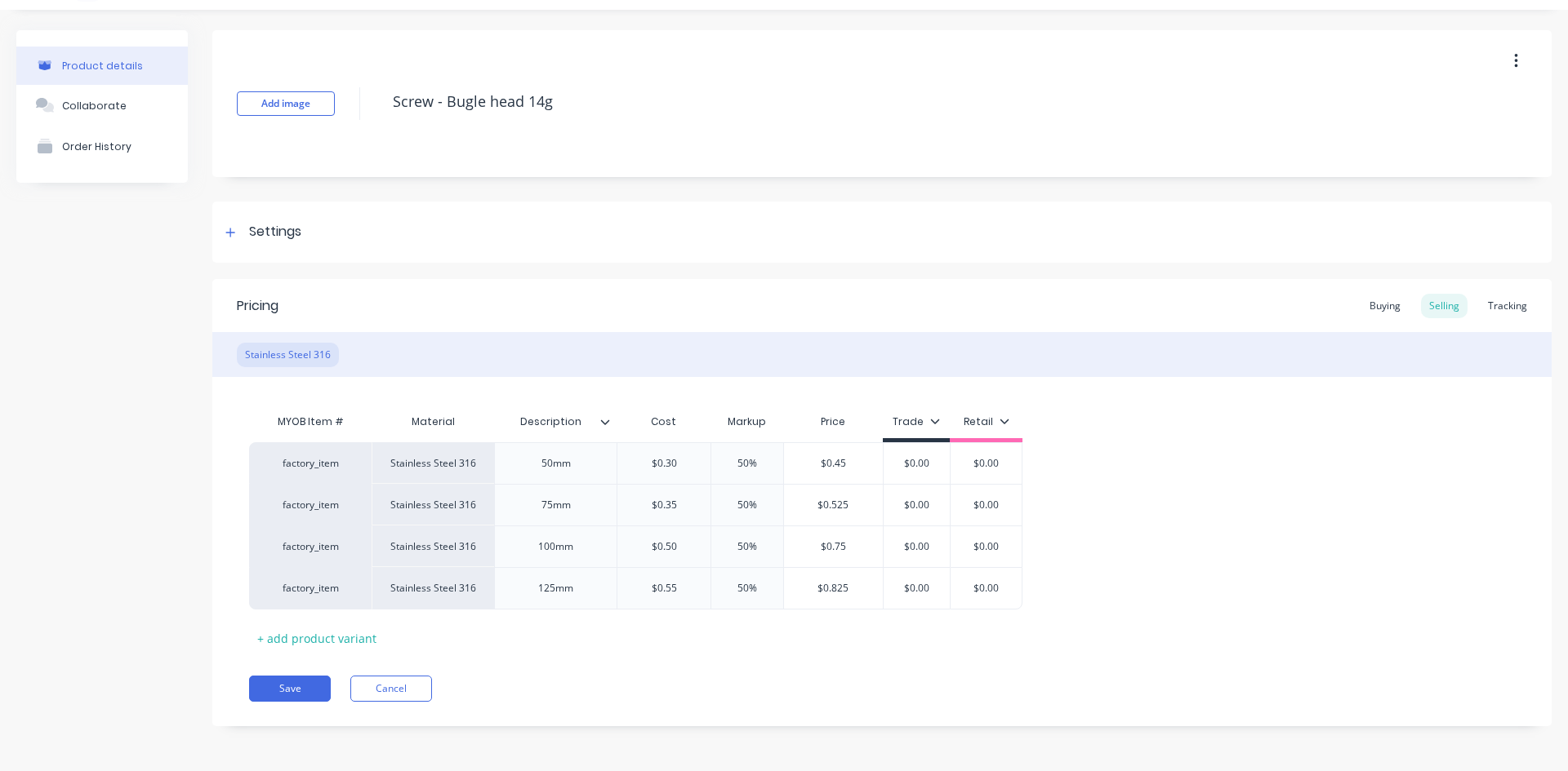
click at [239, 232] on div at bounding box center [231, 233] width 21 height 21
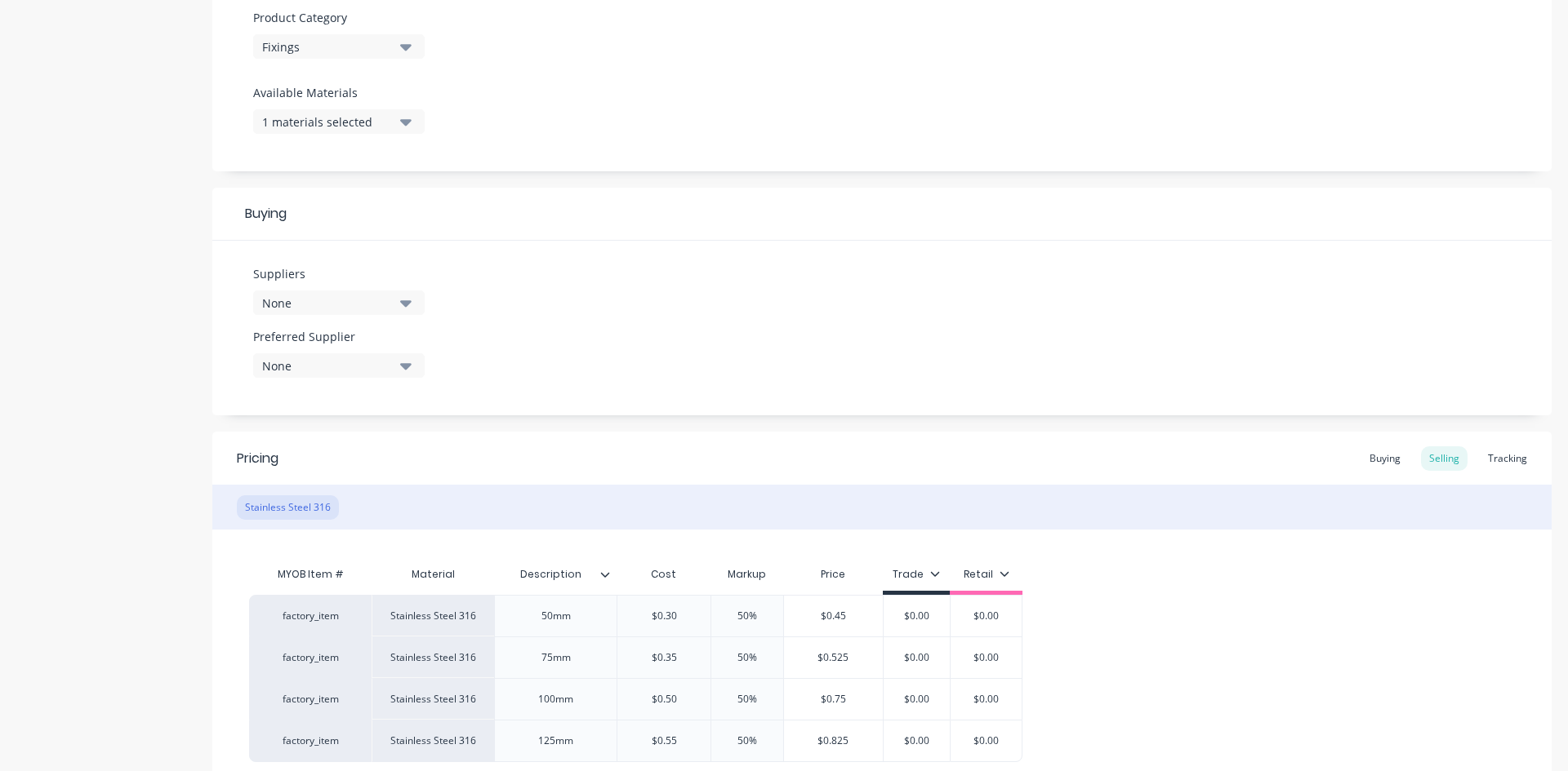
scroll to position [732, 0]
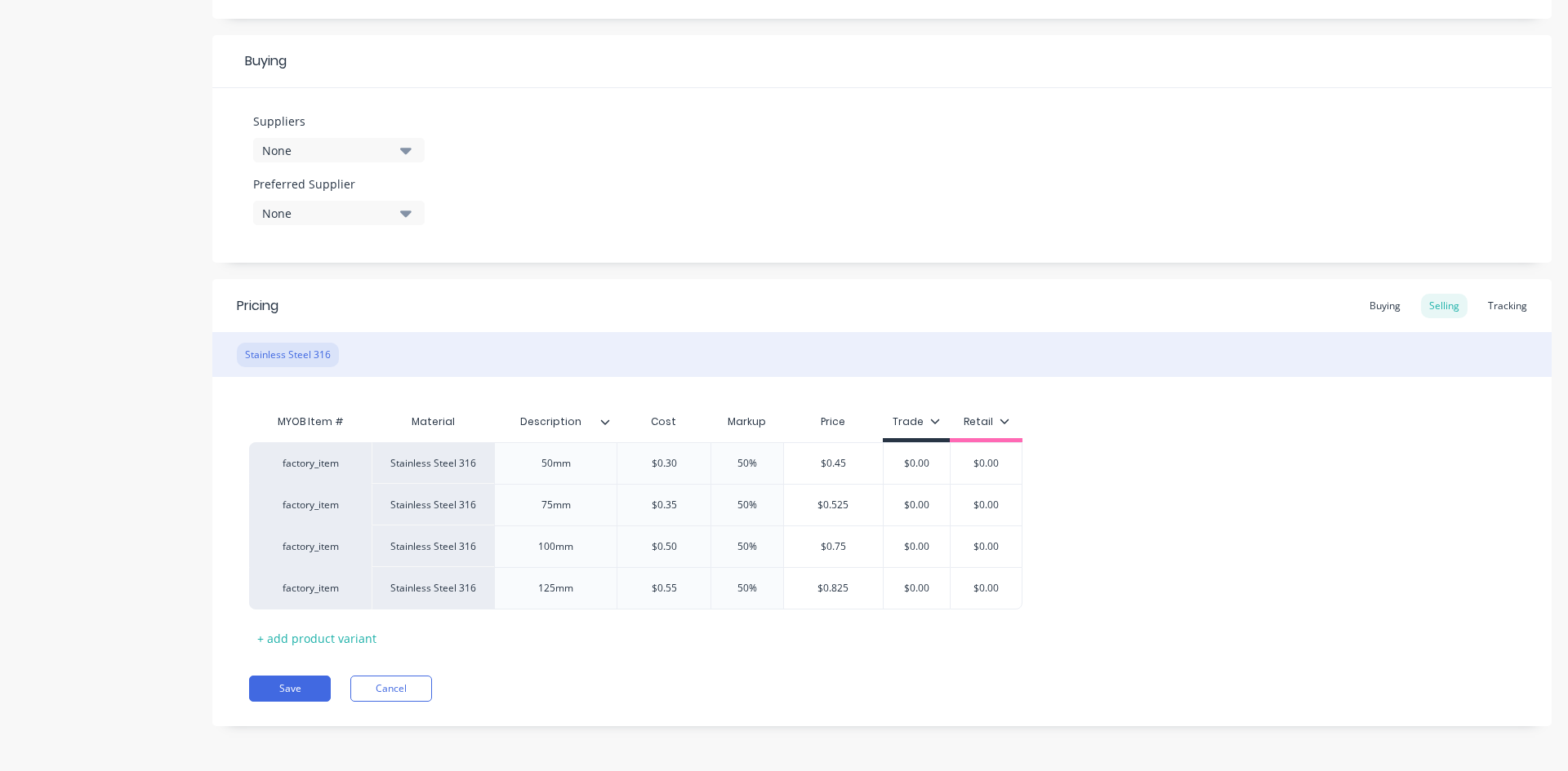
click at [340, 467] on div "factory_item" at bounding box center [310, 463] width 90 height 15
click at [342, 464] on input at bounding box center [310, 464] width 90 height 16
click at [269, 387] on div "MYOB Item # Material Description Cost Markup Price Trade Retail factory_item . …" at bounding box center [882, 513] width 1340 height 274
